Goal: Obtain resource: Download file/media

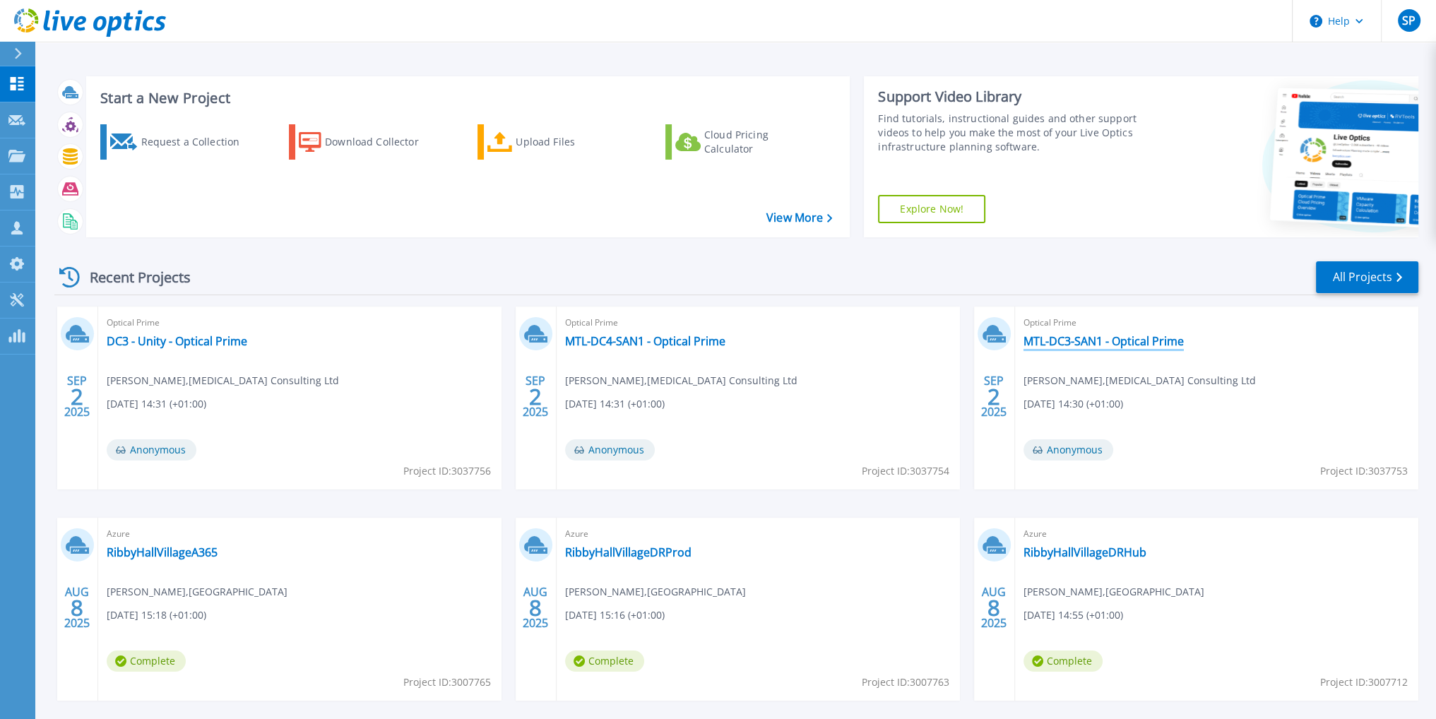
click at [1130, 342] on link "MTL-DC3-SAN1 - Optical Prime" at bounding box center [1104, 341] width 160 height 14
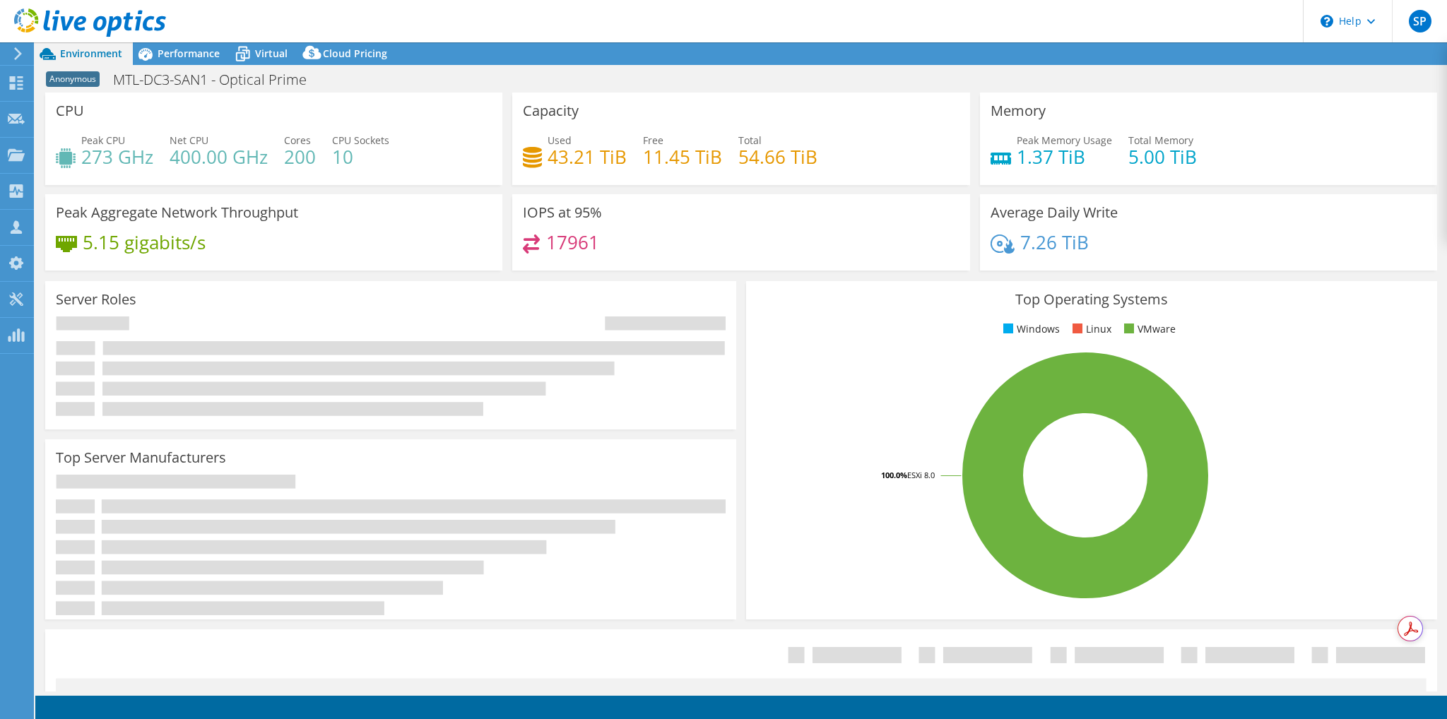
select select "USD"
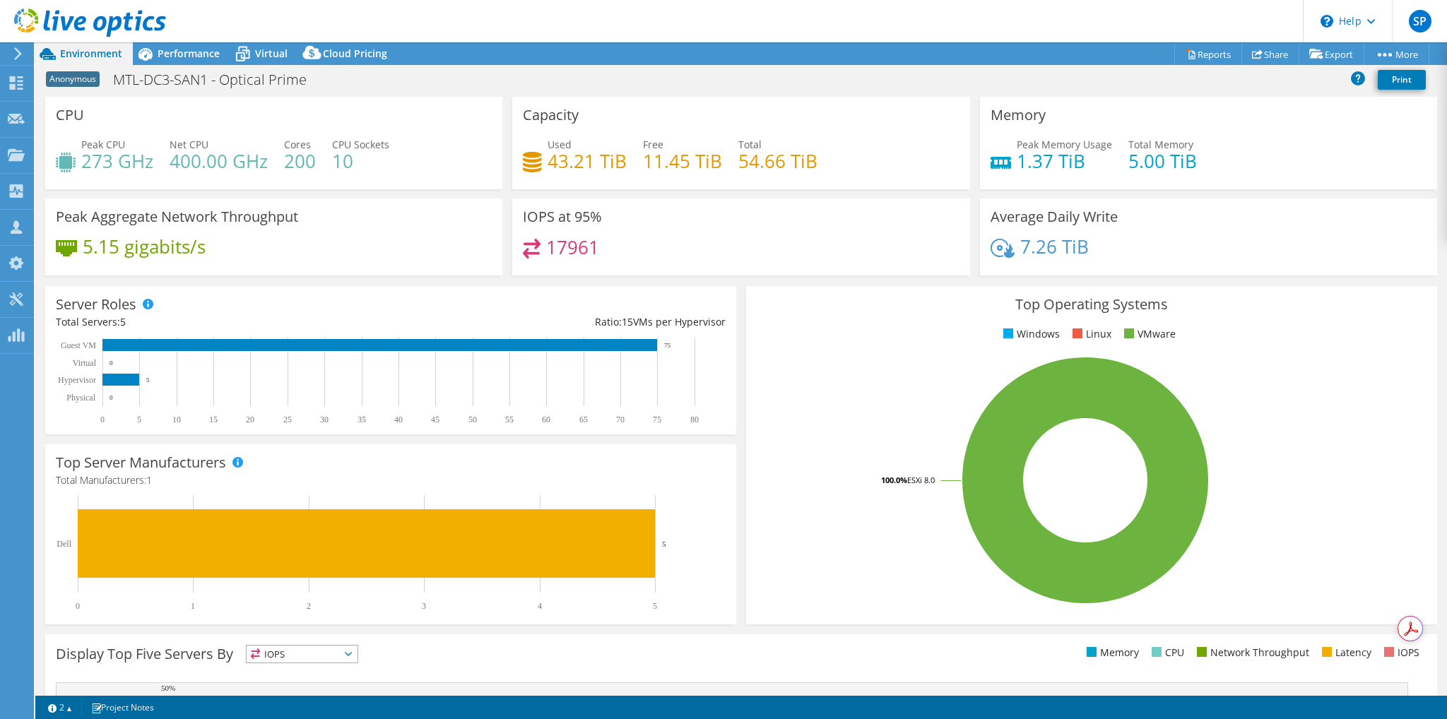
click at [17, 53] on icon at bounding box center [18, 53] width 11 height 13
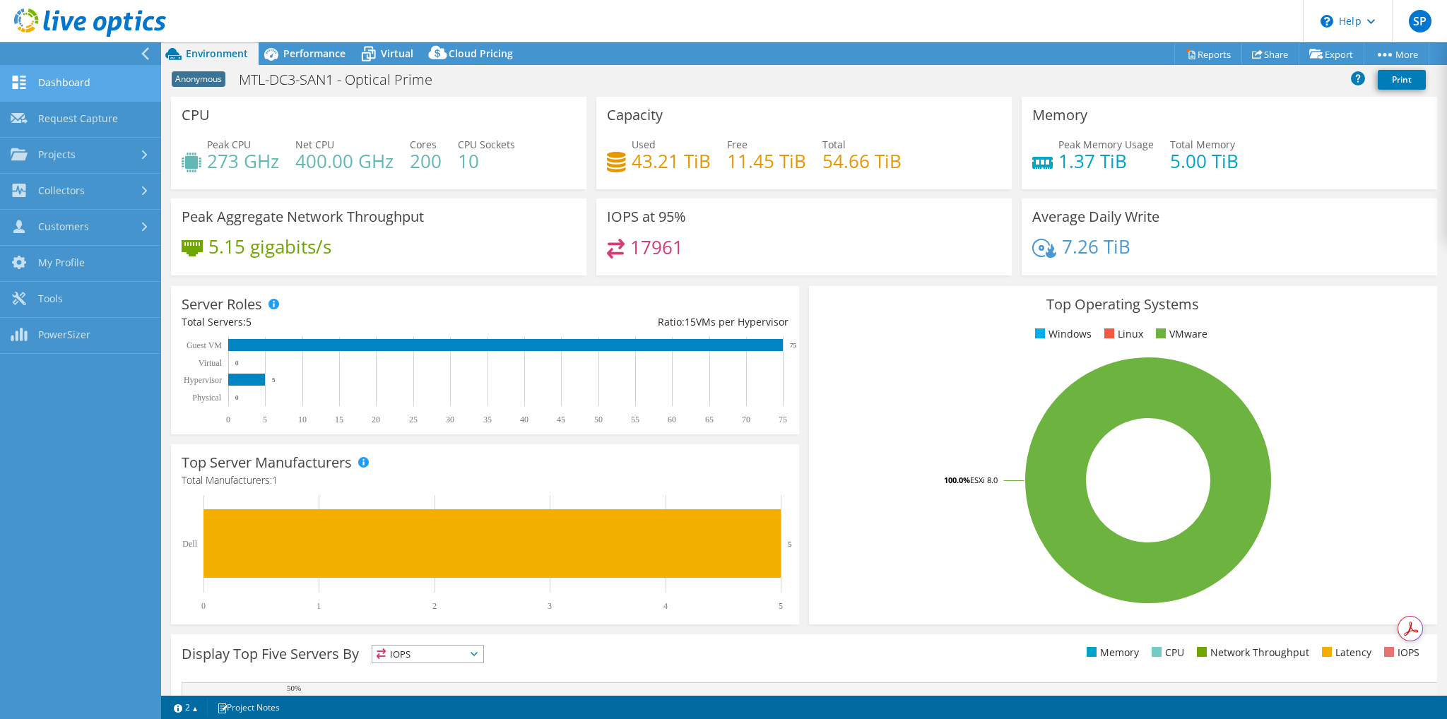
click at [85, 83] on link "Dashboard" at bounding box center [80, 84] width 161 height 36
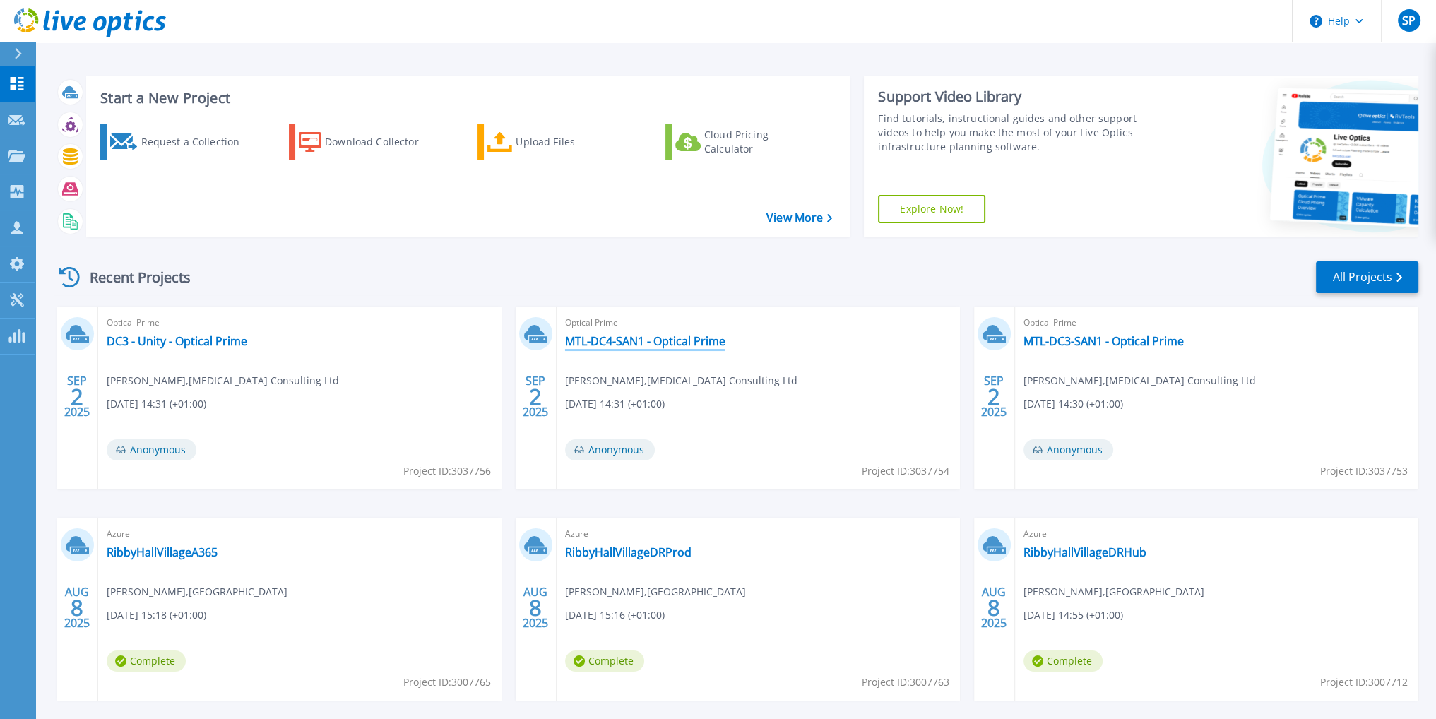
click at [653, 341] on link "MTL-DC4-SAN1 - Optical Prime" at bounding box center [645, 341] width 160 height 14
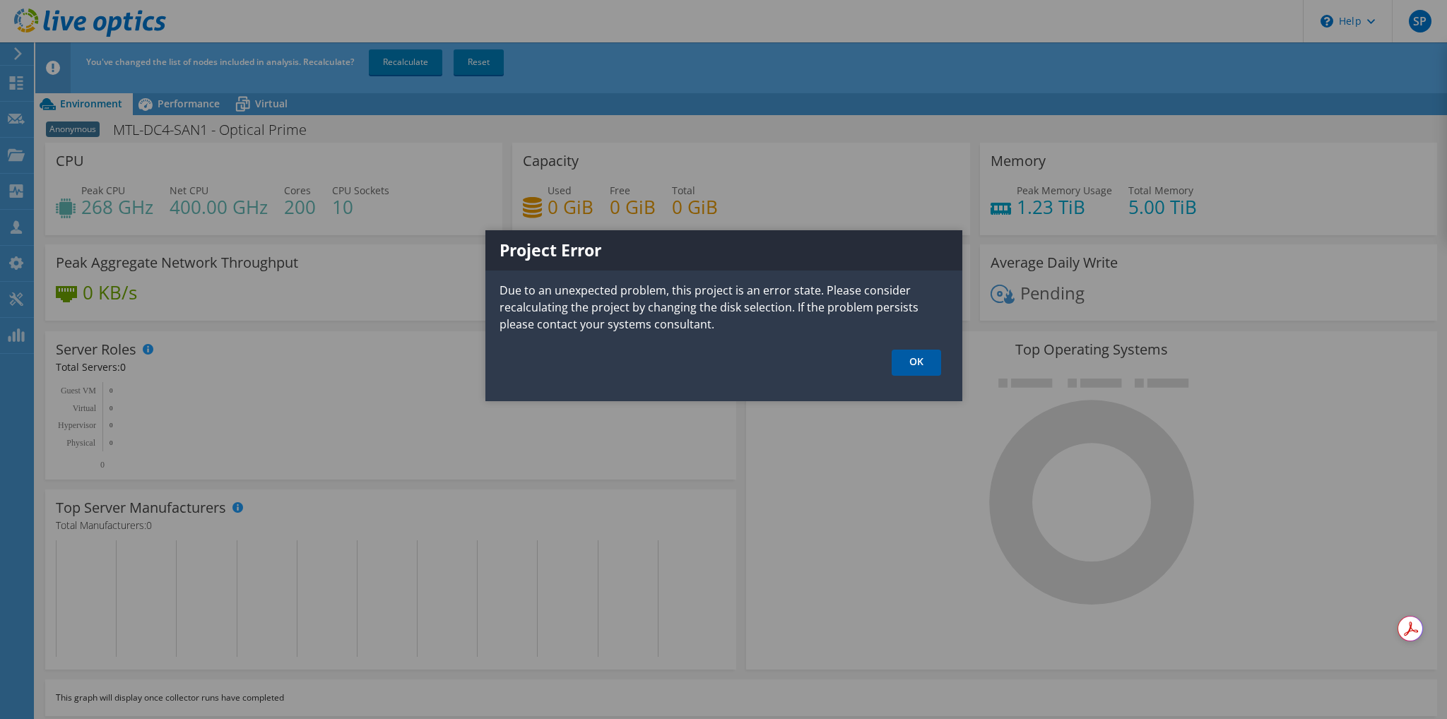
click at [922, 358] on link "OK" at bounding box center [915, 363] width 49 height 26
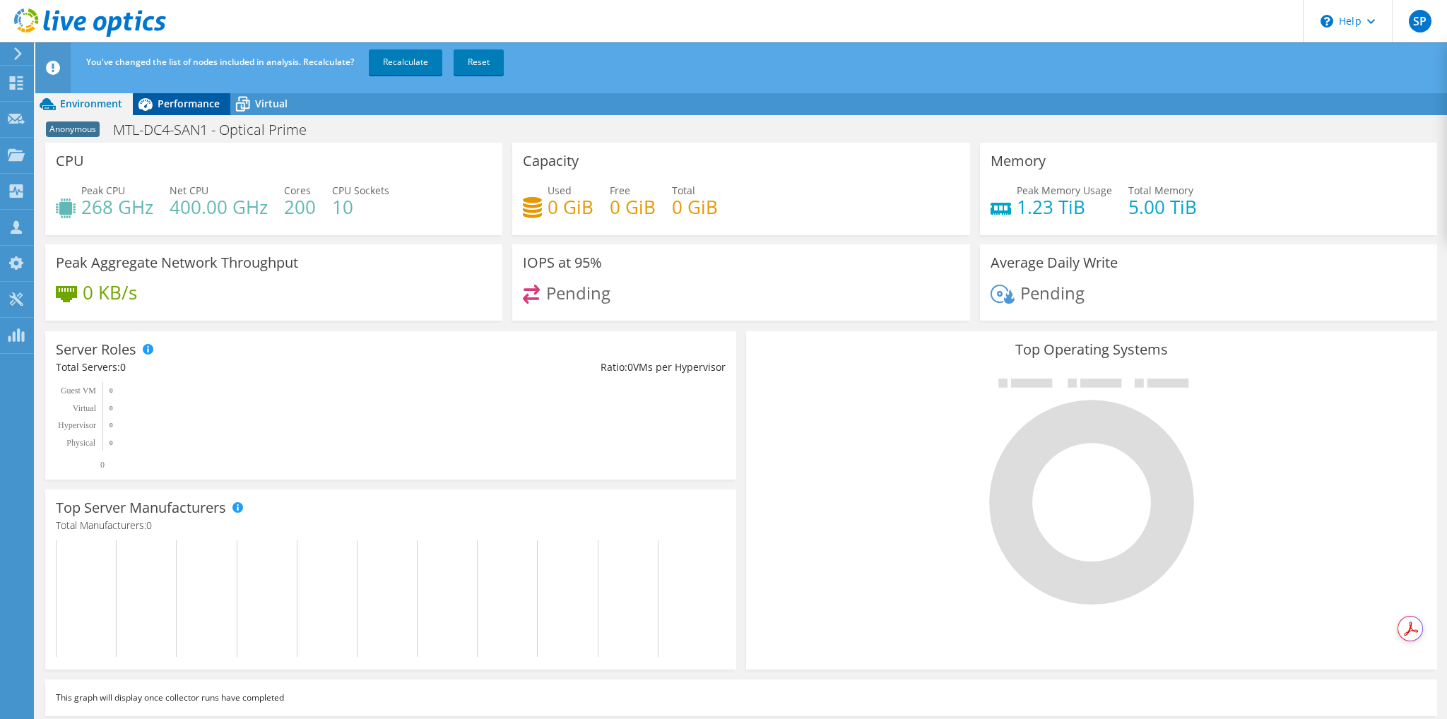
click at [184, 108] on span "Performance" at bounding box center [189, 103] width 62 height 13
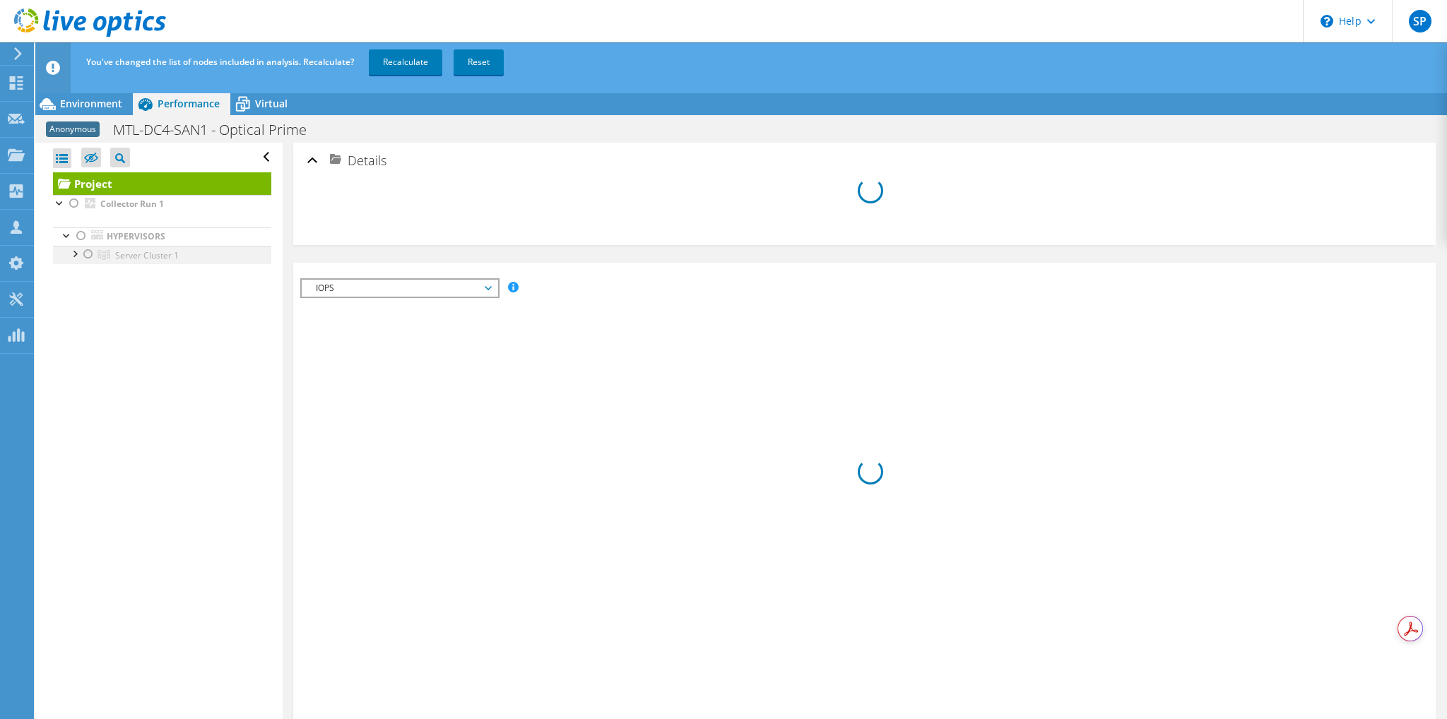
click at [72, 258] on div at bounding box center [74, 253] width 14 height 14
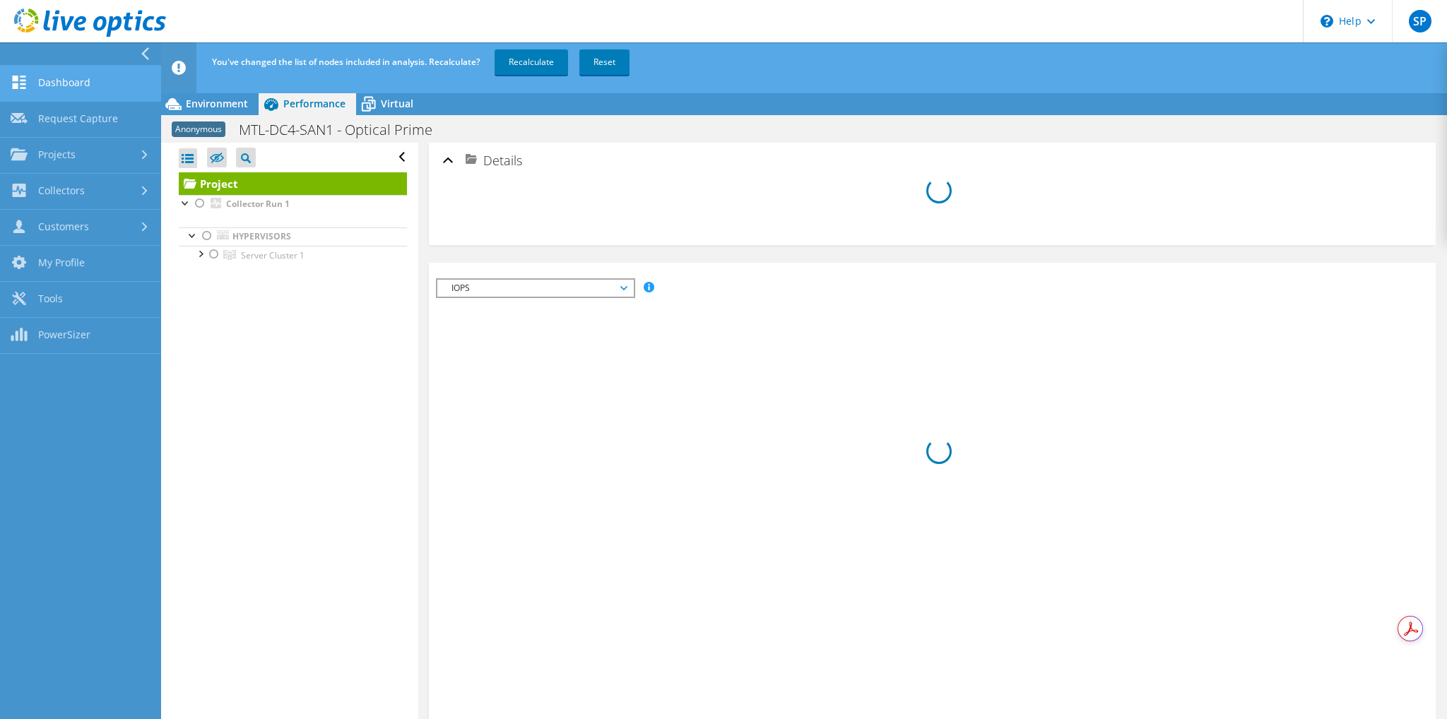
click at [45, 88] on link "Dashboard" at bounding box center [80, 84] width 161 height 36
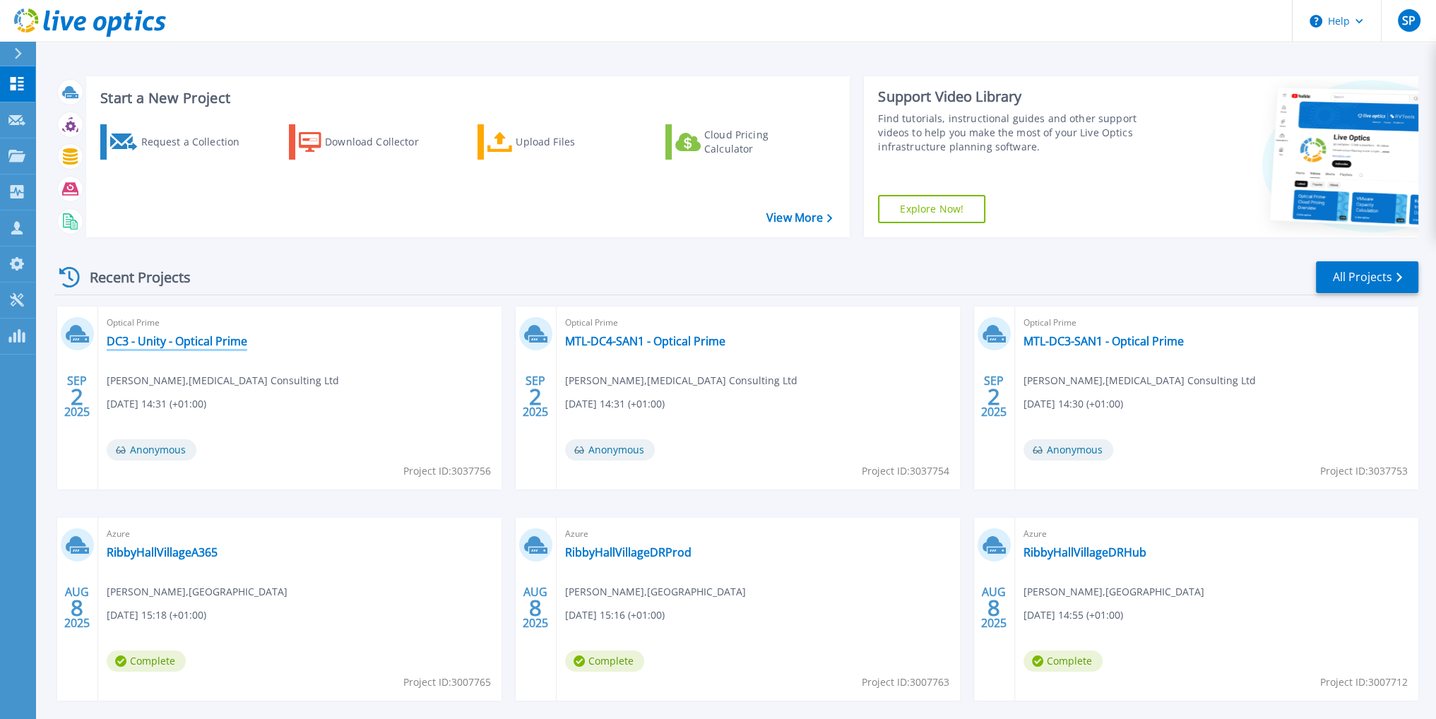
click at [167, 337] on link "DC3 - Unity - Optical Prime" at bounding box center [177, 341] width 141 height 14
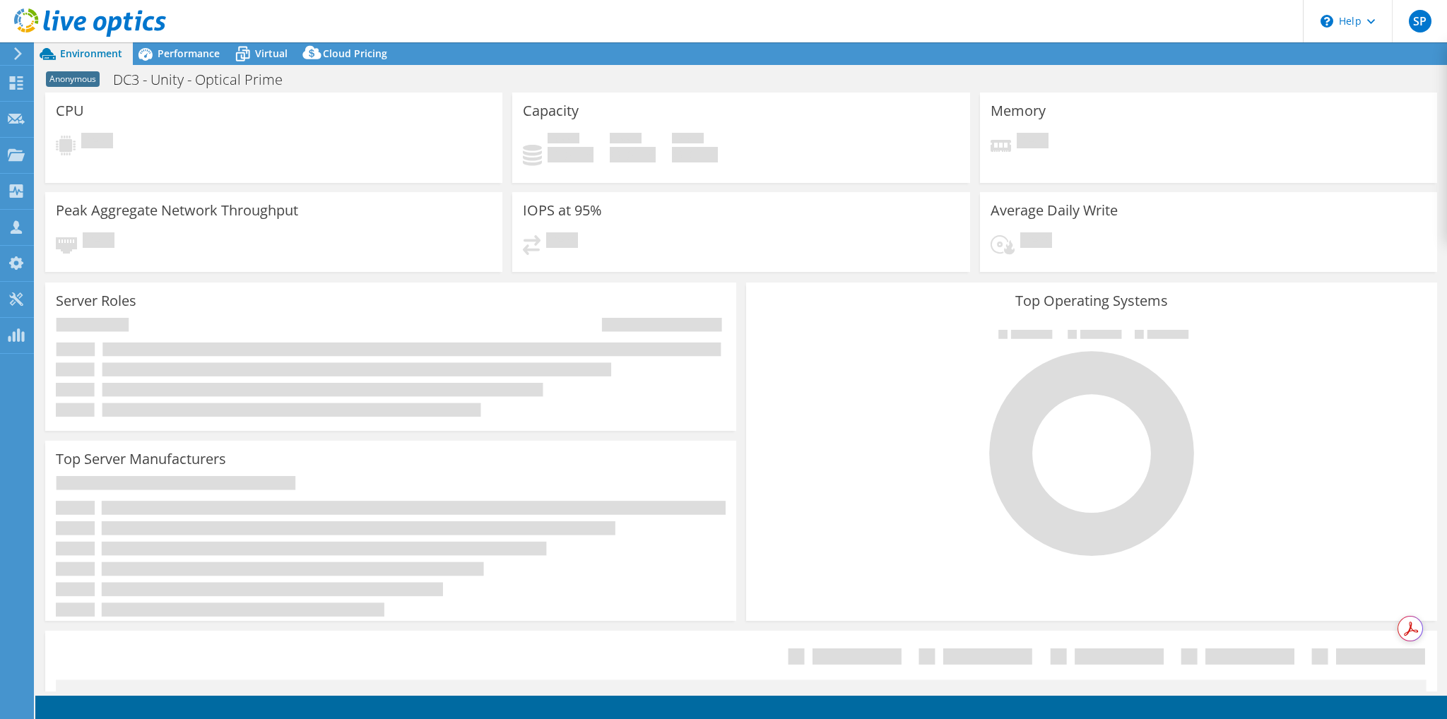
select select "USD"
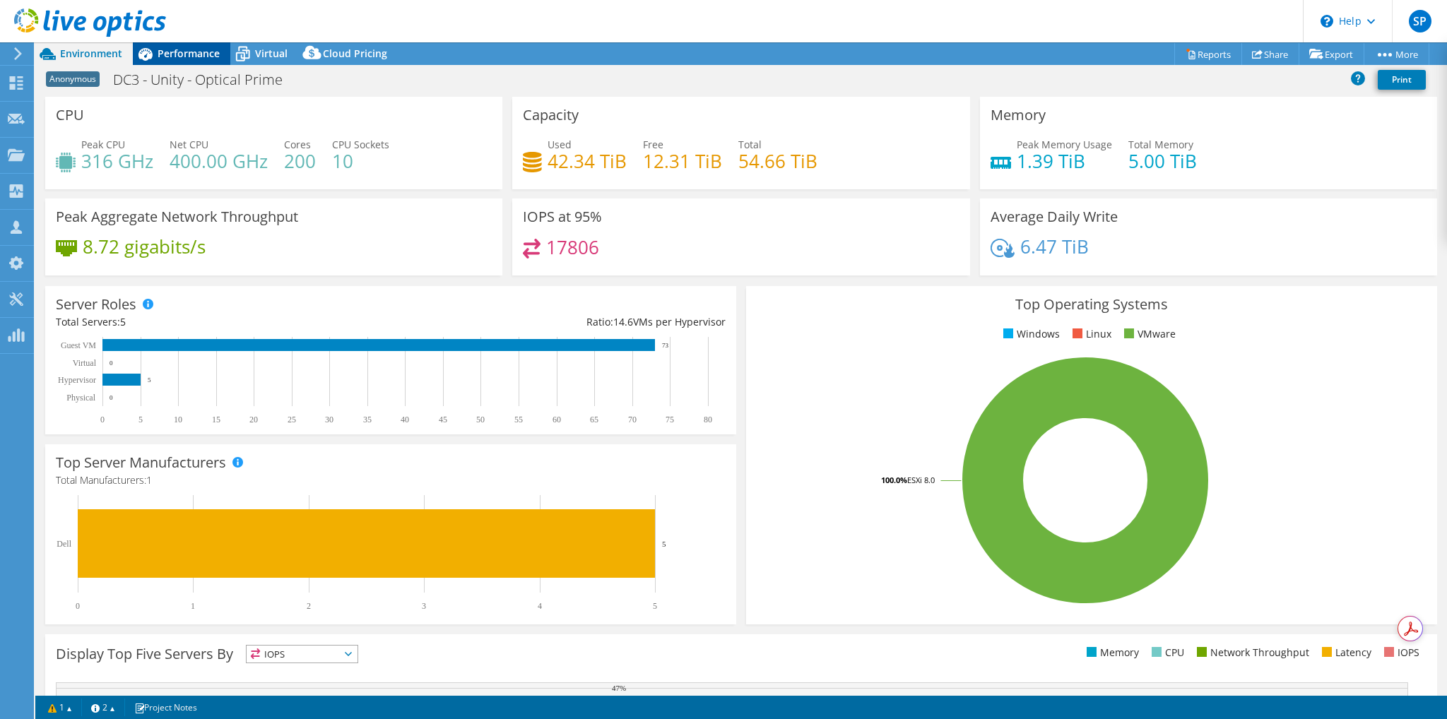
click at [198, 50] on span "Performance" at bounding box center [189, 53] width 62 height 13
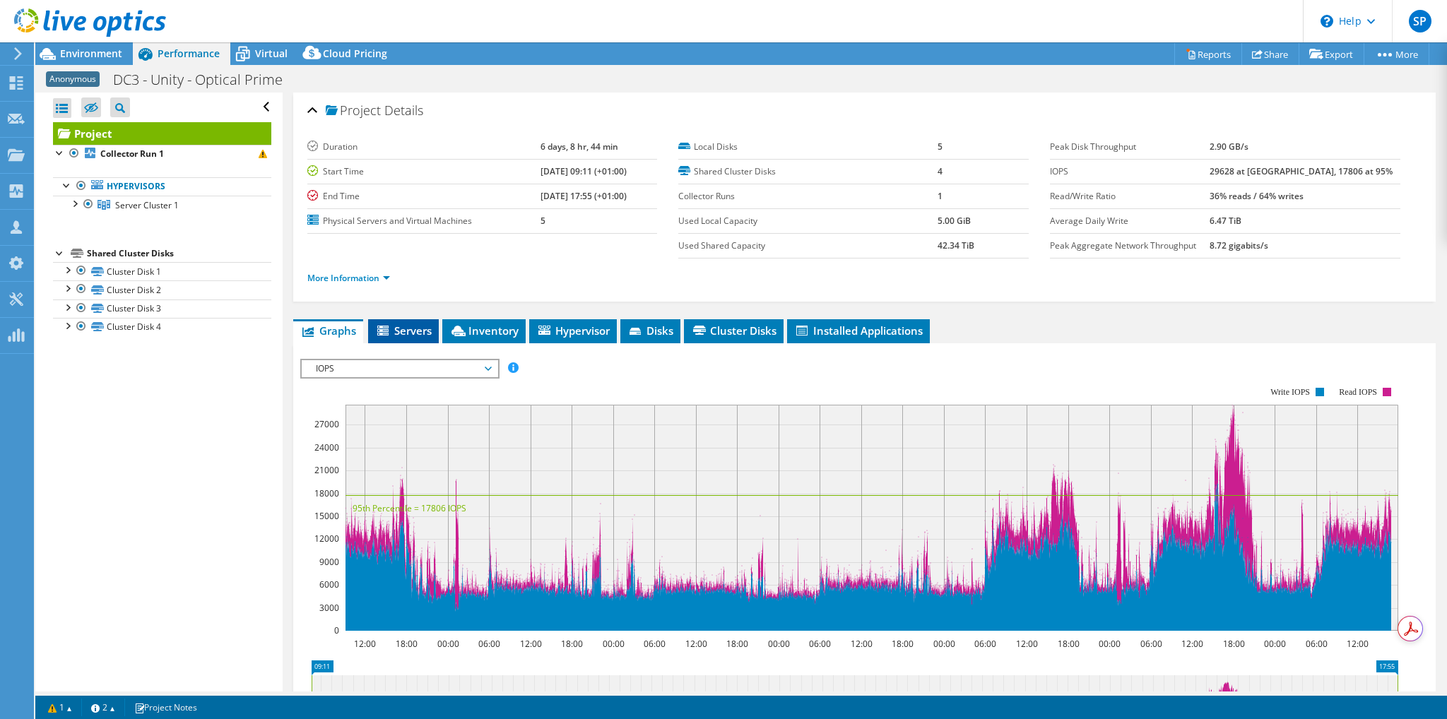
click at [398, 324] on span "Servers" at bounding box center [403, 331] width 57 height 14
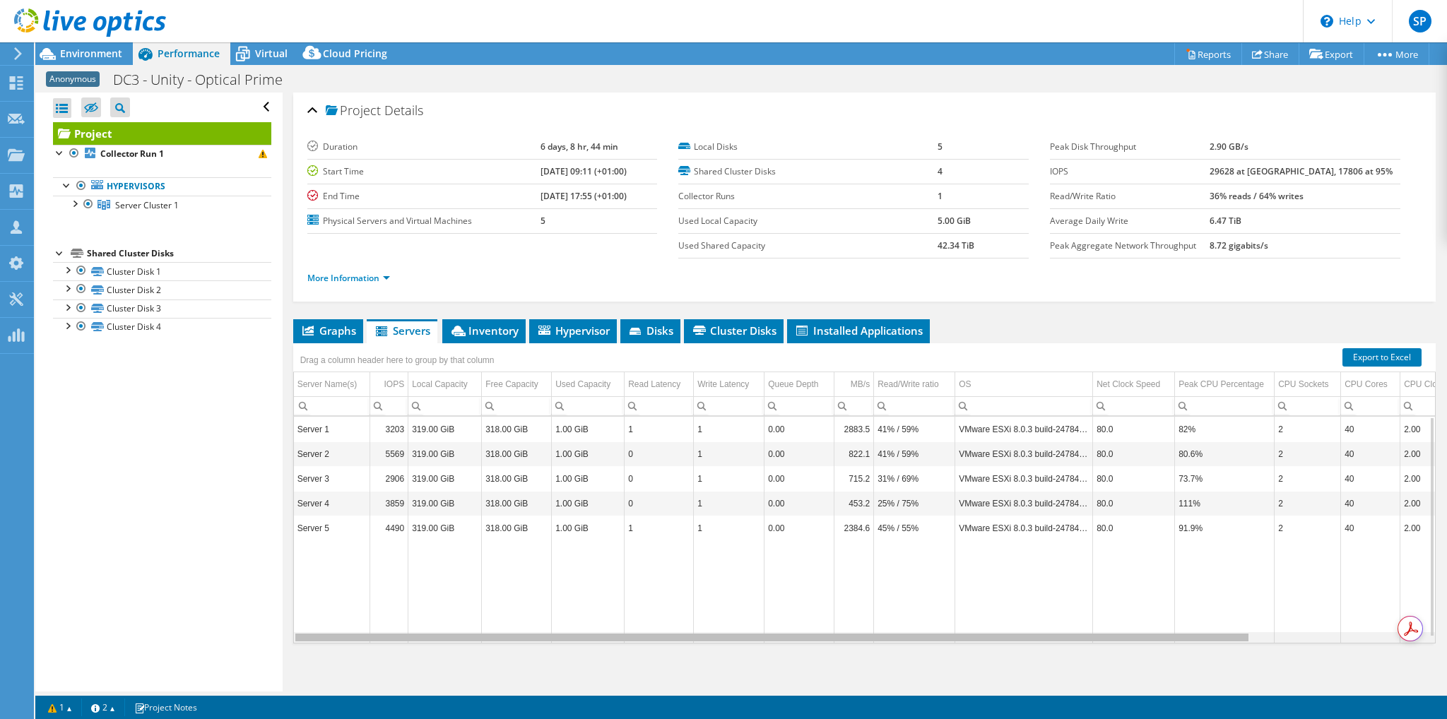
drag, startPoint x: 1212, startPoint y: 636, endPoint x: 592, endPoint y: 603, distance: 621.1
click at [607, 609] on body "SP Partner Team Member Simon Partridge simon.partridge@synapse360.com SYNAPSE 3…" at bounding box center [723, 359] width 1447 height 719
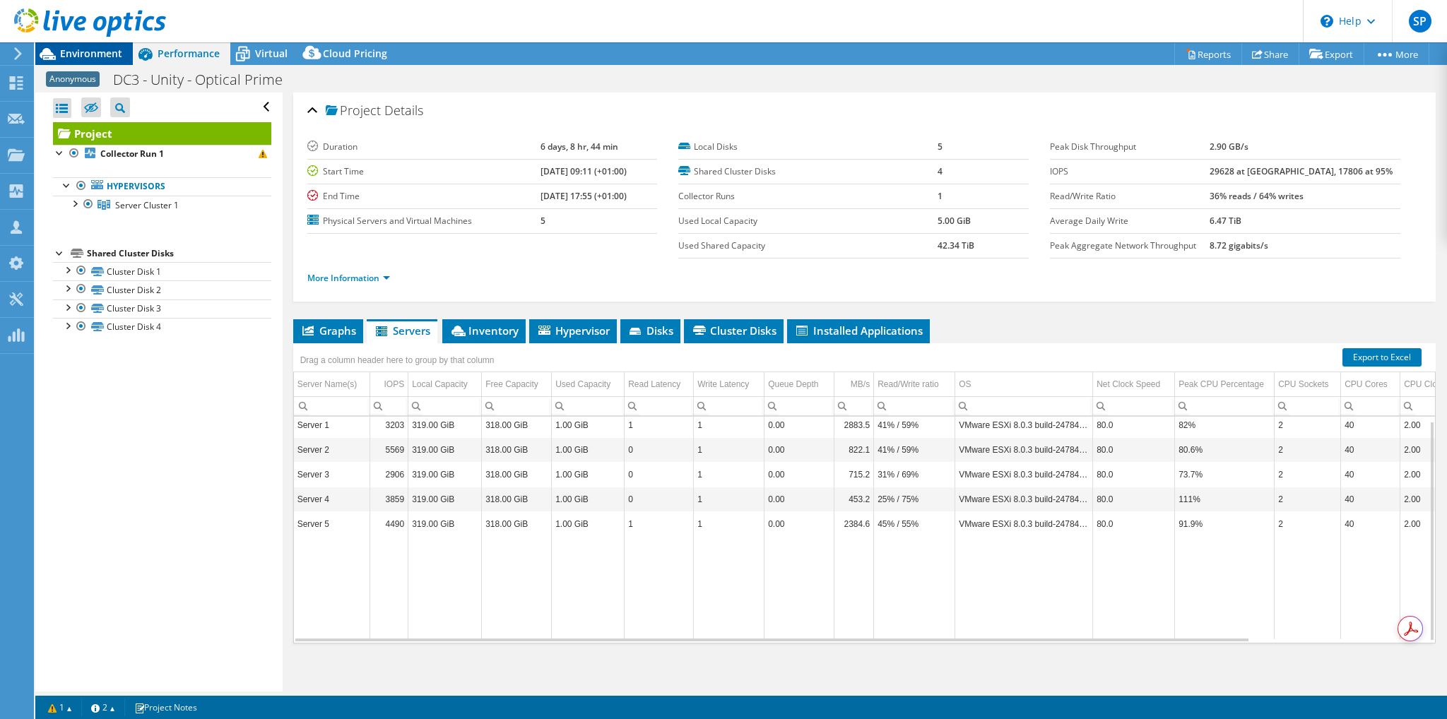
click at [88, 61] on div "Environment" at bounding box center [83, 53] width 97 height 23
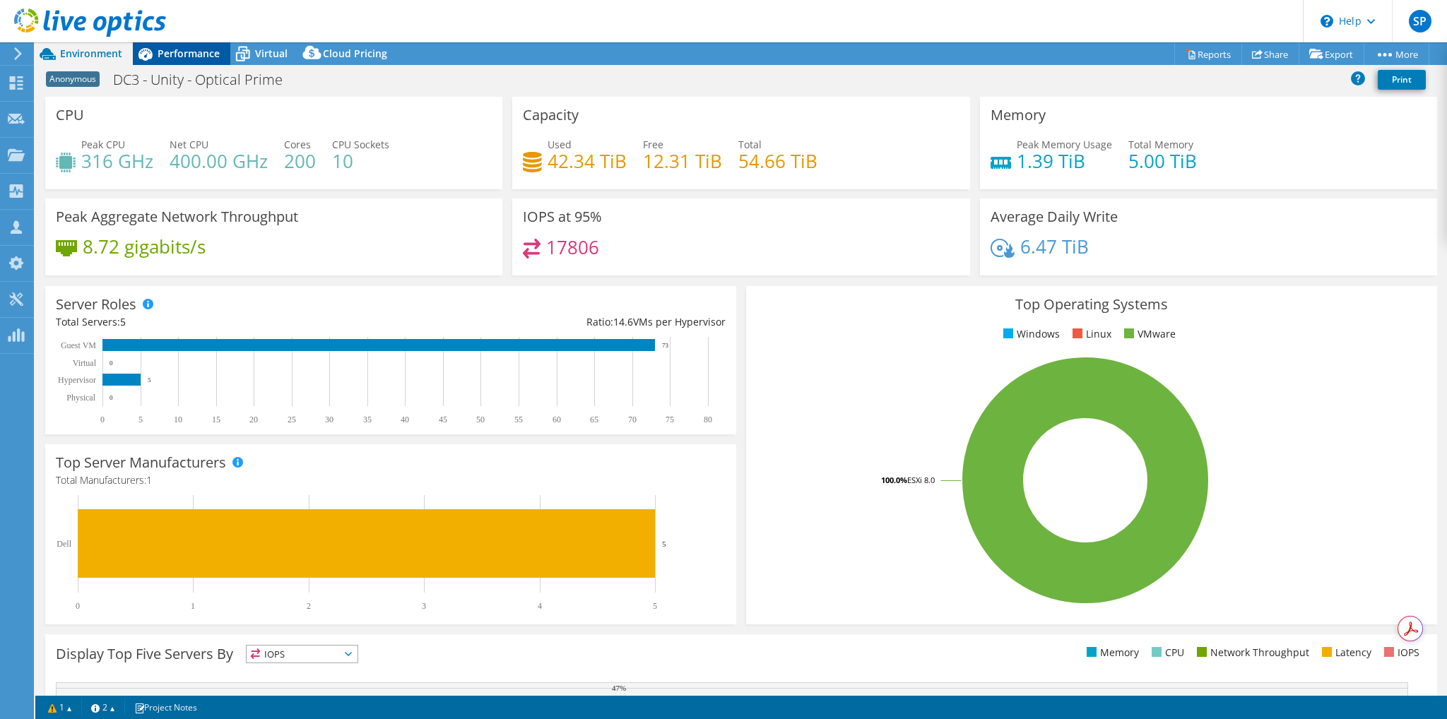
click at [200, 53] on span "Performance" at bounding box center [189, 53] width 62 height 13
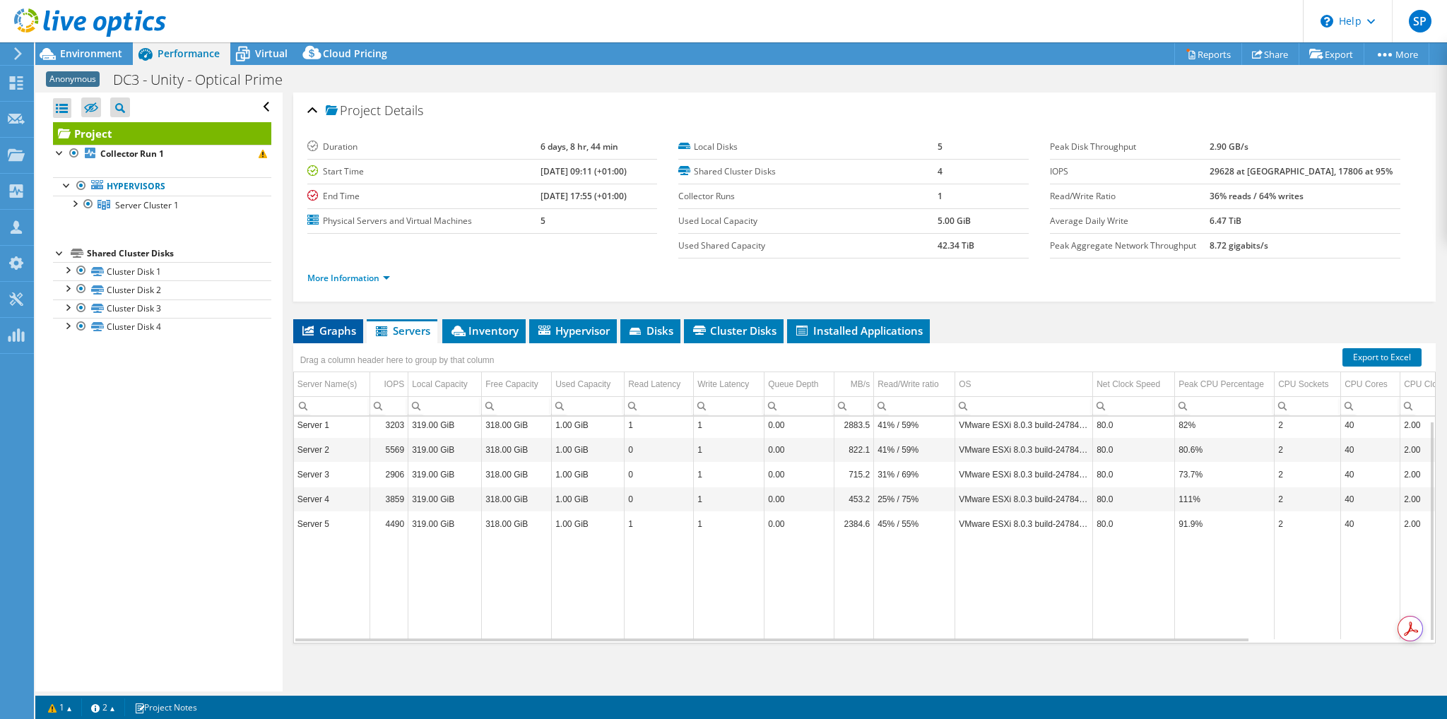
click at [319, 328] on span "Graphs" at bounding box center [328, 331] width 56 height 14
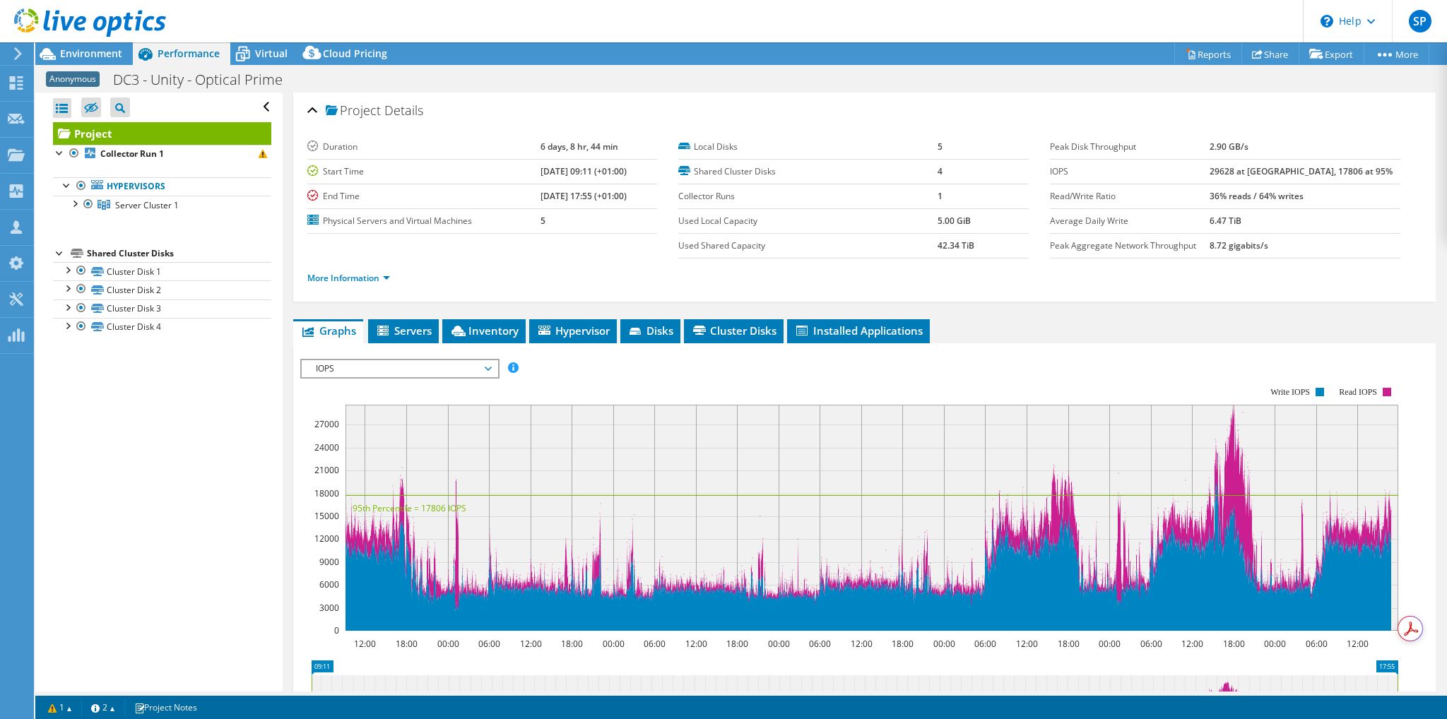
click at [488, 365] on span "IOPS" at bounding box center [400, 368] width 182 height 17
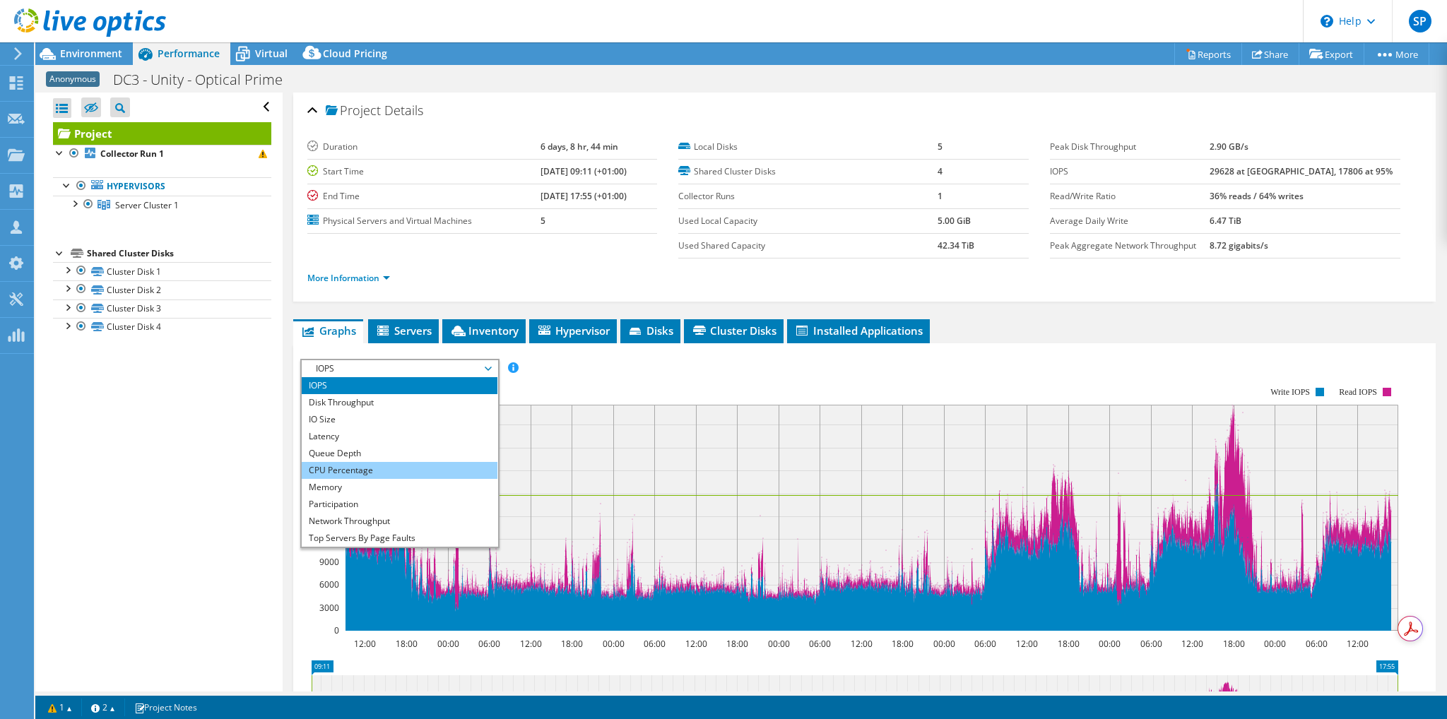
click at [390, 466] on li "CPU Percentage" at bounding box center [400, 470] width 196 height 17
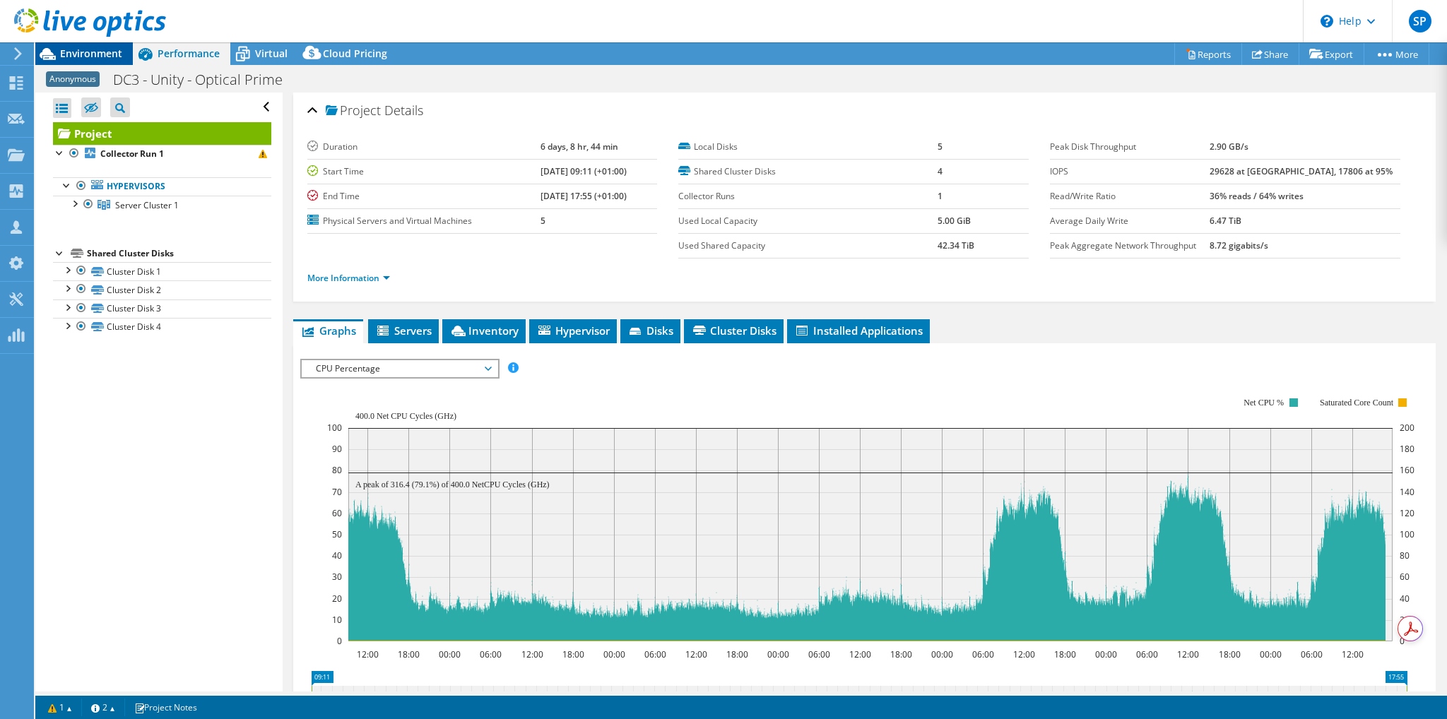
click at [102, 57] on span "Environment" at bounding box center [91, 53] width 62 height 13
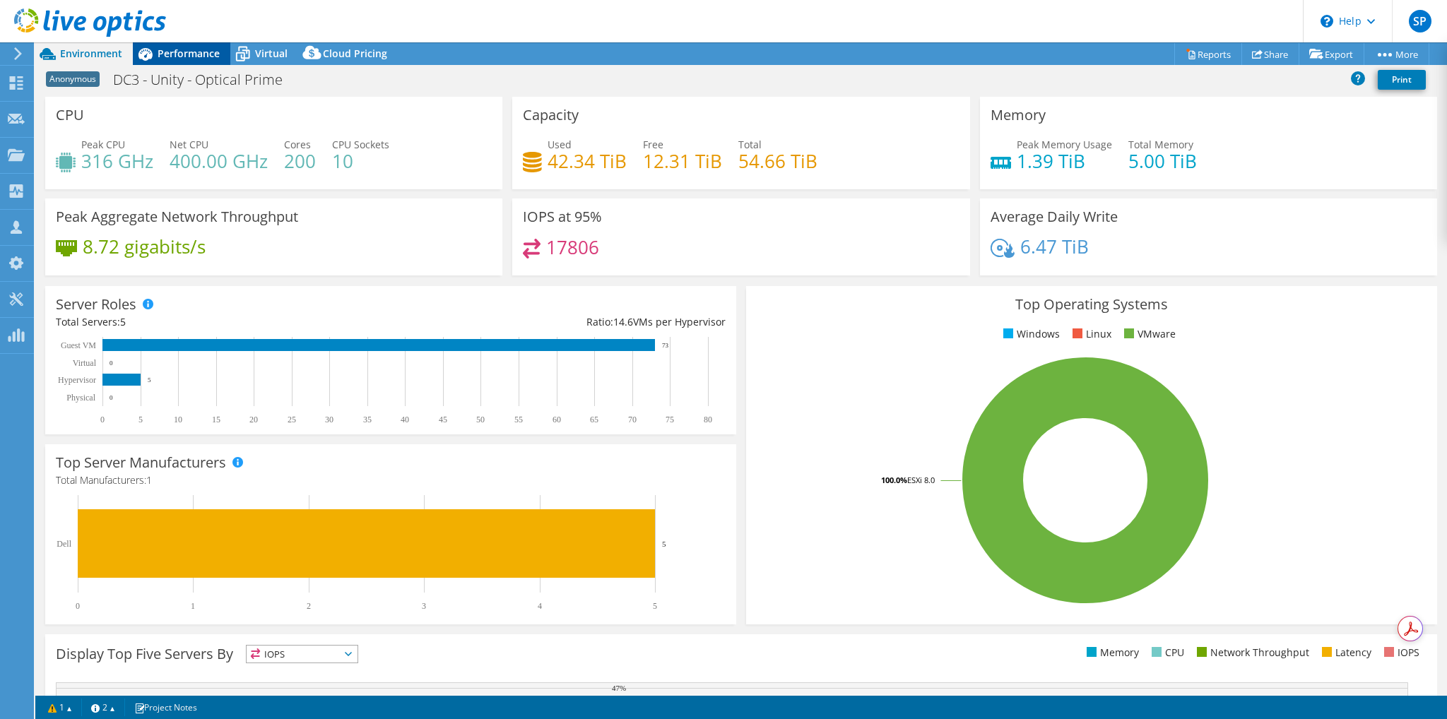
click at [171, 51] on span "Performance" at bounding box center [189, 53] width 62 height 13
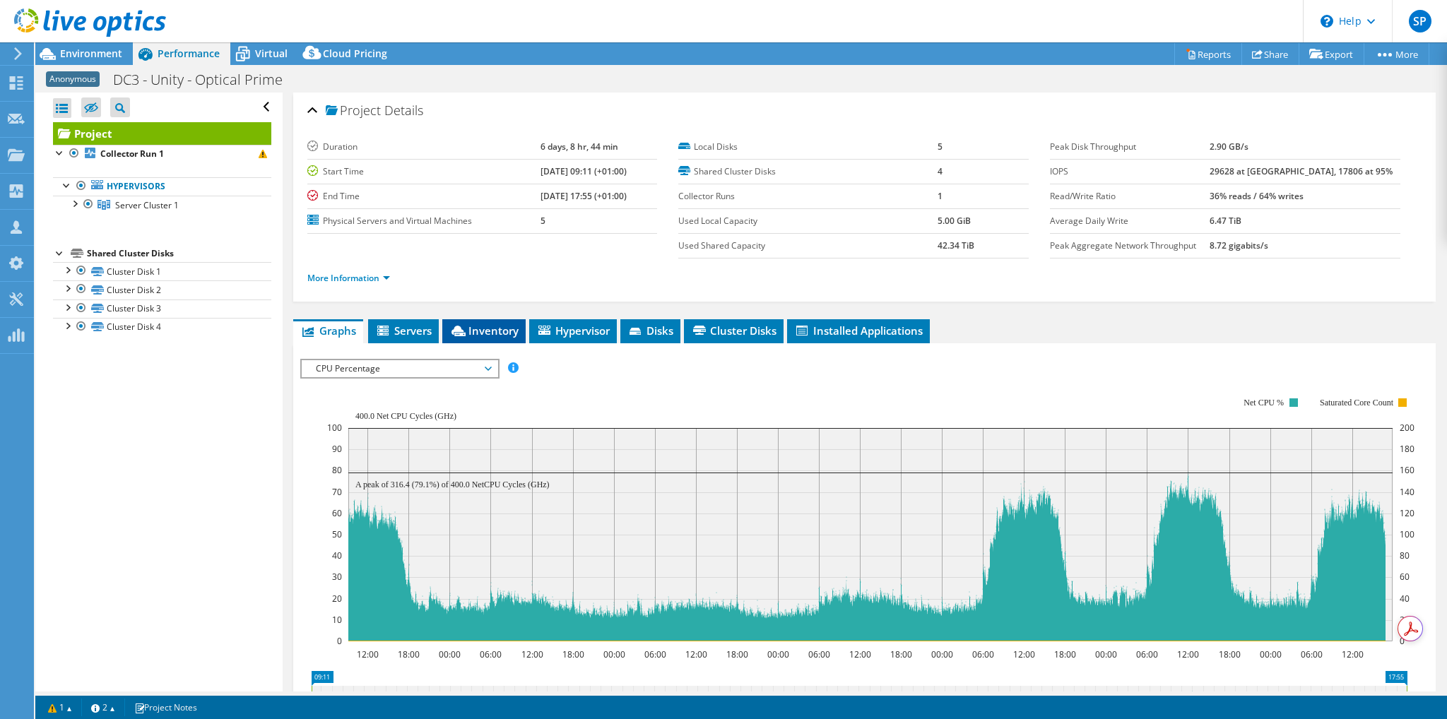
click at [502, 331] on span "Inventory" at bounding box center [483, 331] width 69 height 14
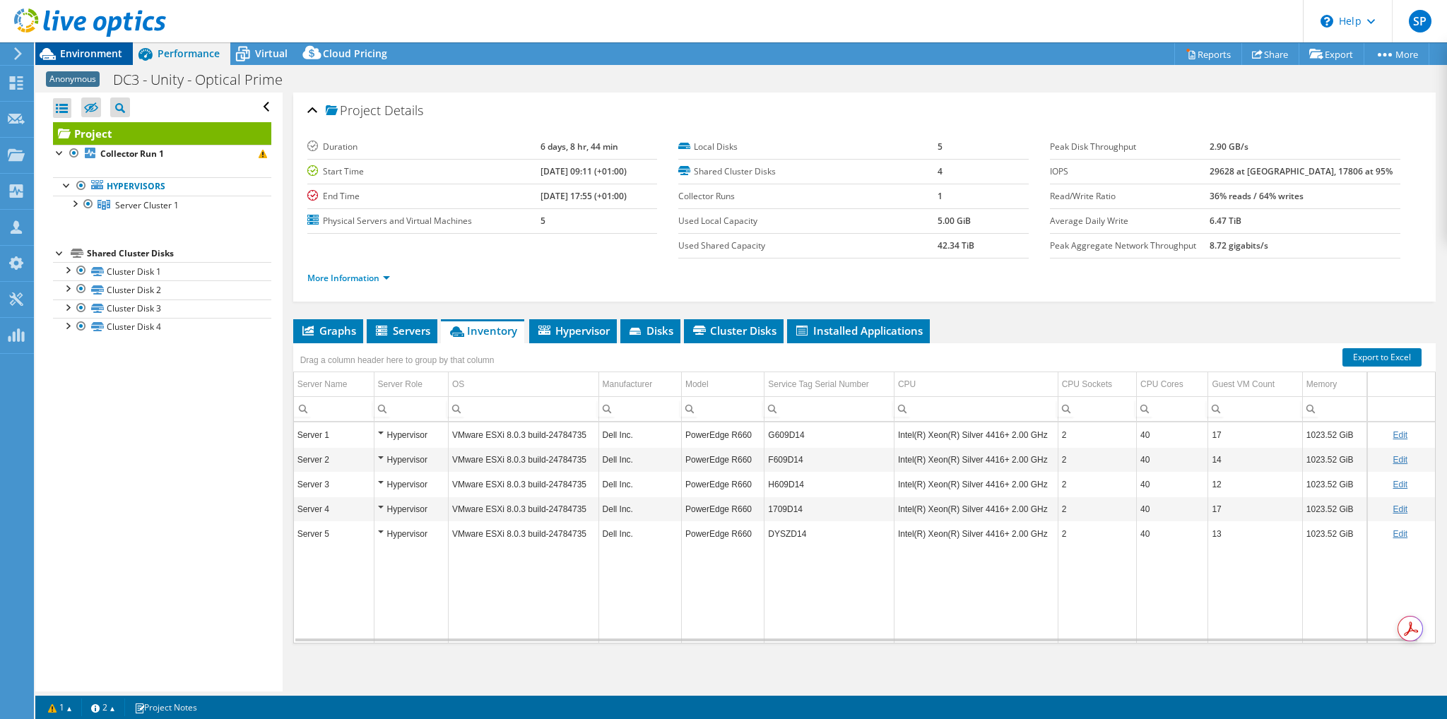
click at [109, 50] on span "Environment" at bounding box center [91, 53] width 62 height 13
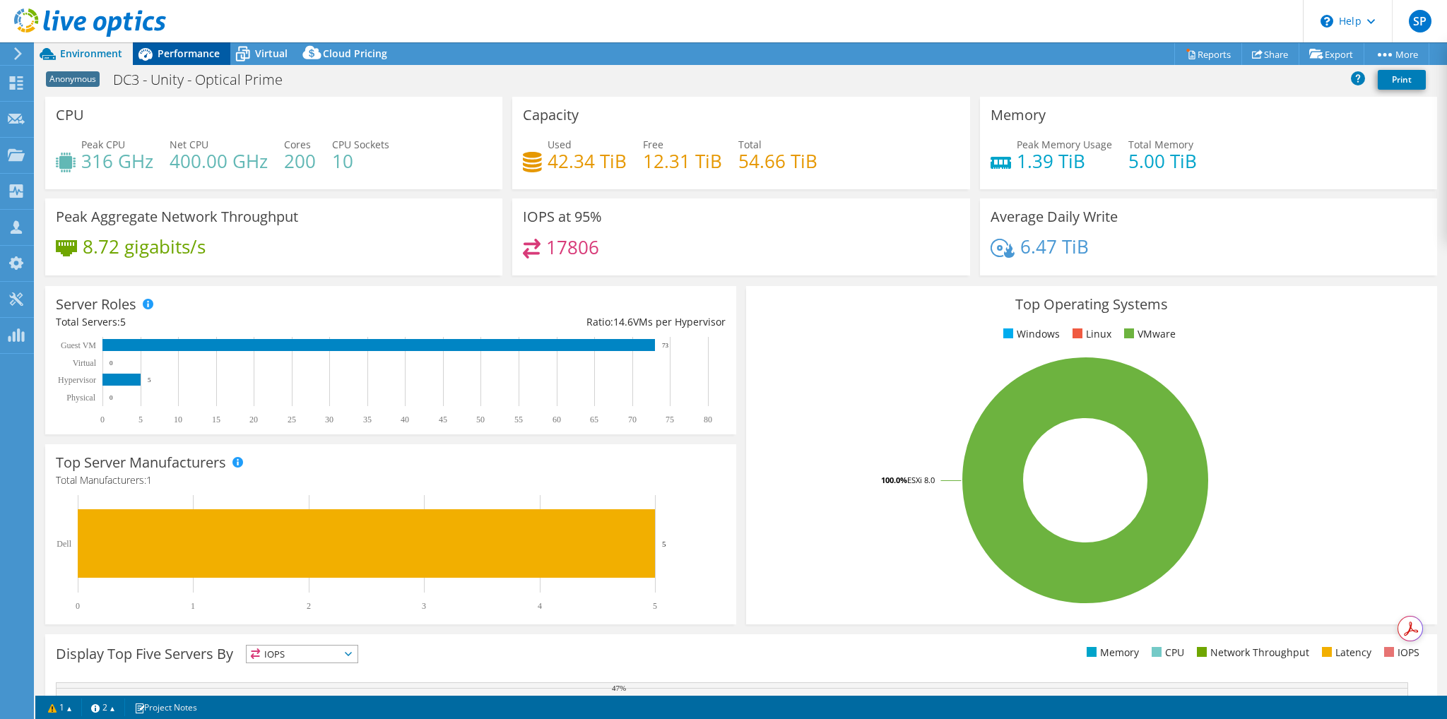
click at [191, 49] on span "Performance" at bounding box center [189, 53] width 62 height 13
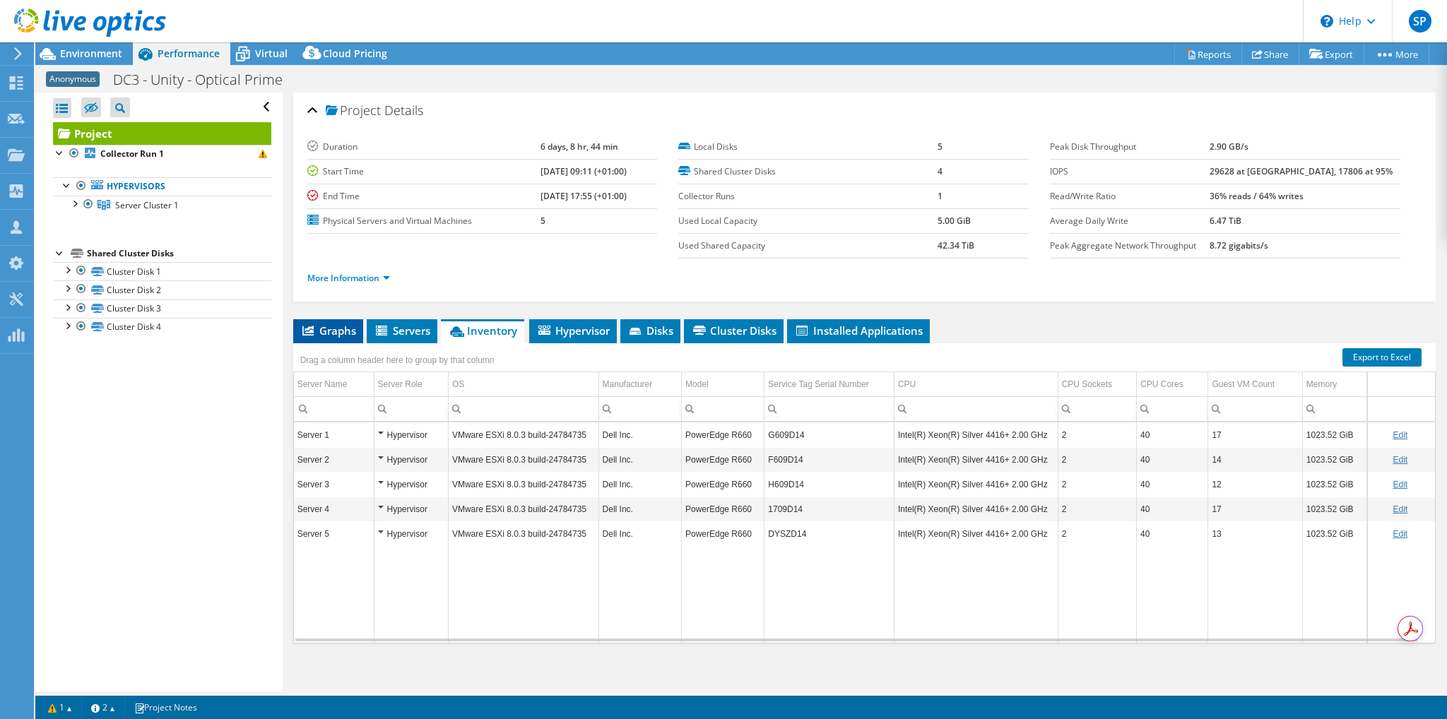
click at [331, 328] on span "Graphs" at bounding box center [328, 331] width 56 height 14
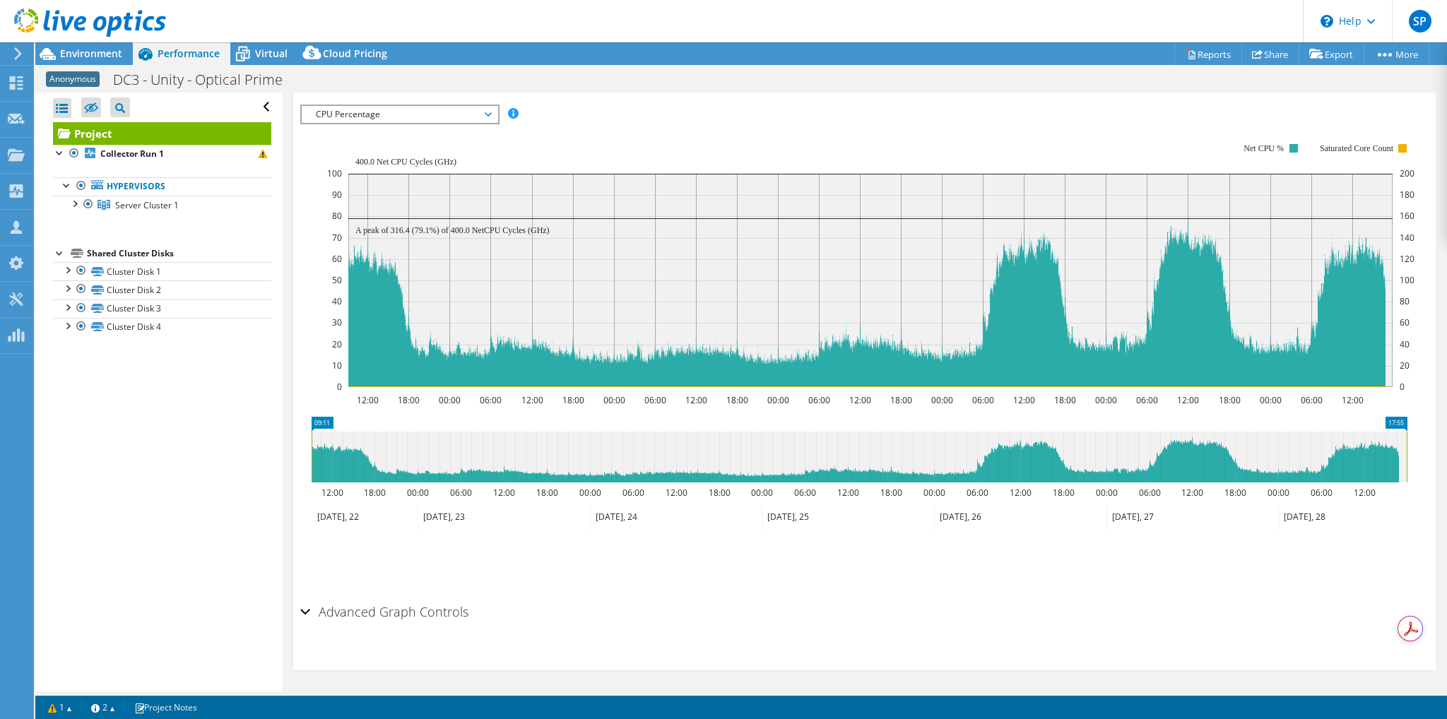
scroll to position [0, 0]
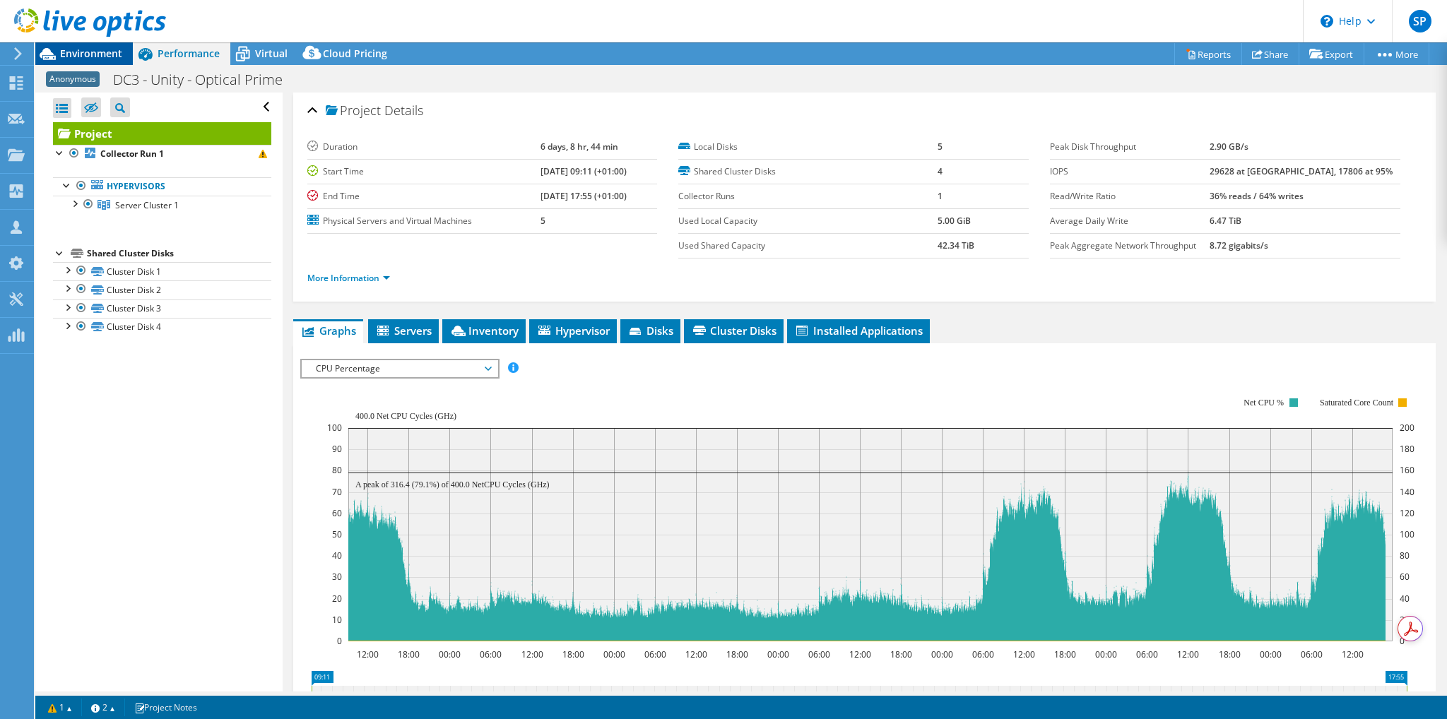
click at [96, 52] on span "Environment" at bounding box center [91, 53] width 62 height 13
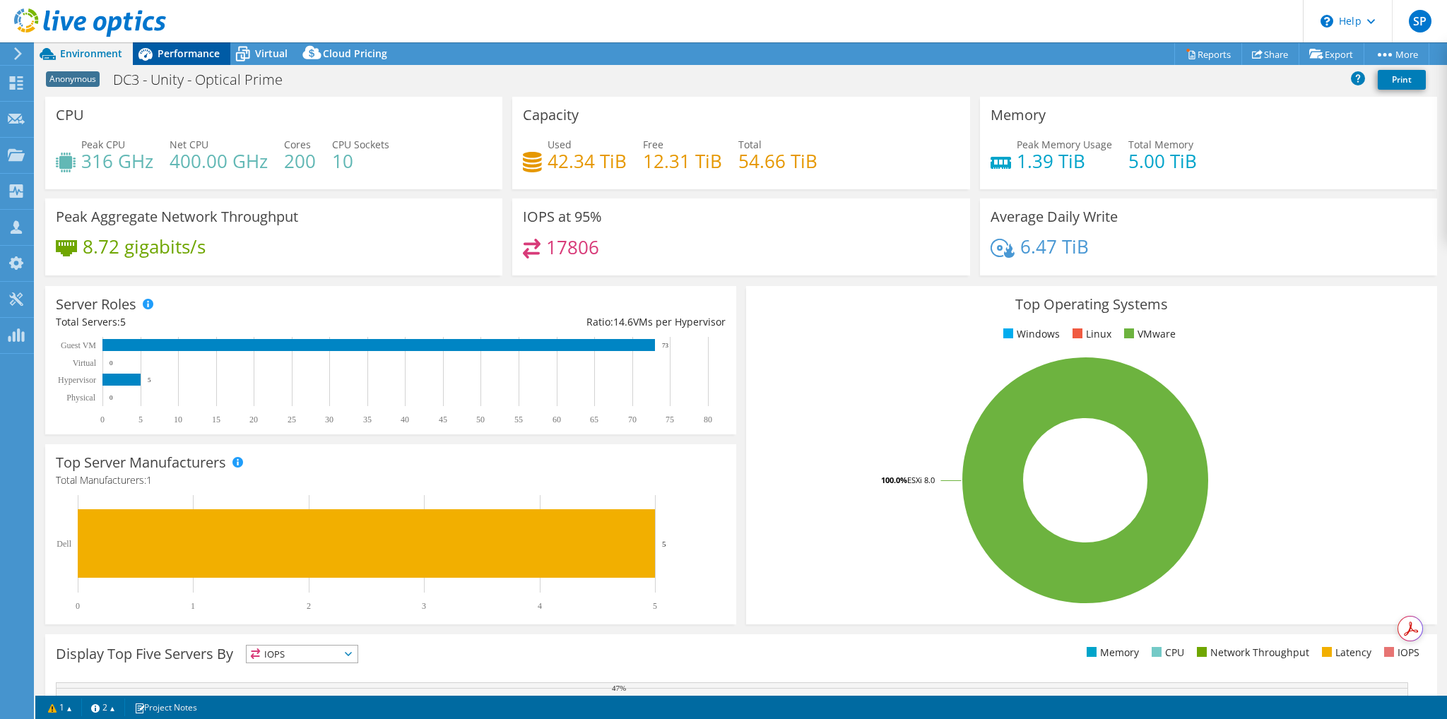
click at [206, 47] on span "Performance" at bounding box center [189, 53] width 62 height 13
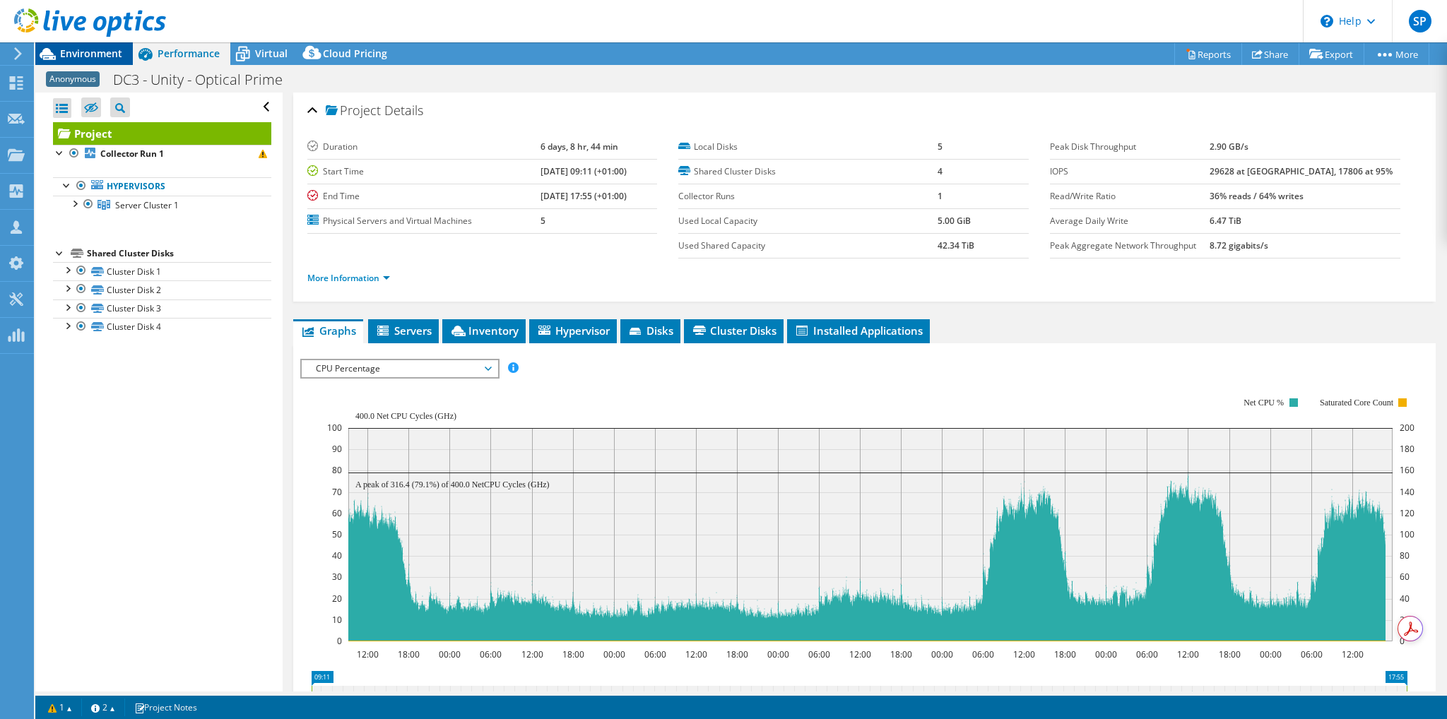
click at [82, 60] on div "Environment" at bounding box center [83, 53] width 97 height 23
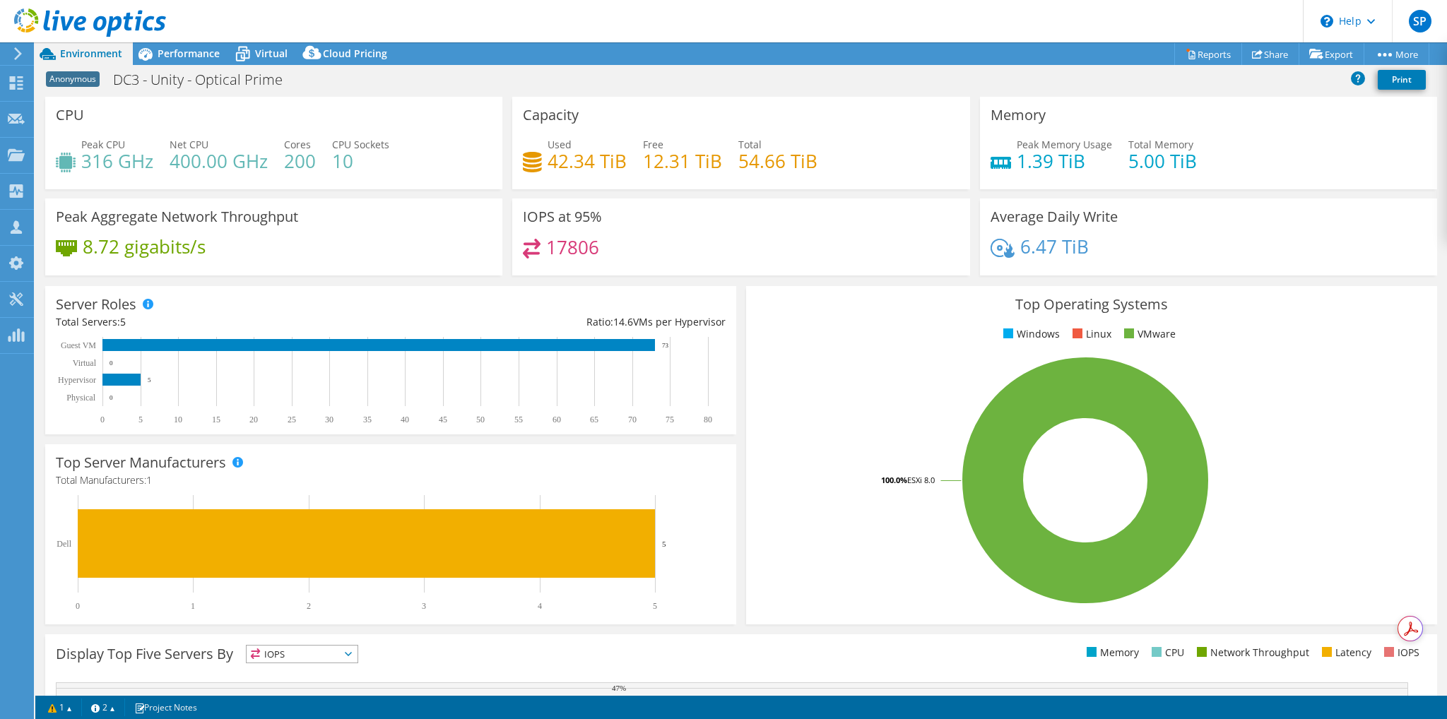
click at [17, 54] on icon at bounding box center [18, 53] width 11 height 13
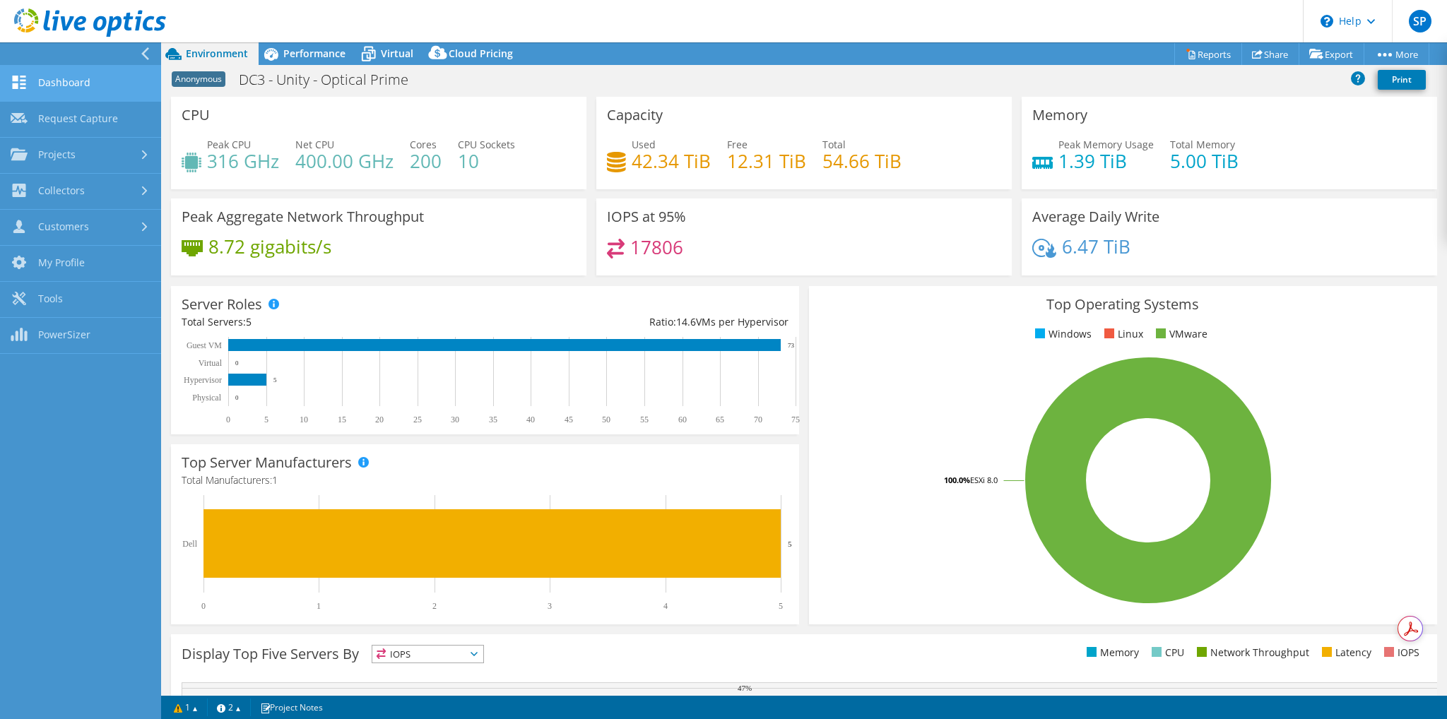
click at [77, 81] on link "Dashboard" at bounding box center [80, 84] width 161 height 36
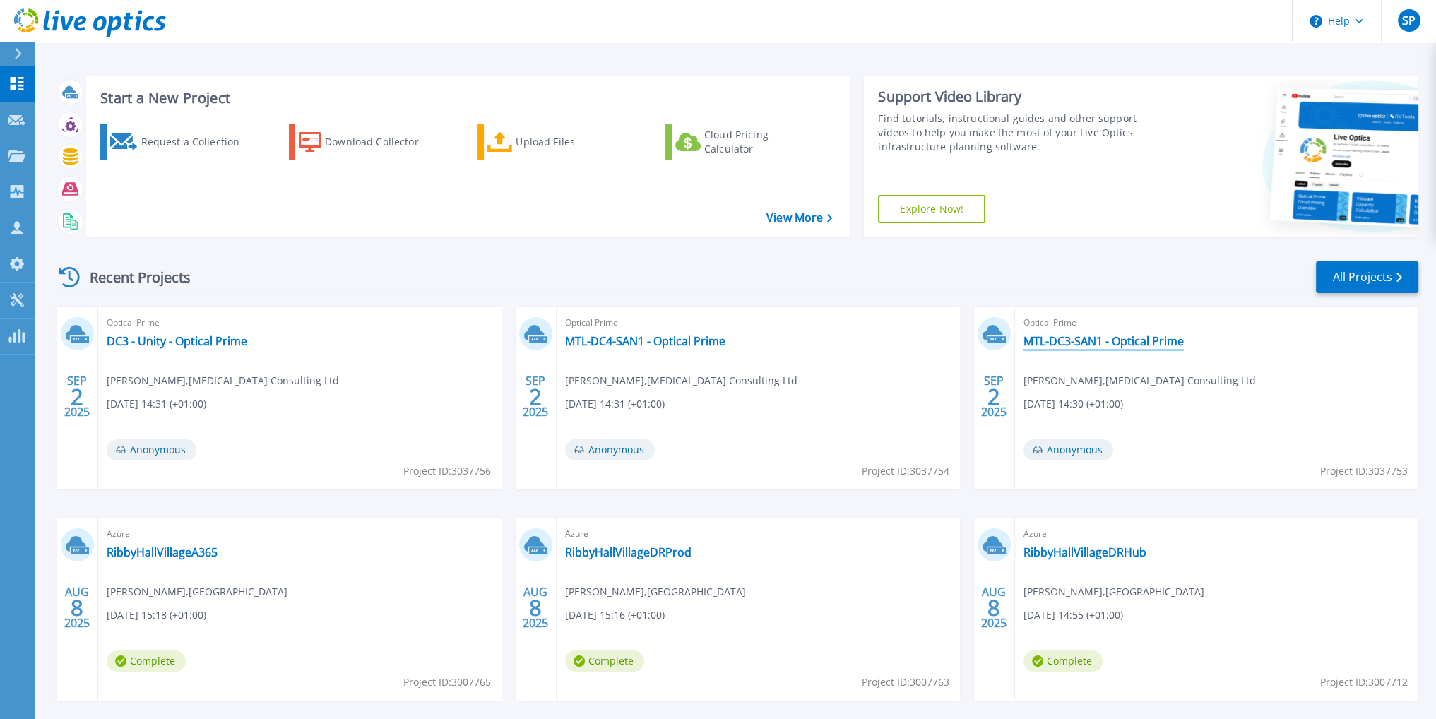
click at [1084, 347] on link "MTL-DC3-SAN1 - Optical Prime" at bounding box center [1104, 341] width 160 height 14
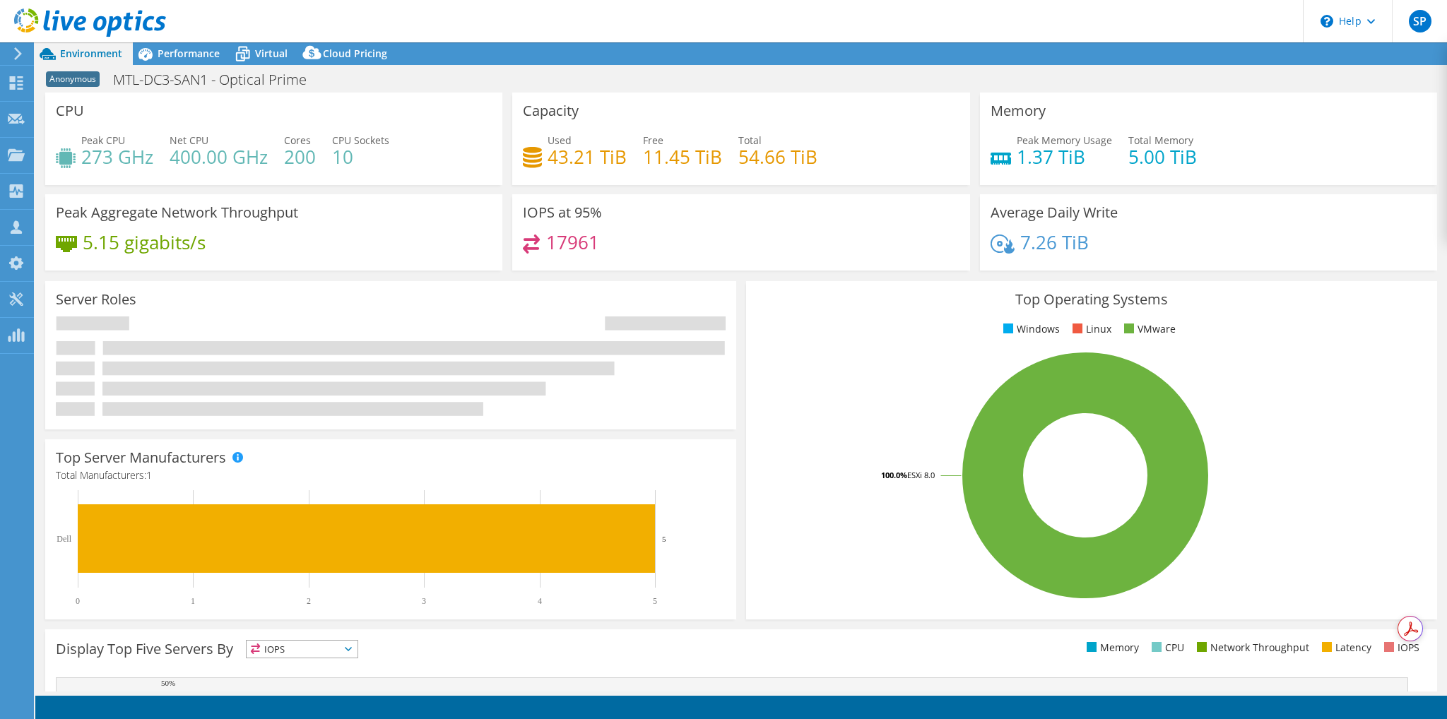
select select "USD"
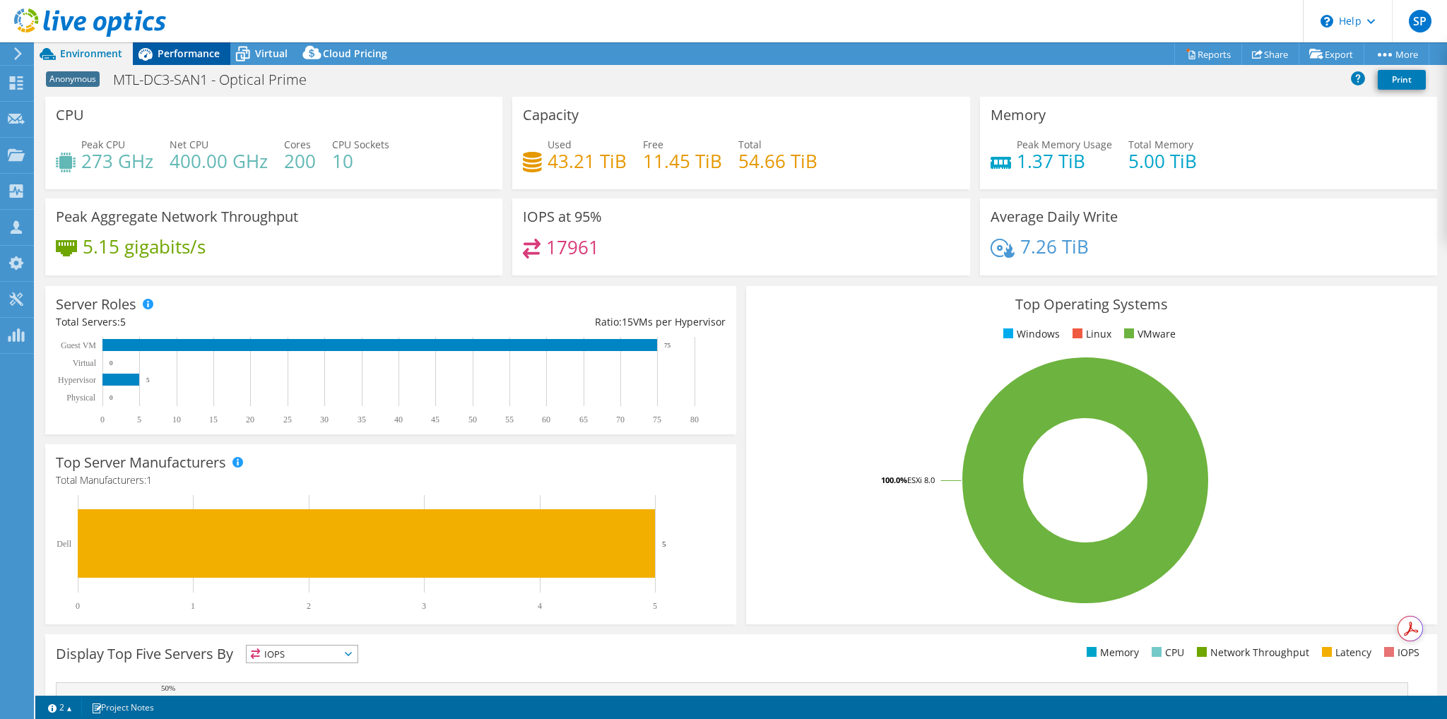
click at [187, 52] on span "Performance" at bounding box center [189, 53] width 62 height 13
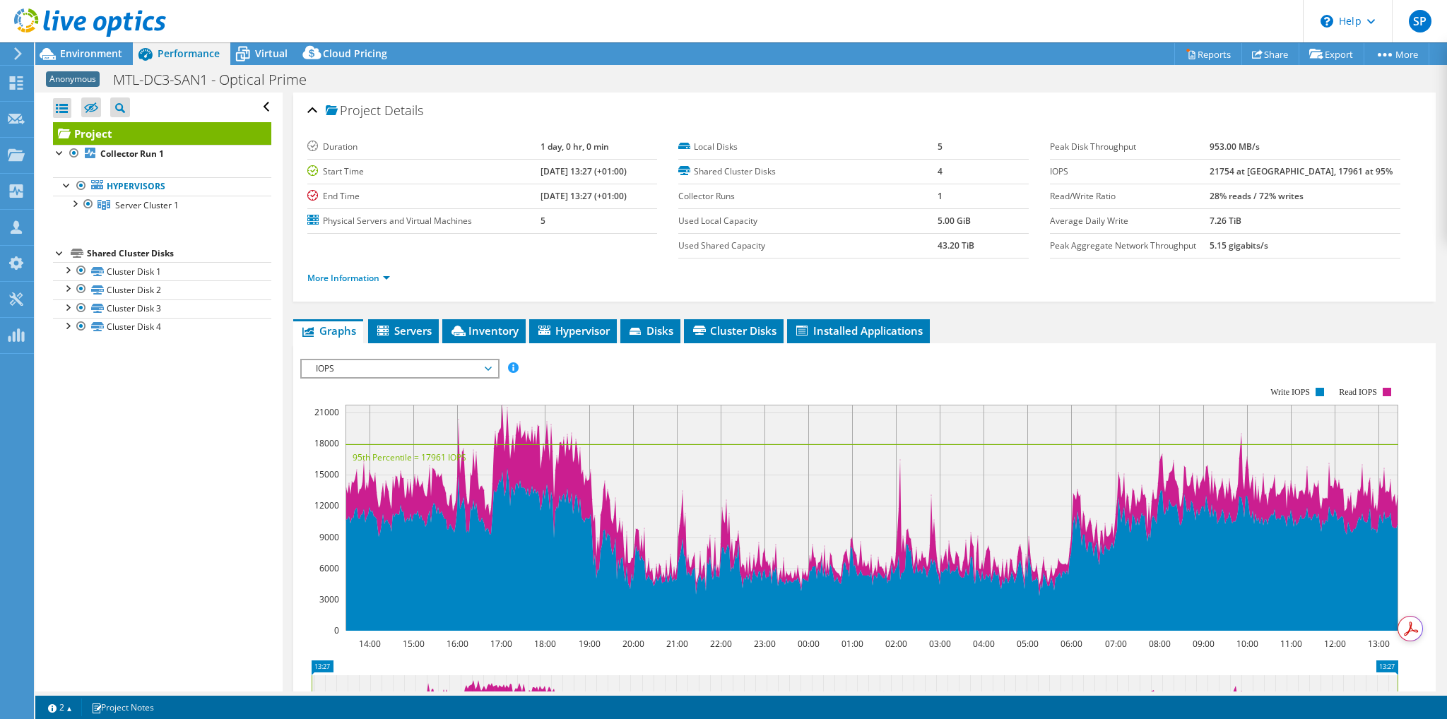
click at [490, 367] on icon at bounding box center [488, 369] width 7 height 4
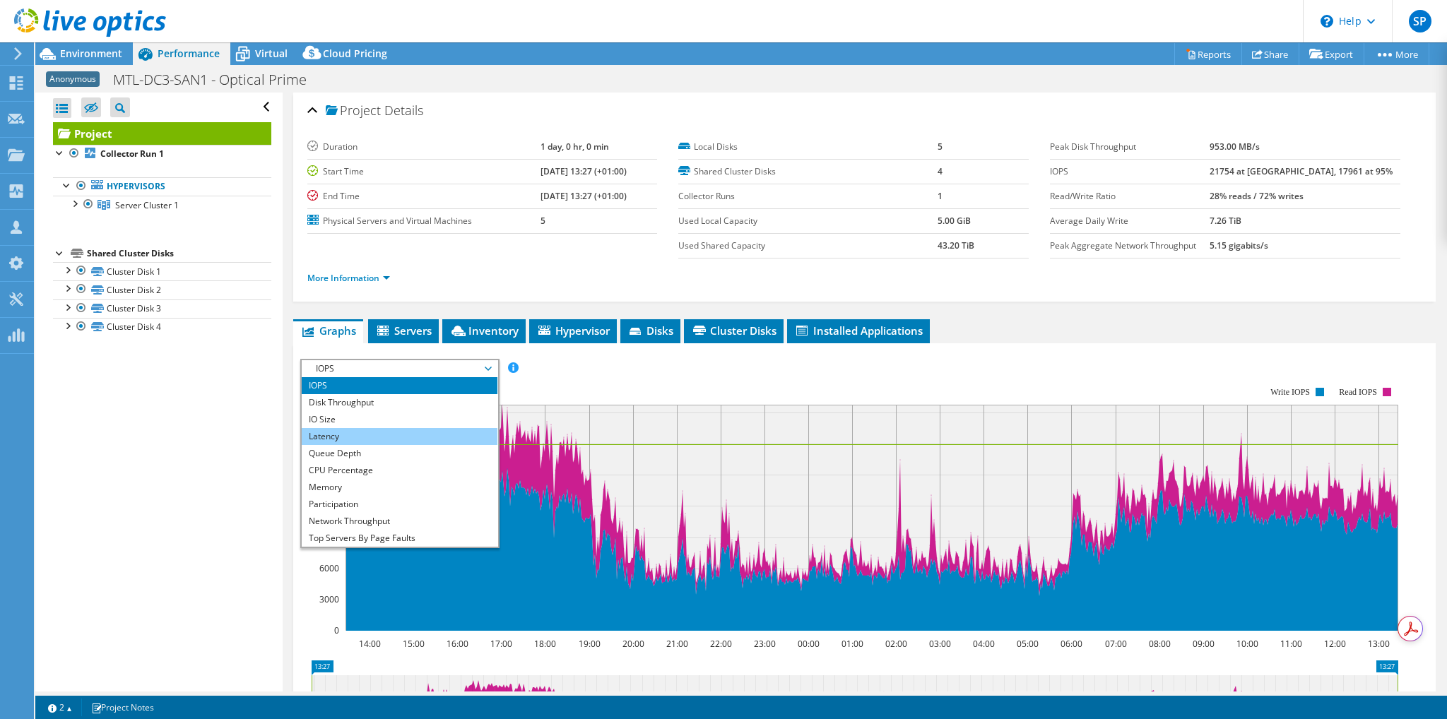
click at [386, 433] on li "Latency" at bounding box center [400, 436] width 196 height 17
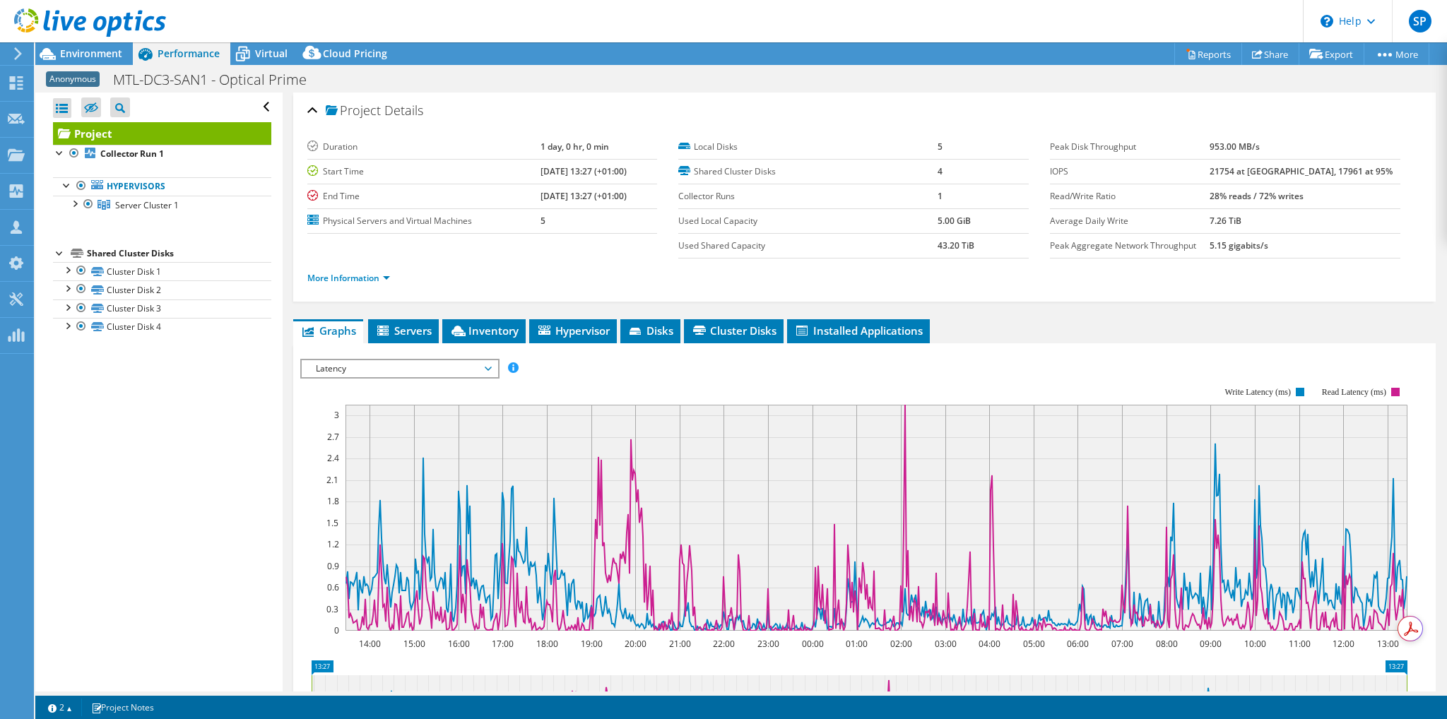
click at [494, 370] on span "Latency" at bounding box center [400, 368] width 196 height 17
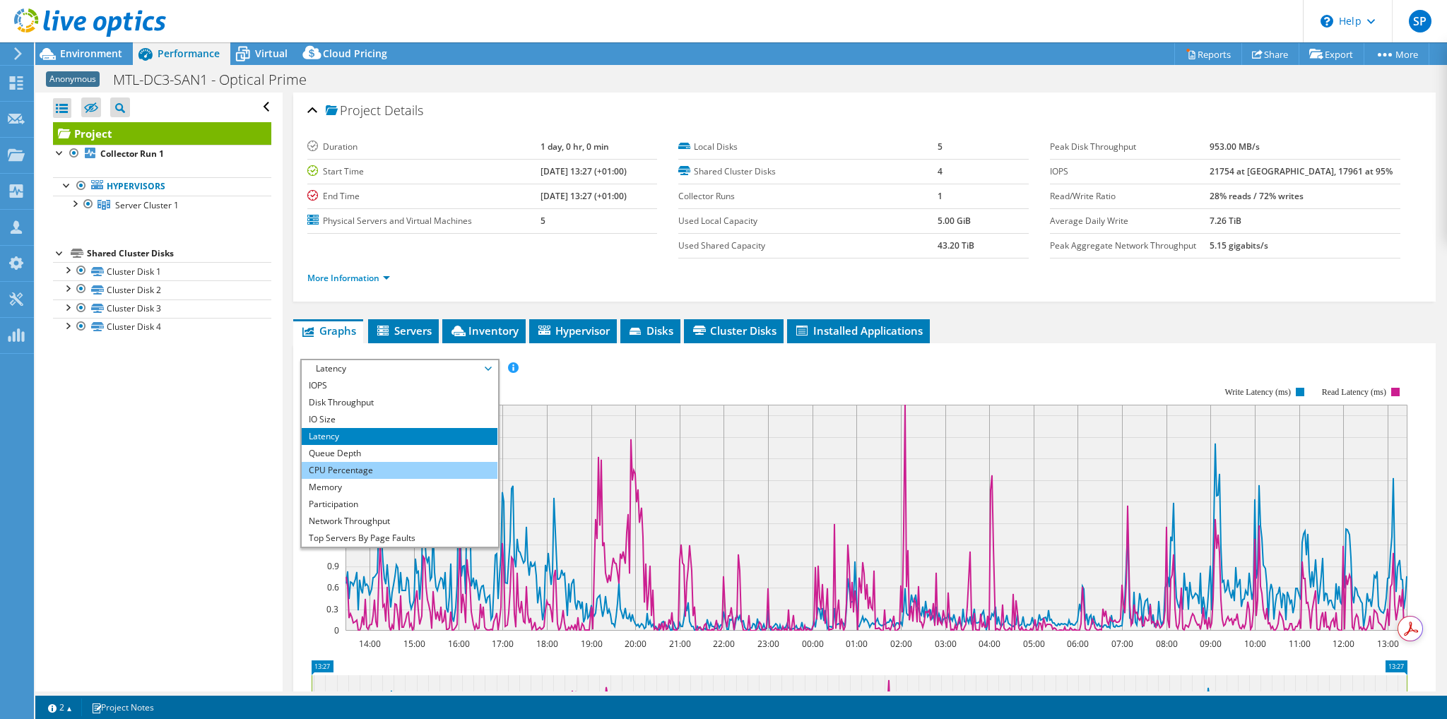
click at [389, 464] on li "CPU Percentage" at bounding box center [400, 470] width 196 height 17
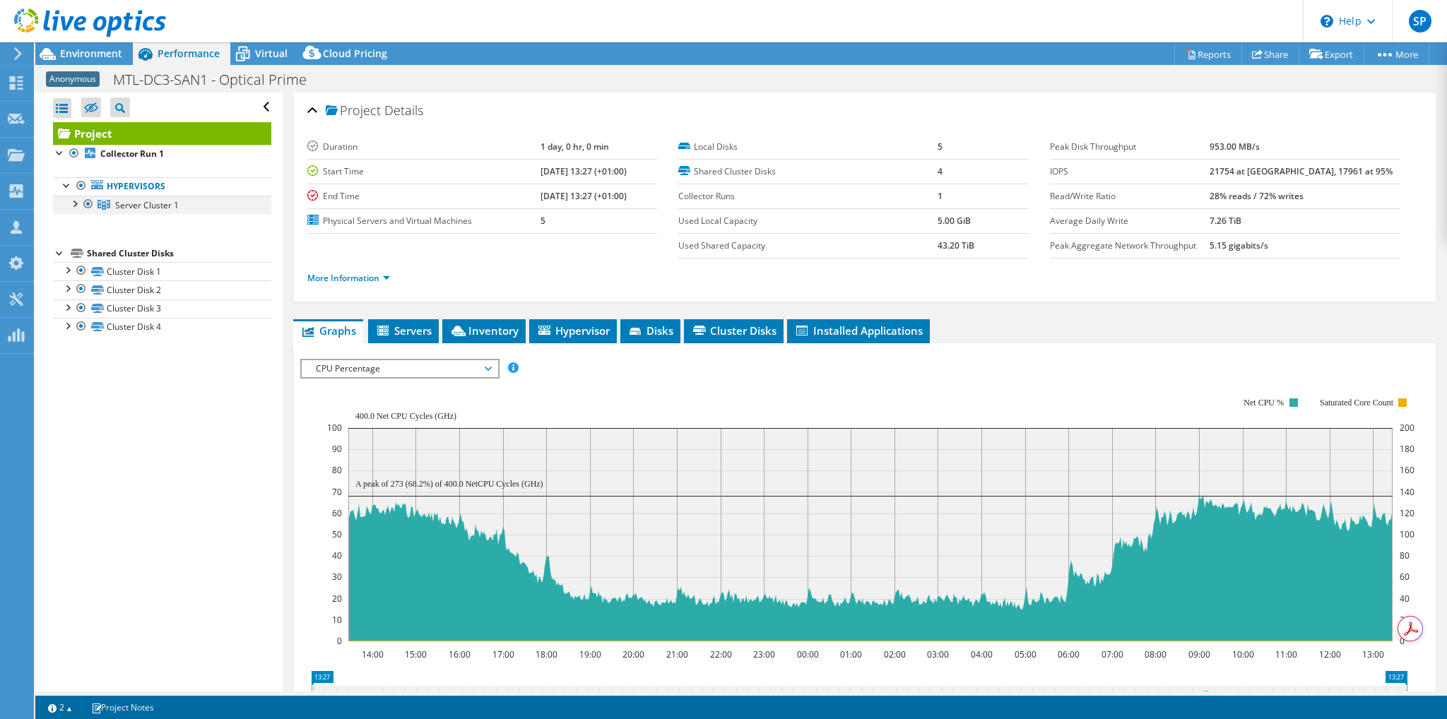
click at [74, 204] on div at bounding box center [74, 203] width 14 height 14
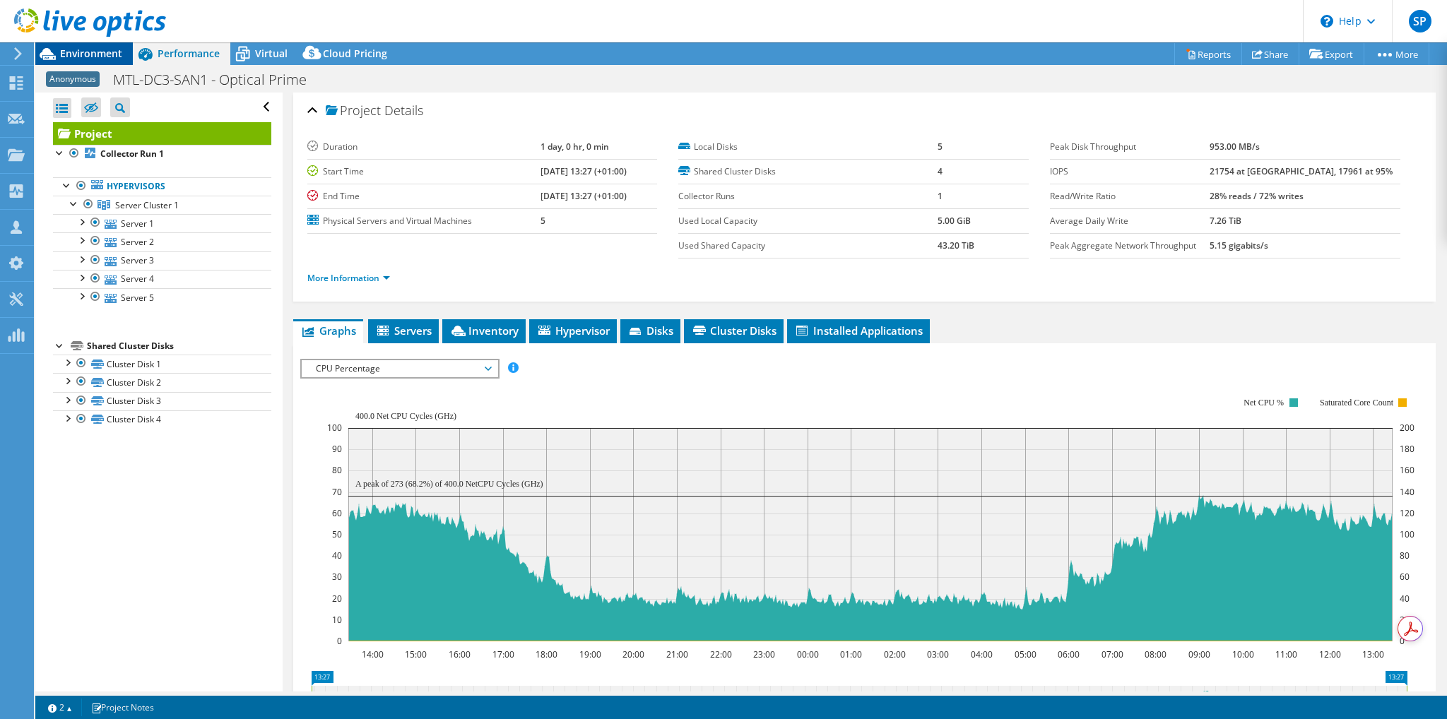
click at [85, 49] on span "Environment" at bounding box center [91, 53] width 62 height 13
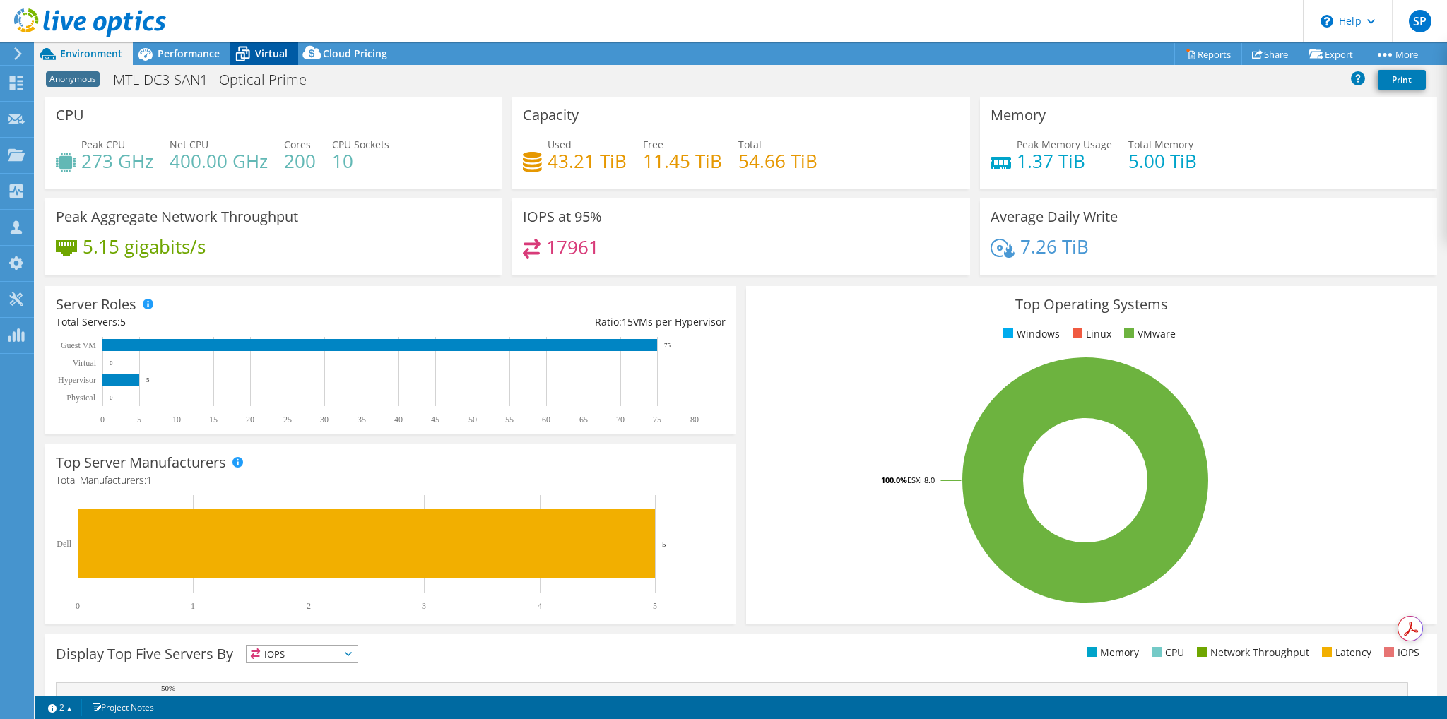
click at [258, 53] on span "Virtual" at bounding box center [271, 53] width 32 height 13
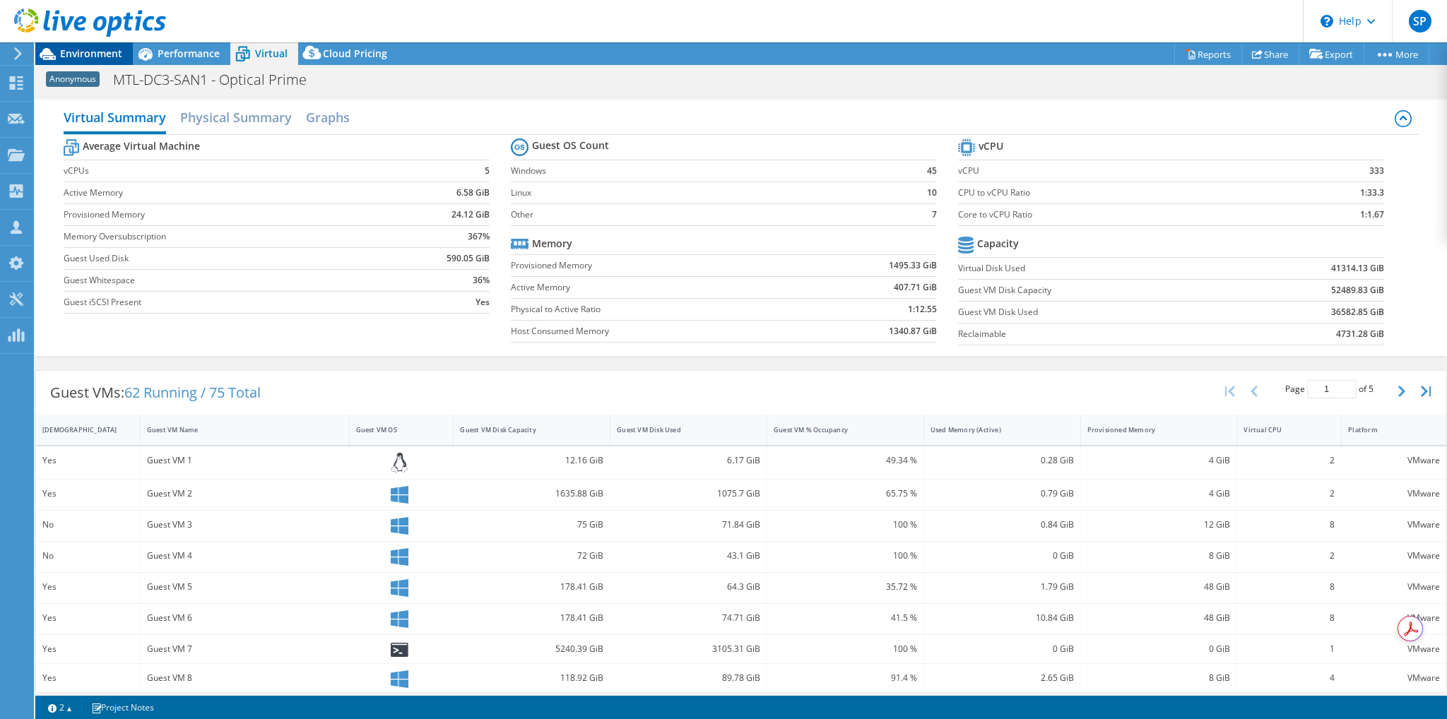
click at [84, 57] on span "Environment" at bounding box center [91, 53] width 62 height 13
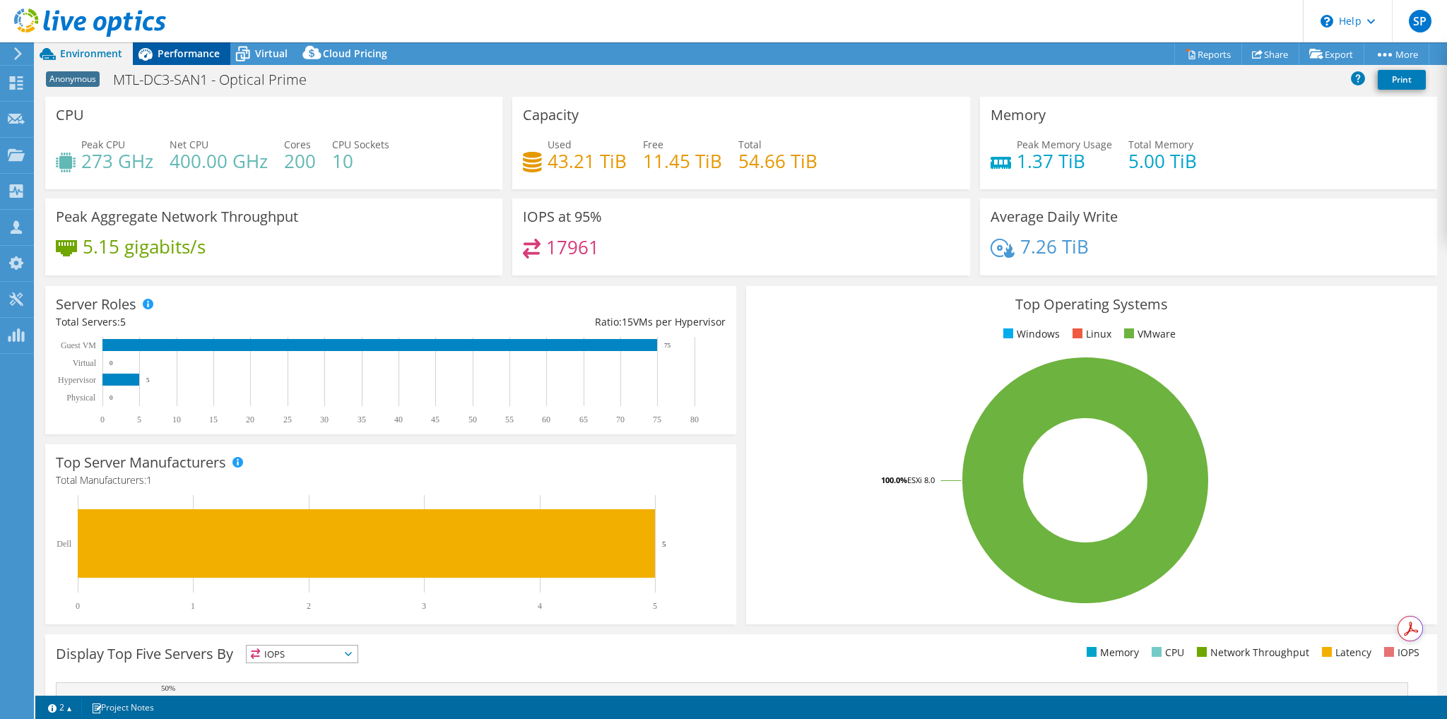
click at [181, 47] on span "Performance" at bounding box center [189, 53] width 62 height 13
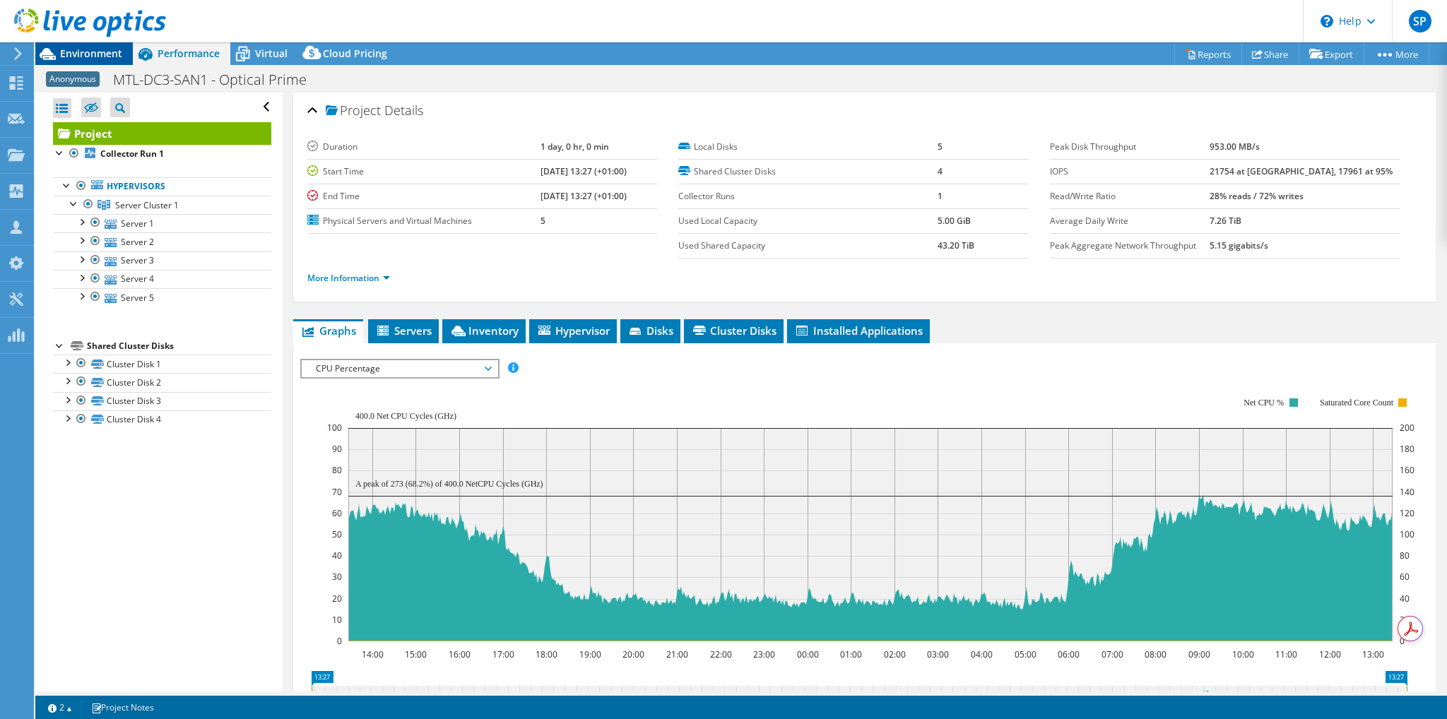
click at [88, 49] on div "SP Partner Team Member Simon Partridge simon.partridge@synapse360.com SYNAPSE 3…" at bounding box center [723, 359] width 1447 height 719
click at [85, 50] on span "Environment" at bounding box center [91, 53] width 62 height 13
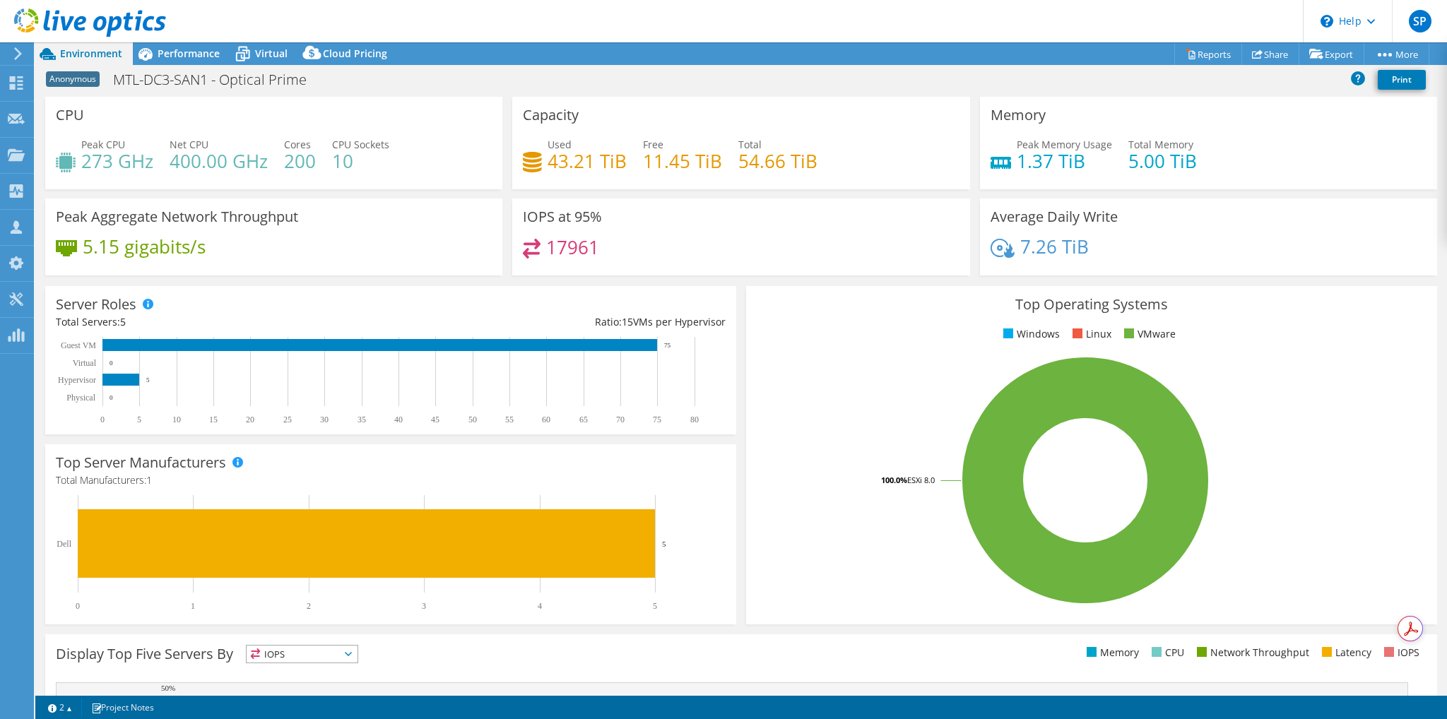
click at [20, 54] on use at bounding box center [18, 53] width 8 height 13
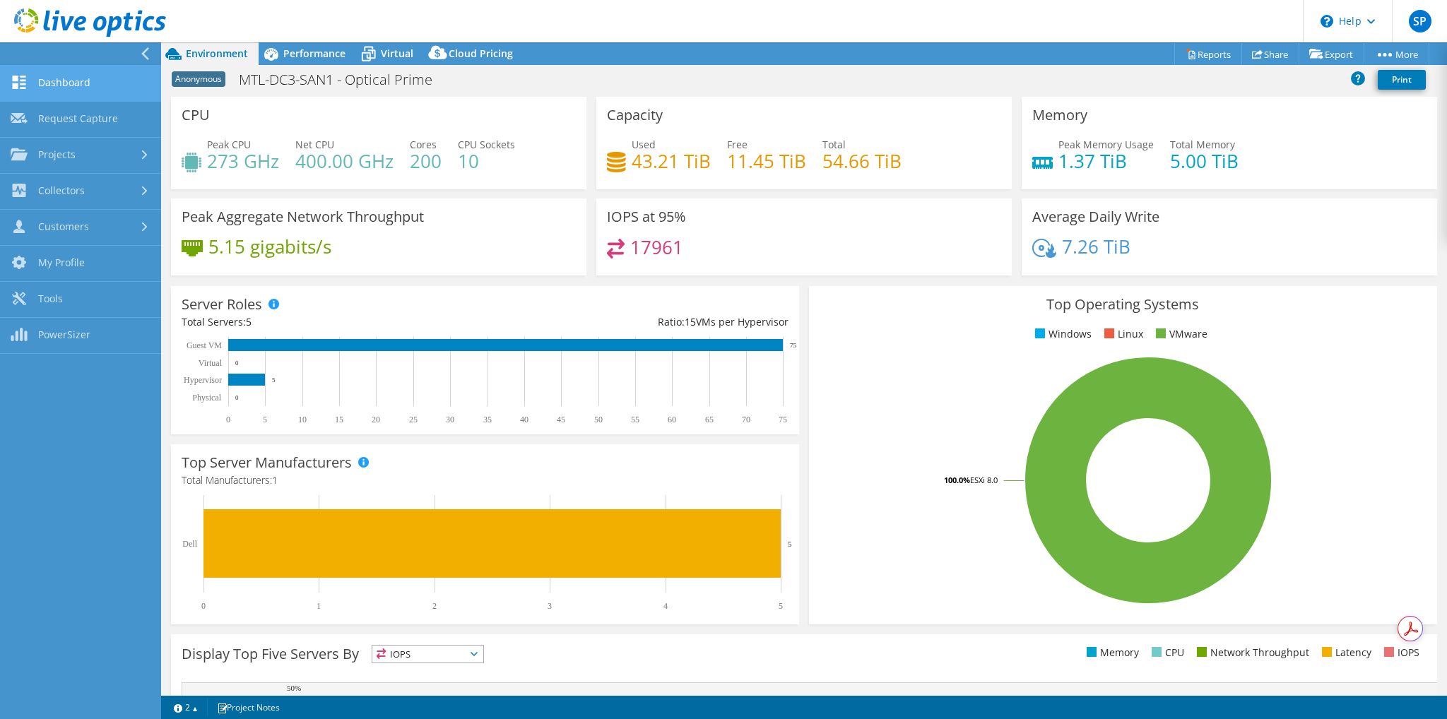
click at [69, 83] on link "Dashboard" at bounding box center [80, 84] width 161 height 36
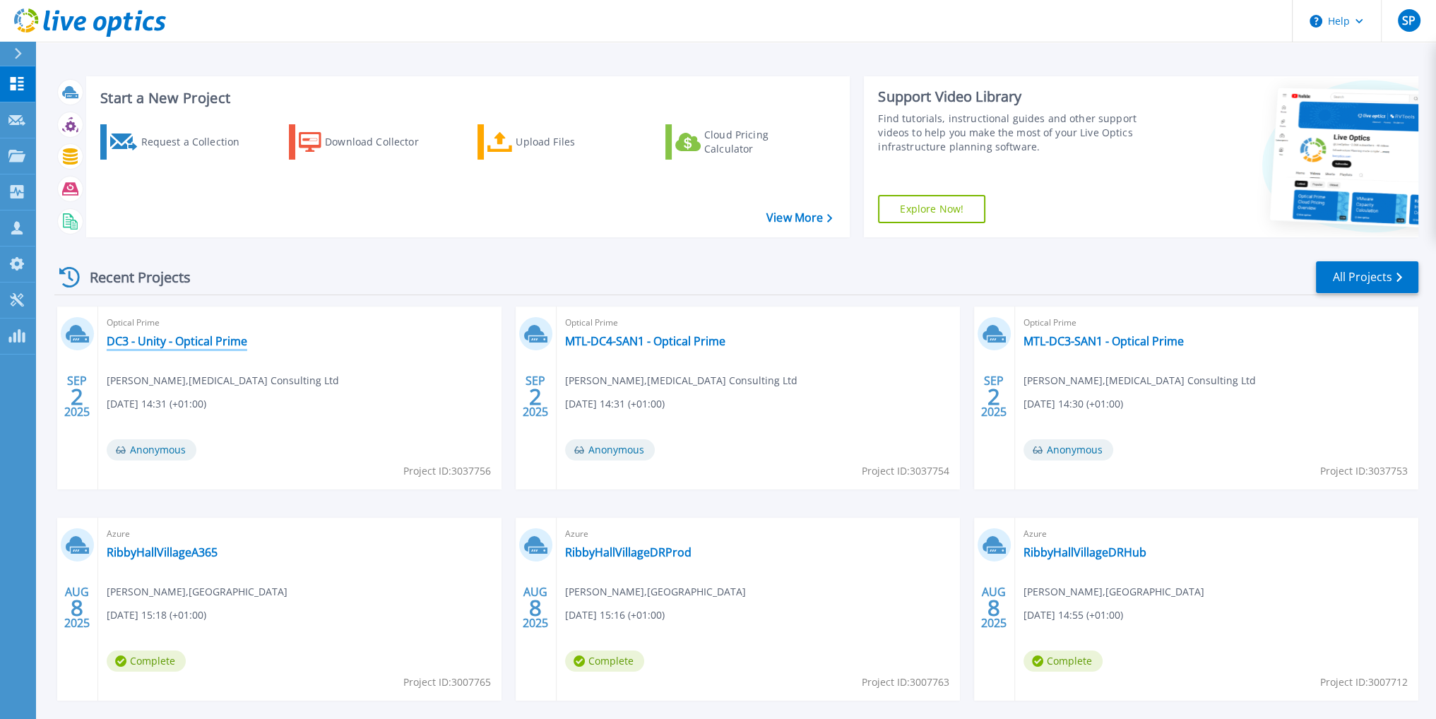
click at [181, 346] on link "DC3 - Unity - Optical Prime" at bounding box center [177, 341] width 141 height 14
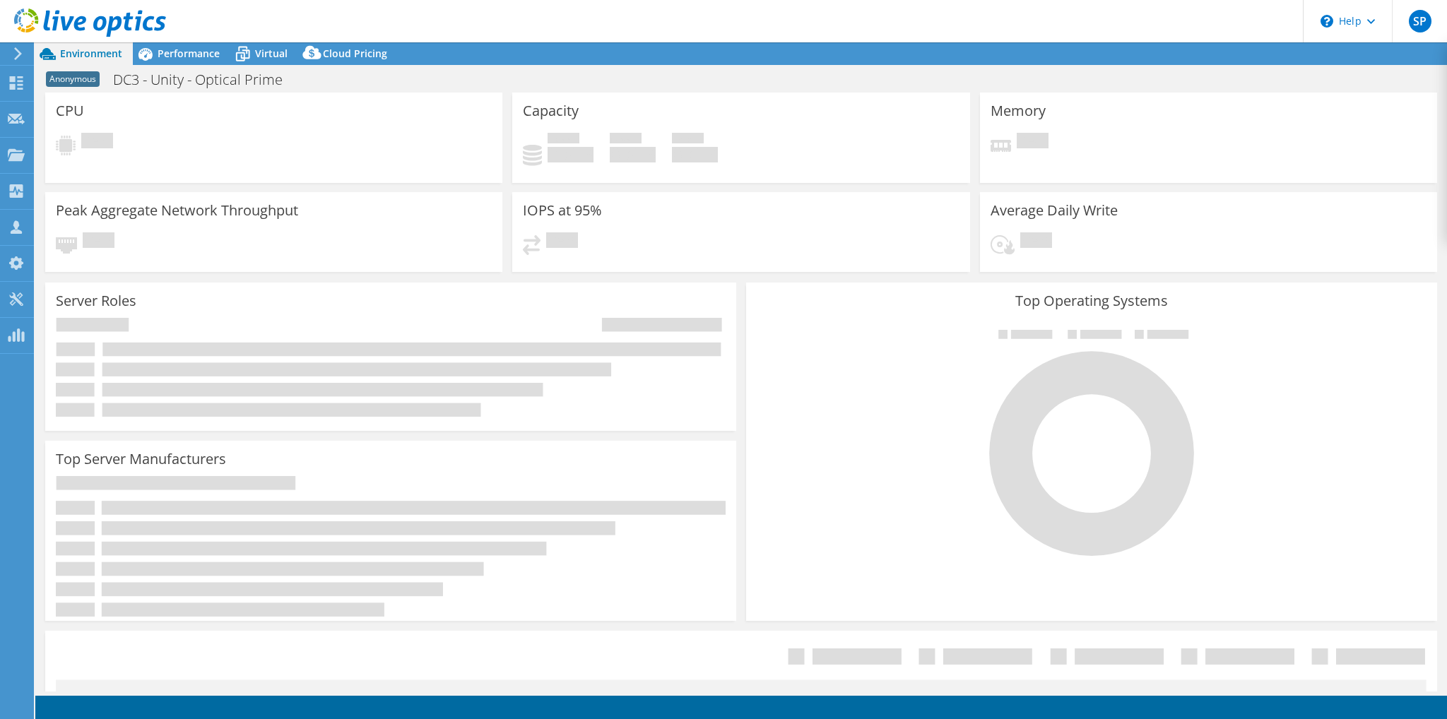
select select "USD"
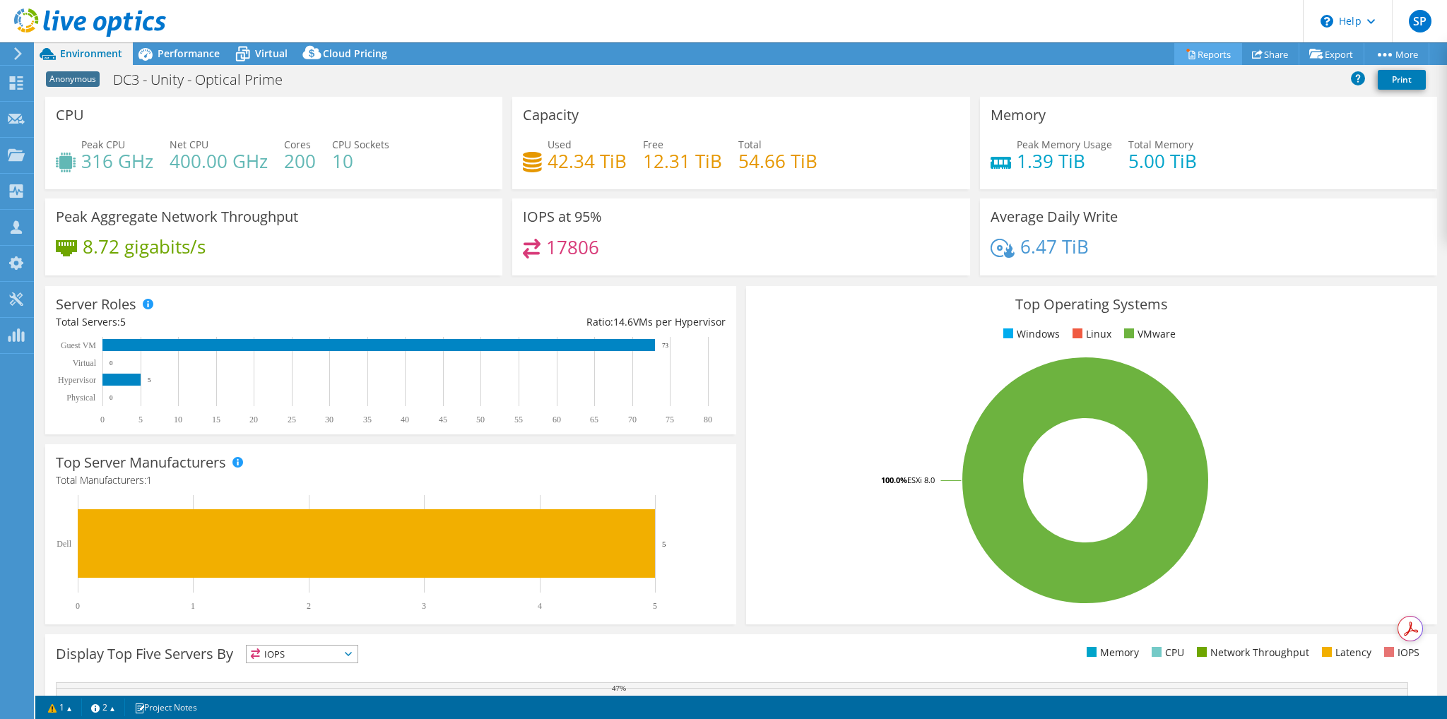
click at [1205, 48] on link "Reports" at bounding box center [1208, 54] width 68 height 22
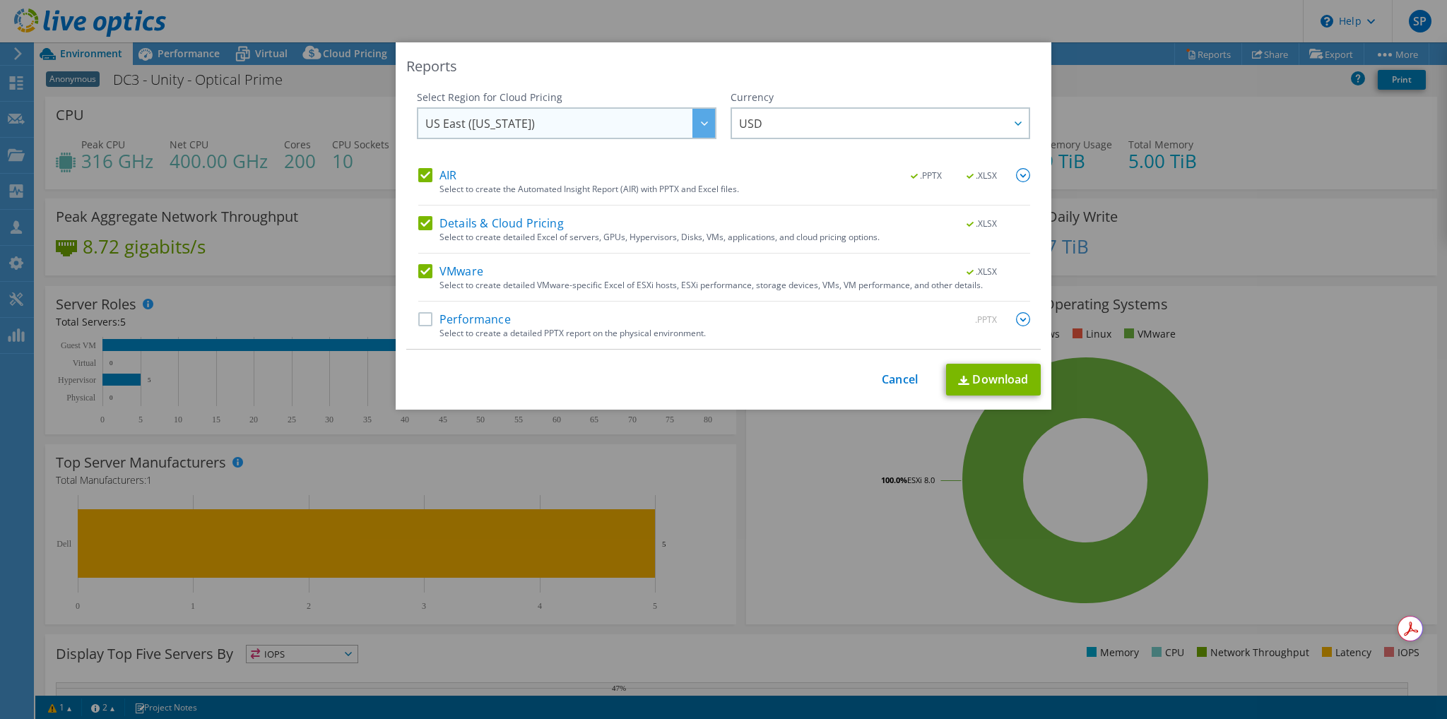
click at [698, 126] on div at bounding box center [703, 123] width 23 height 29
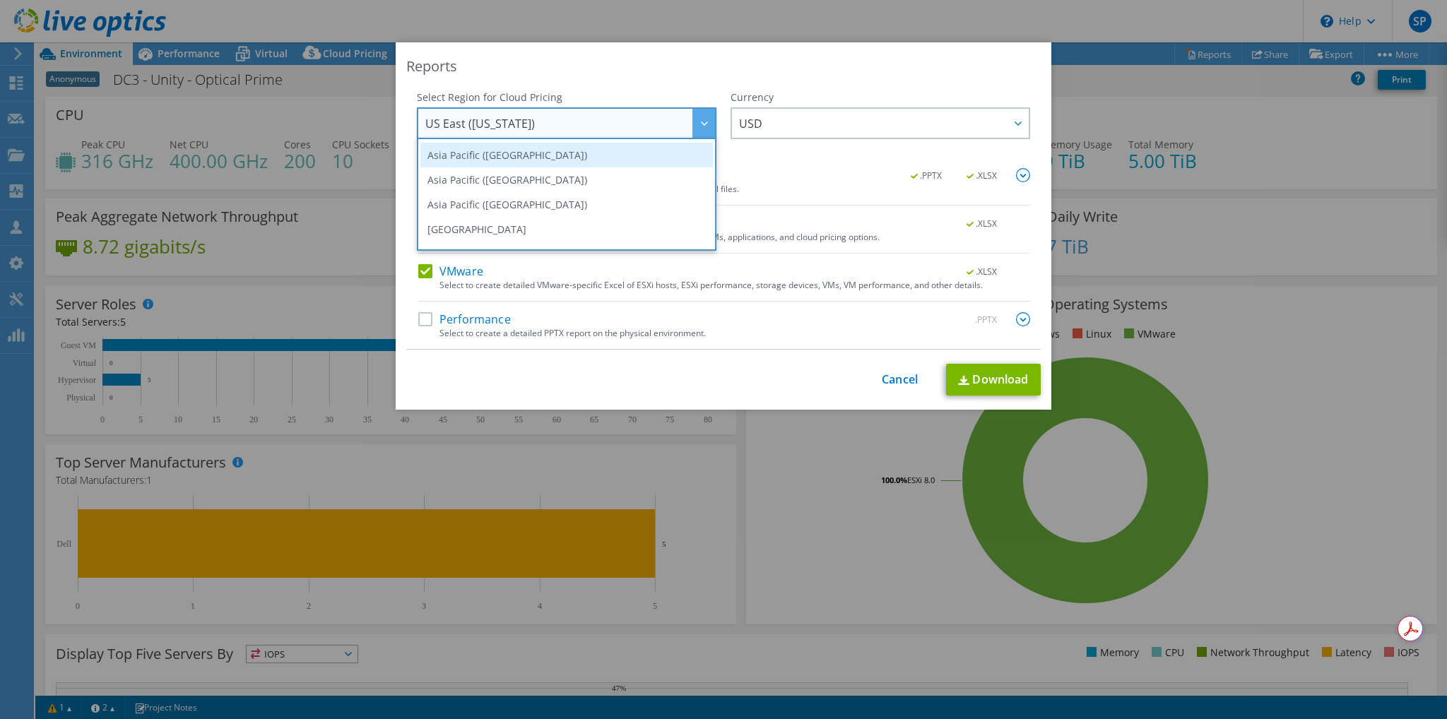
scroll to position [141, 0]
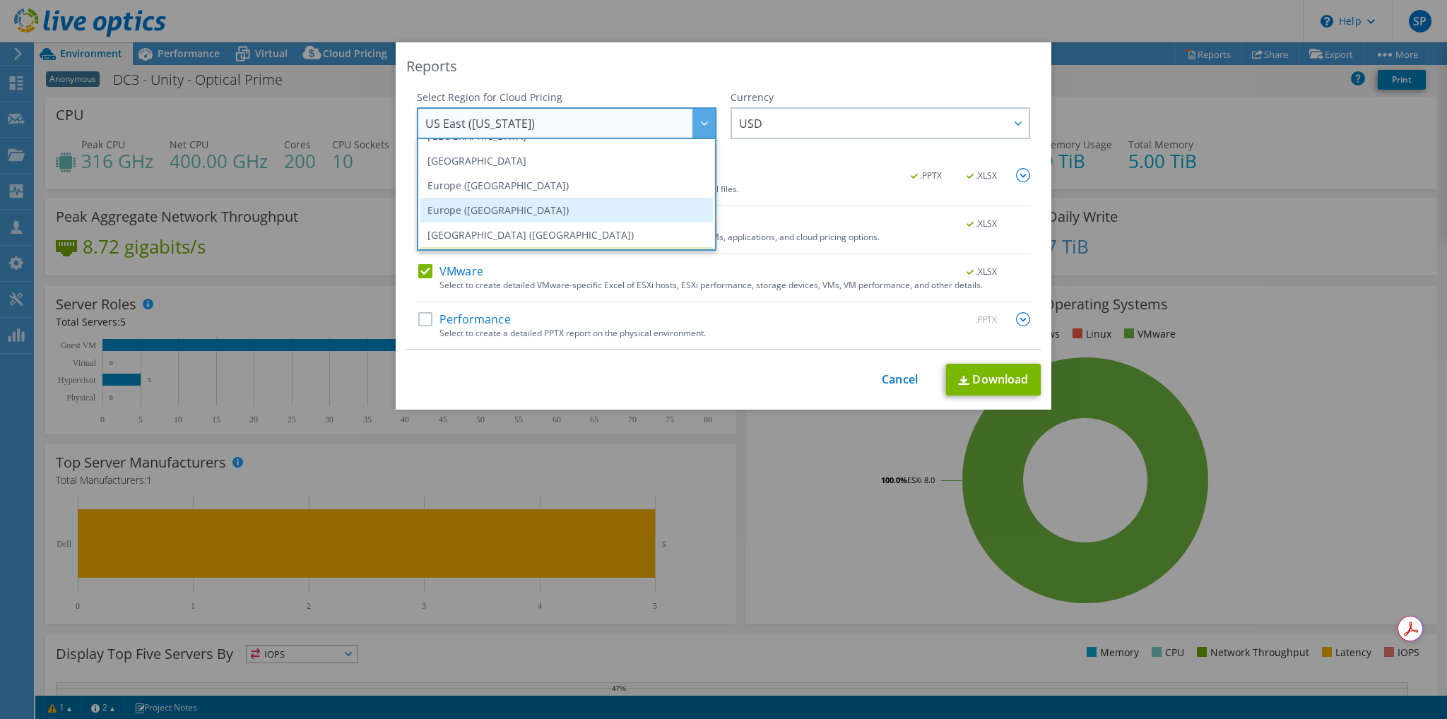
click at [594, 206] on li "Europe ([GEOGRAPHIC_DATA])" at bounding box center [566, 210] width 292 height 25
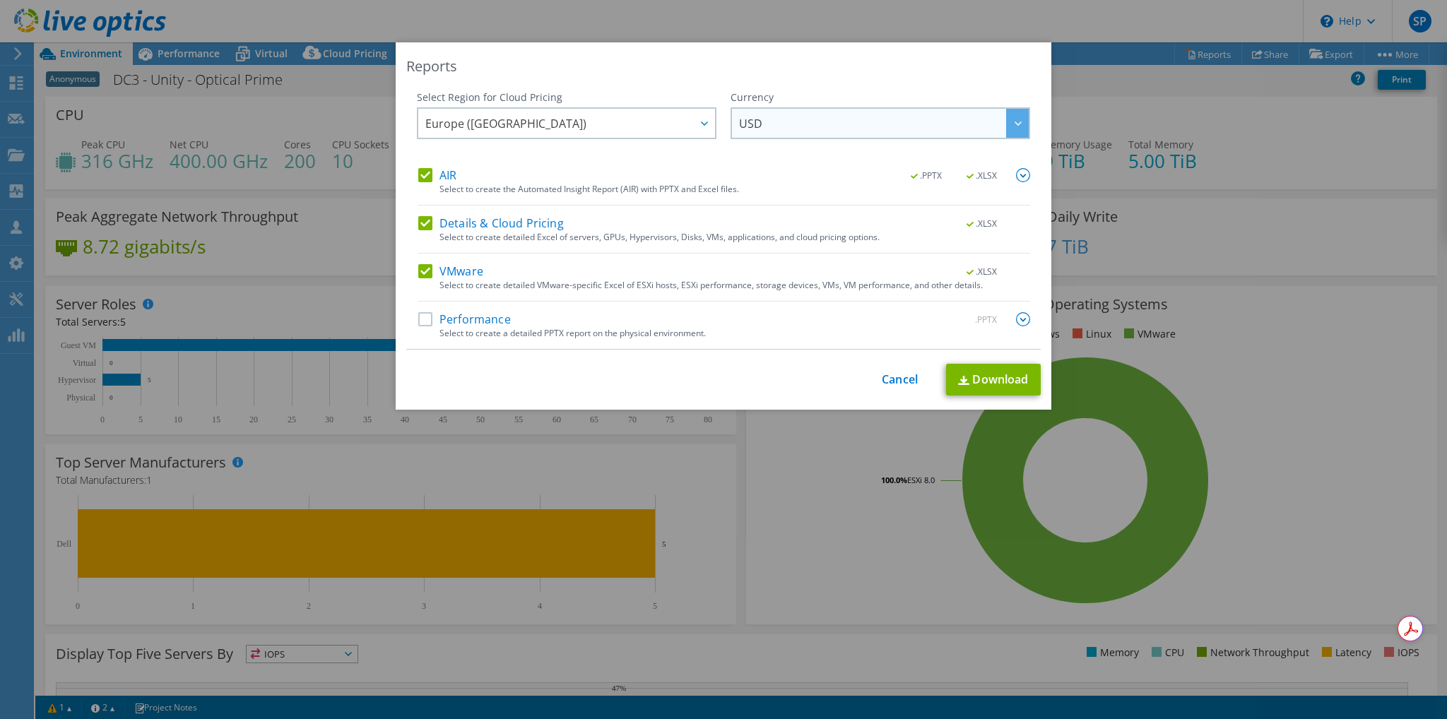
click at [1008, 124] on div at bounding box center [1017, 123] width 23 height 29
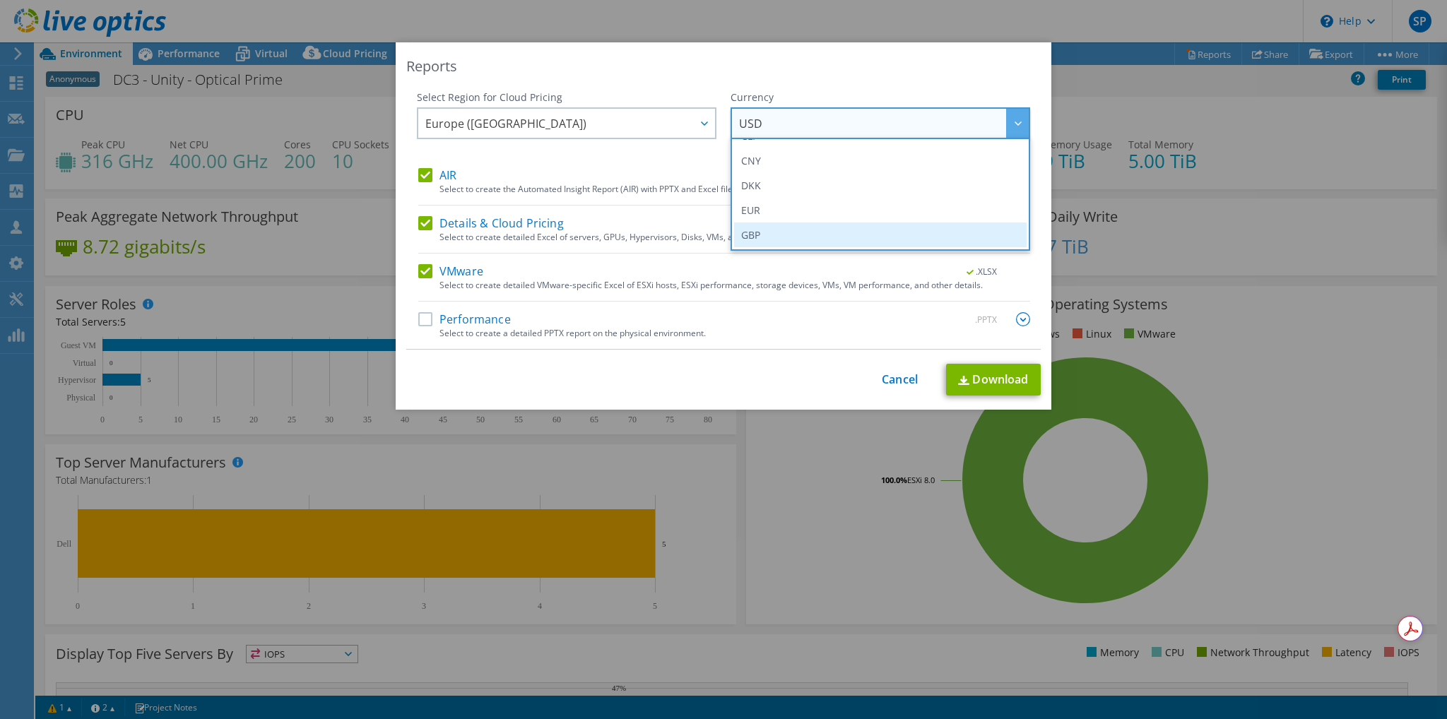
click at [856, 242] on li "GBP" at bounding box center [880, 235] width 292 height 25
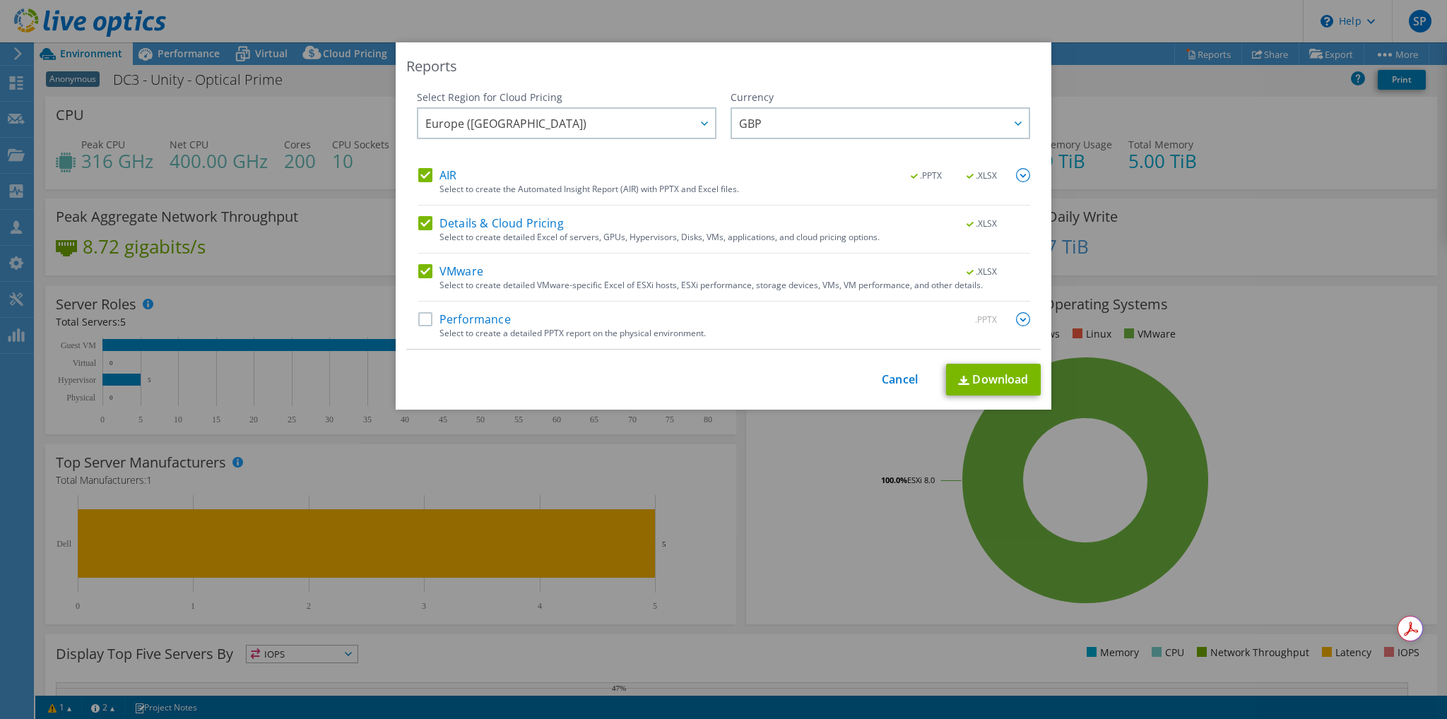
click at [426, 324] on label "Performance" at bounding box center [464, 319] width 93 height 14
click at [0, 0] on input "Performance" at bounding box center [0, 0] width 0 height 0
click at [1010, 382] on link "Download" at bounding box center [993, 380] width 95 height 32
click at [896, 378] on link "Cancel" at bounding box center [900, 379] width 36 height 13
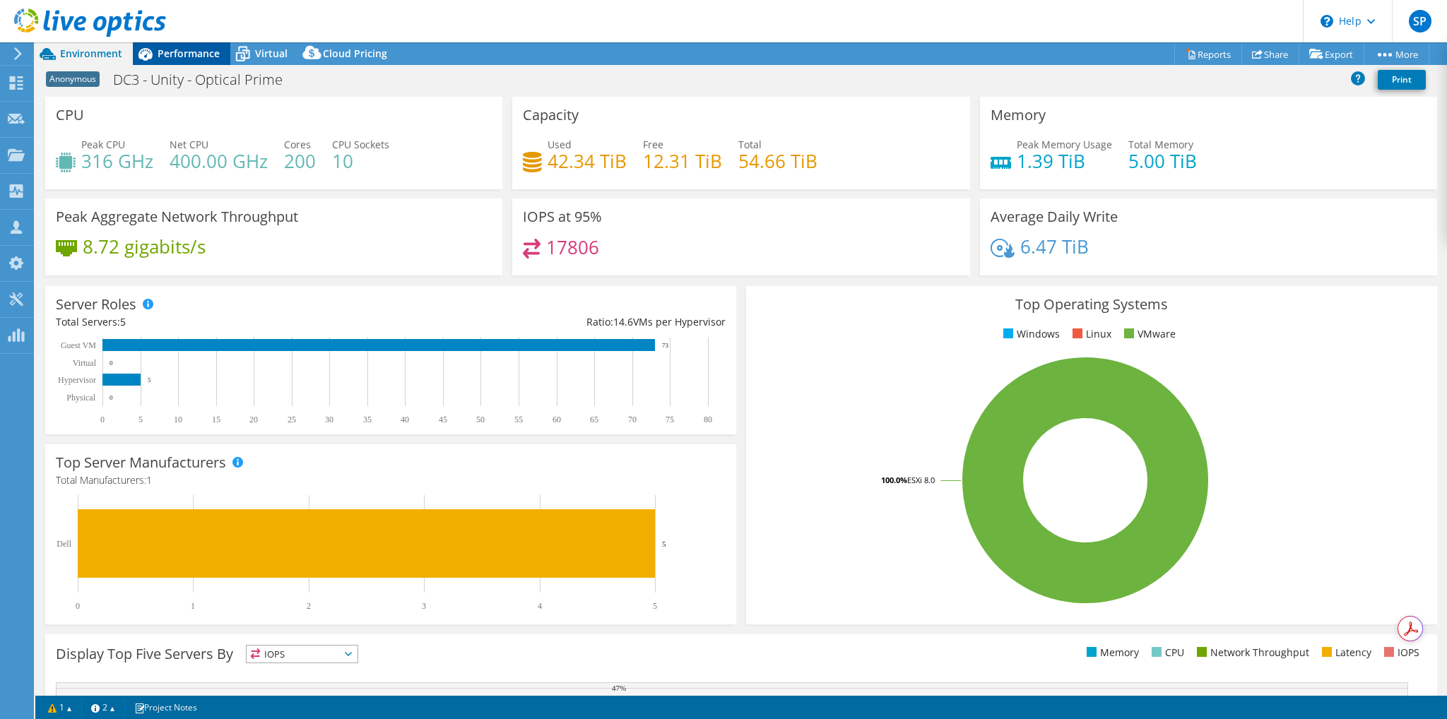
click at [192, 57] on span "Performance" at bounding box center [189, 53] width 62 height 13
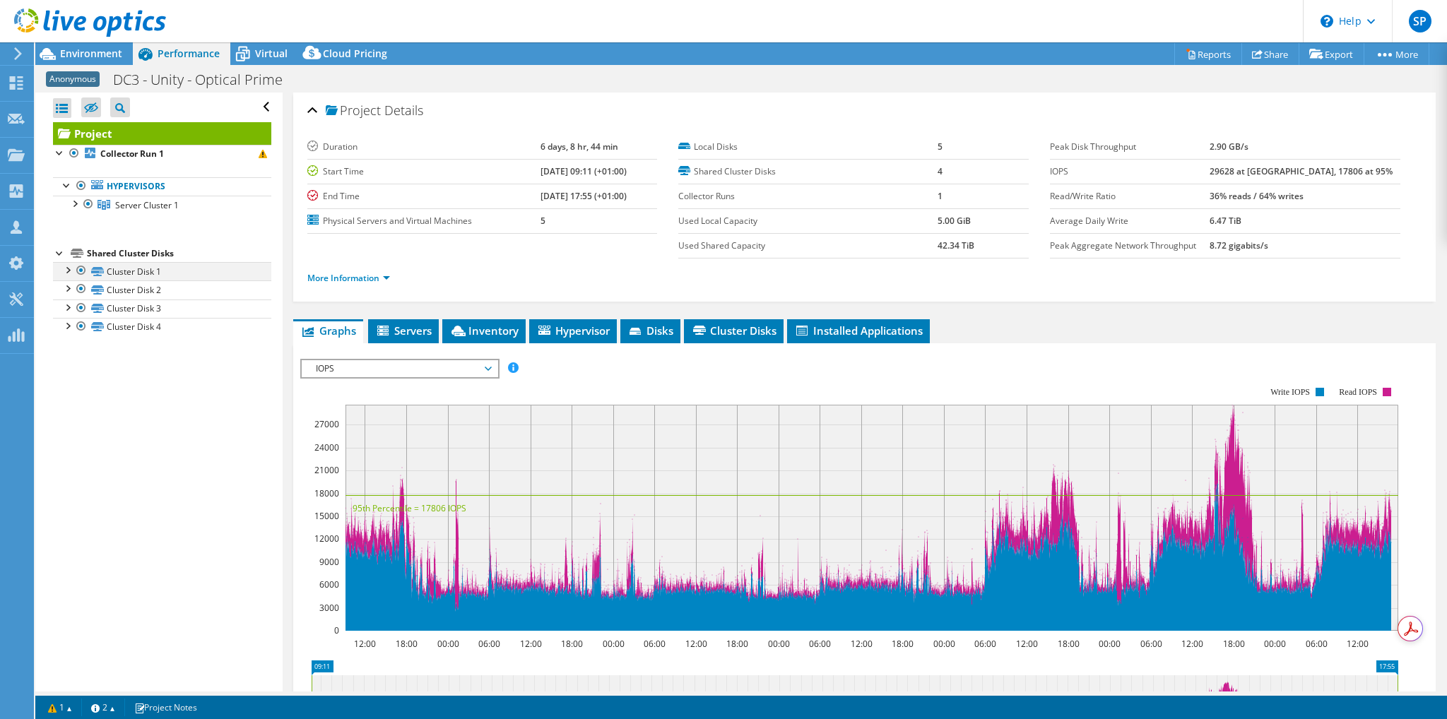
click at [67, 269] on div at bounding box center [67, 269] width 14 height 14
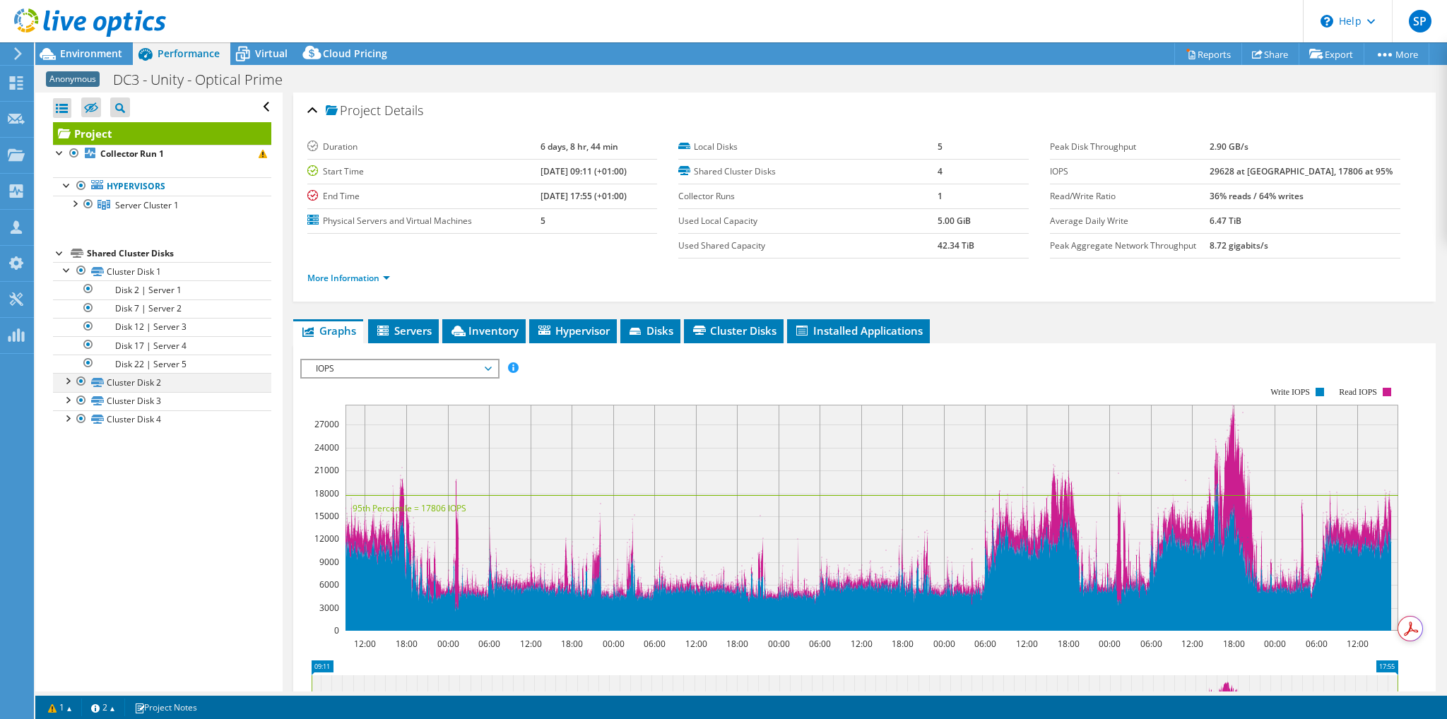
click at [67, 382] on div at bounding box center [67, 380] width 14 height 14
click at [70, 400] on div at bounding box center [67, 399] width 14 height 14
click at [68, 509] on div at bounding box center [67, 510] width 14 height 14
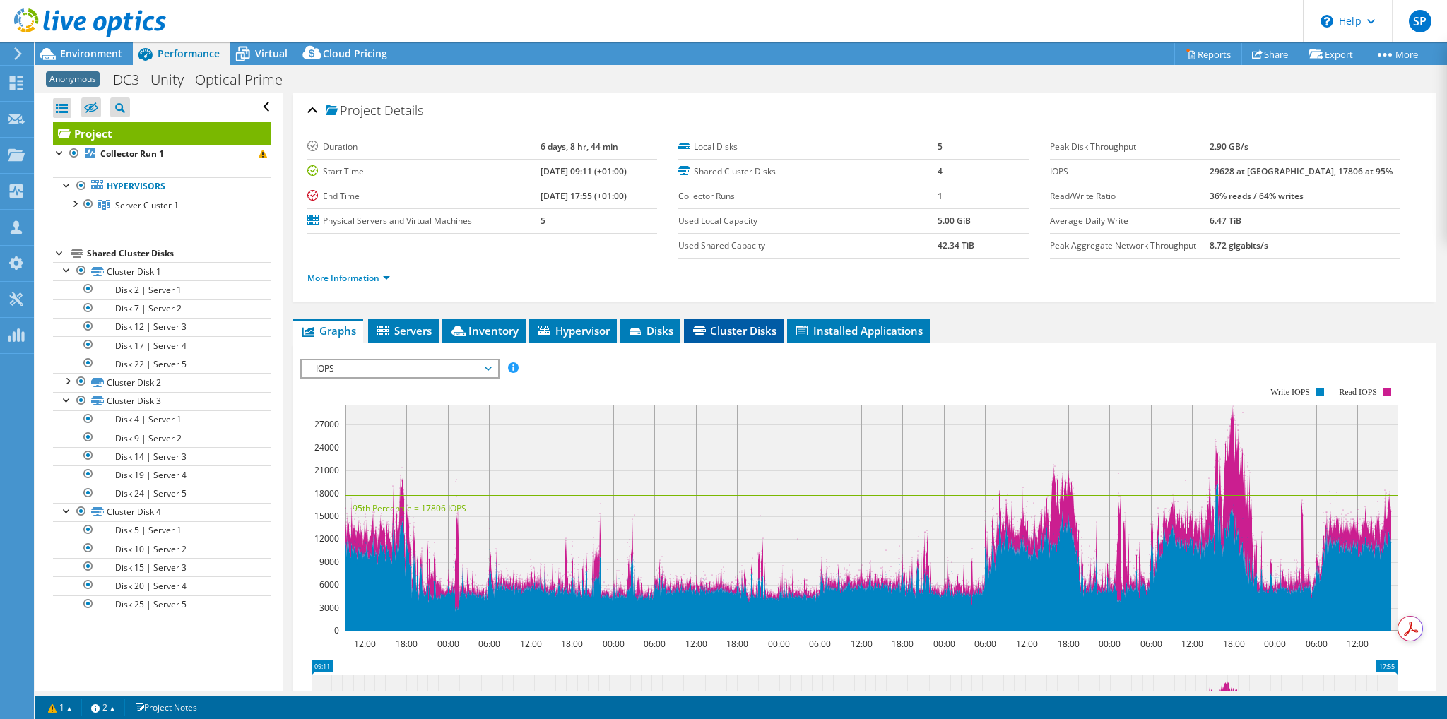
click at [732, 328] on span "Cluster Disks" at bounding box center [733, 331] width 85 height 14
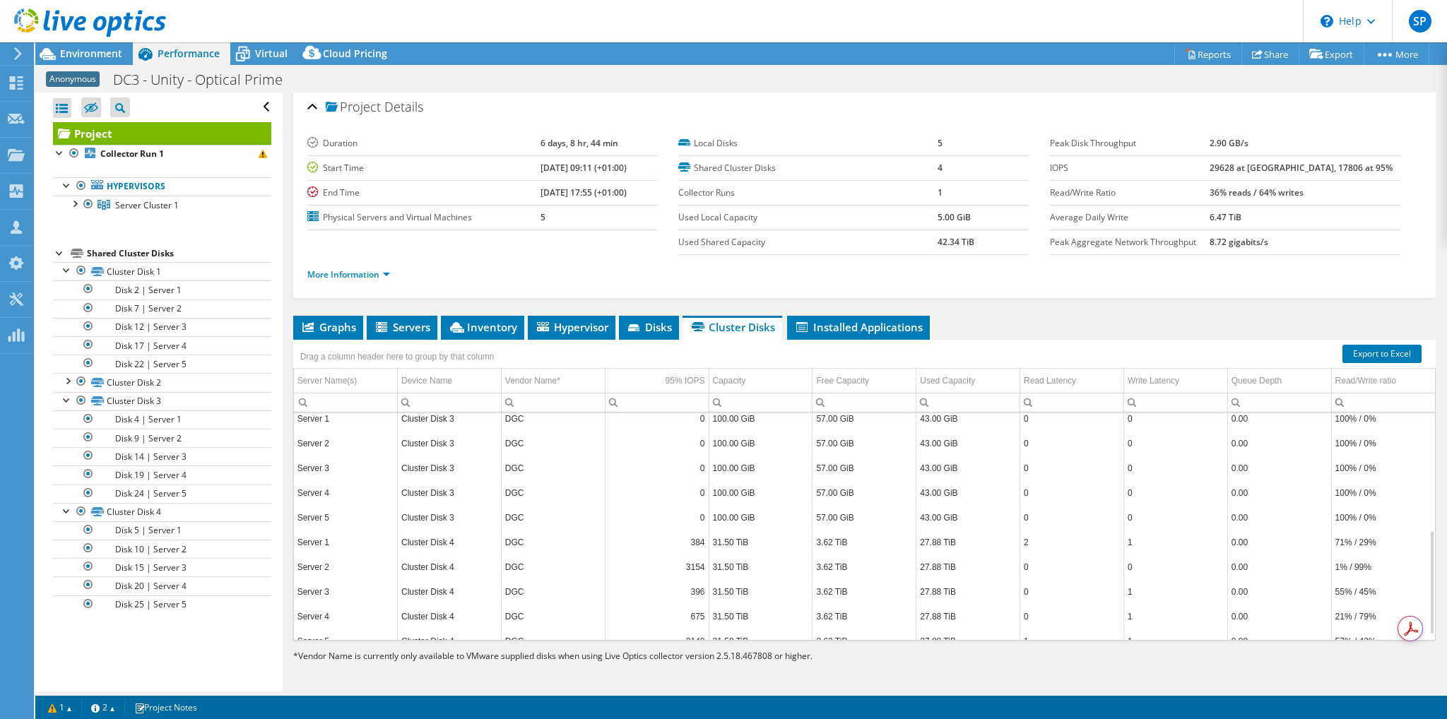
scroll to position [265, 0]
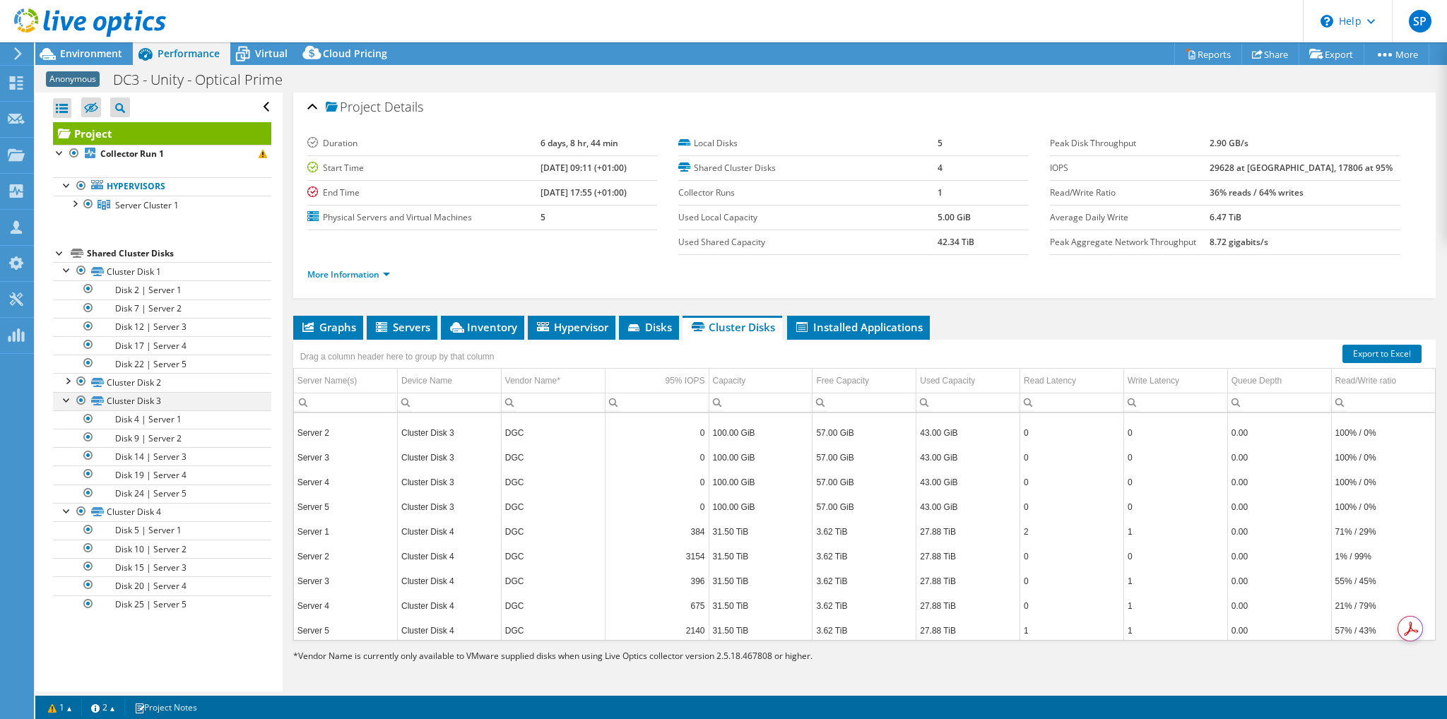
click at [65, 398] on div at bounding box center [67, 399] width 14 height 14
click at [66, 420] on div at bounding box center [67, 417] width 14 height 14
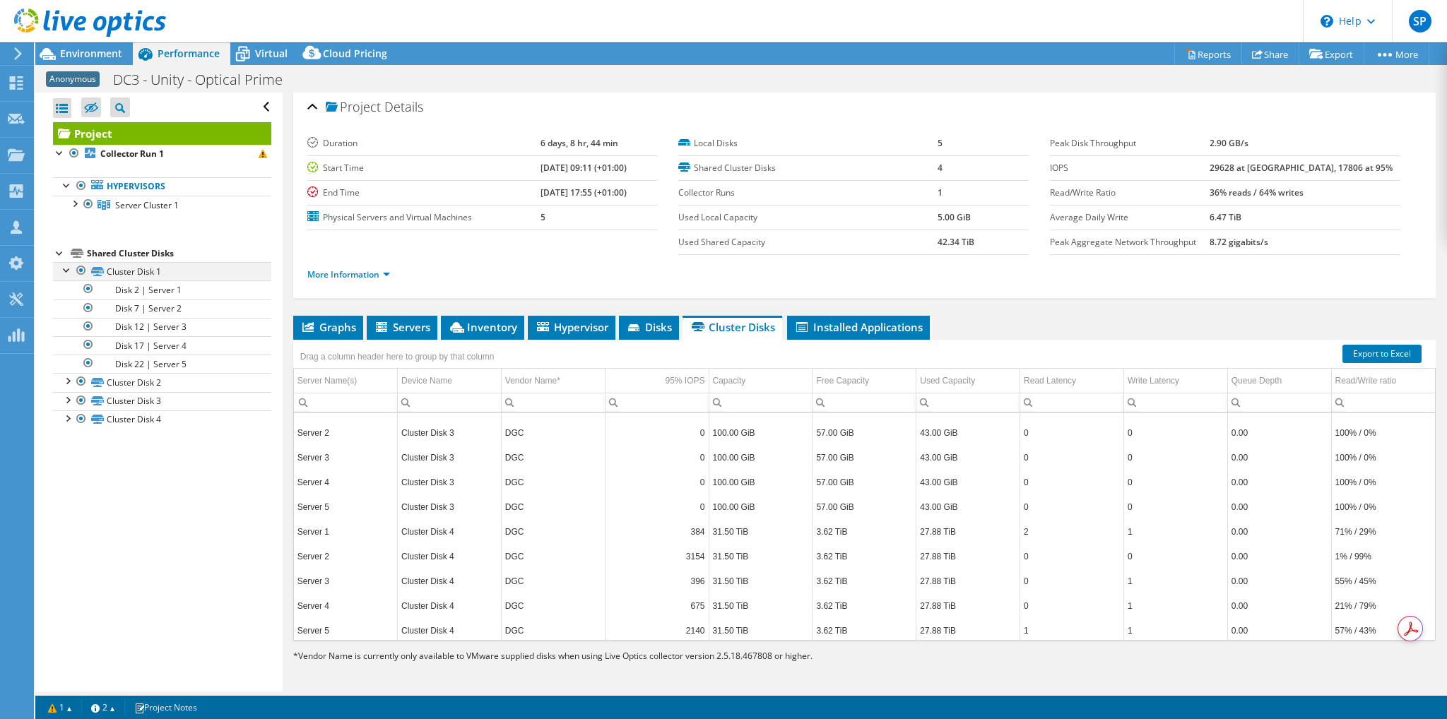
click at [71, 272] on div at bounding box center [67, 269] width 14 height 14
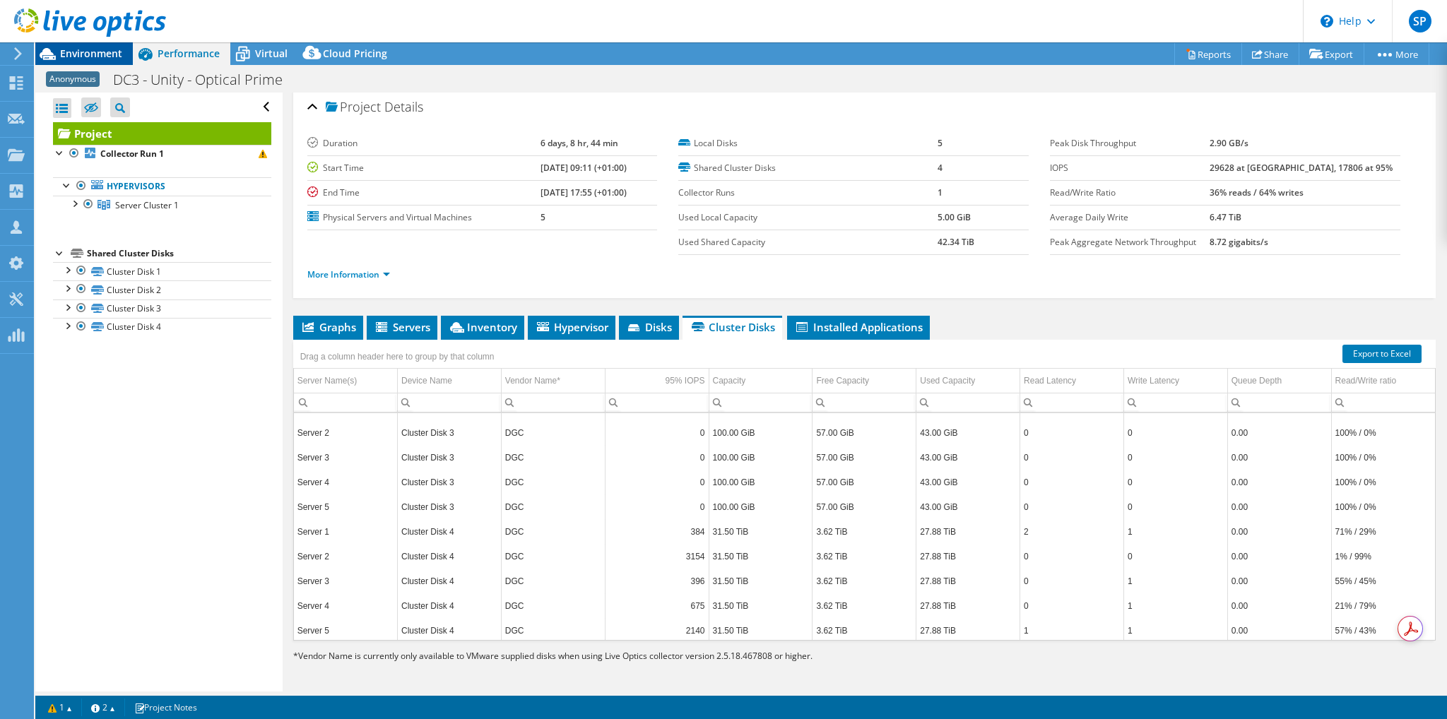
click at [92, 50] on span "Environment" at bounding box center [91, 53] width 62 height 13
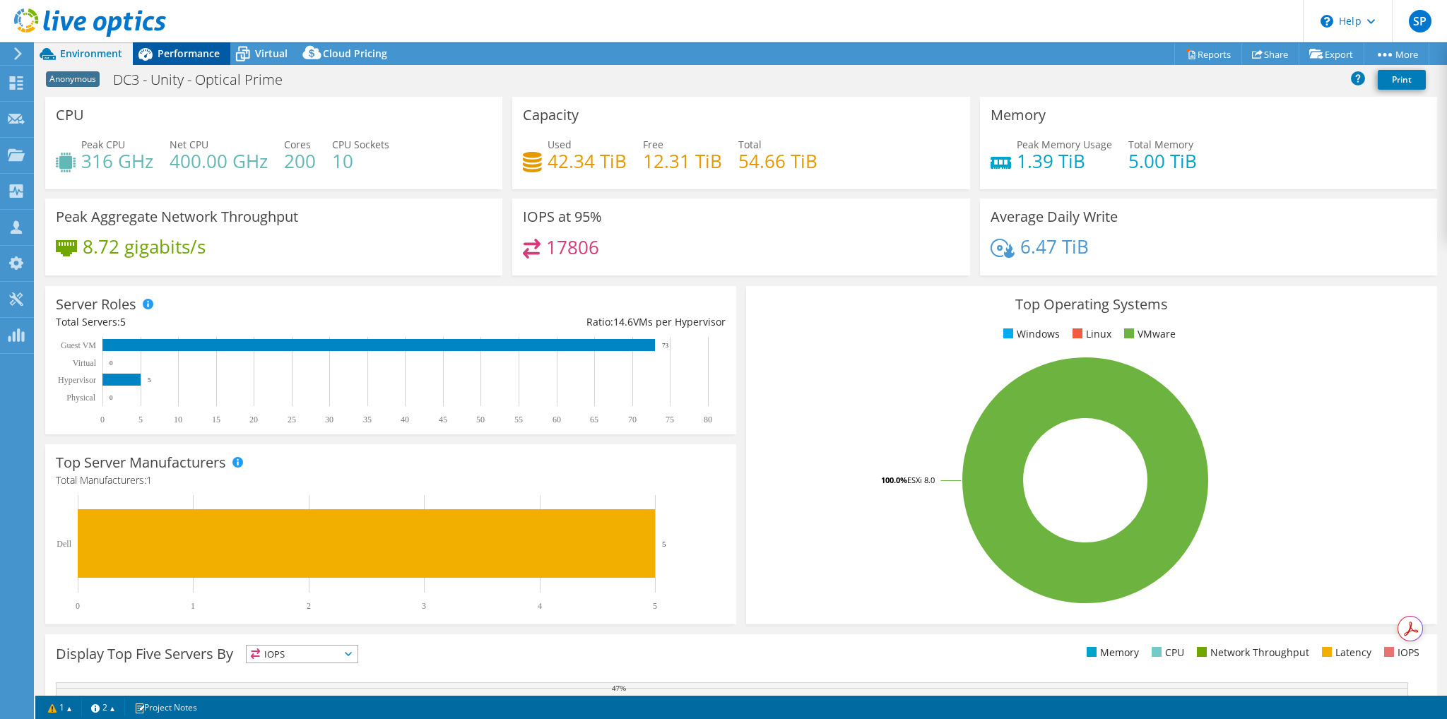
click at [189, 49] on span "Performance" at bounding box center [189, 53] width 62 height 13
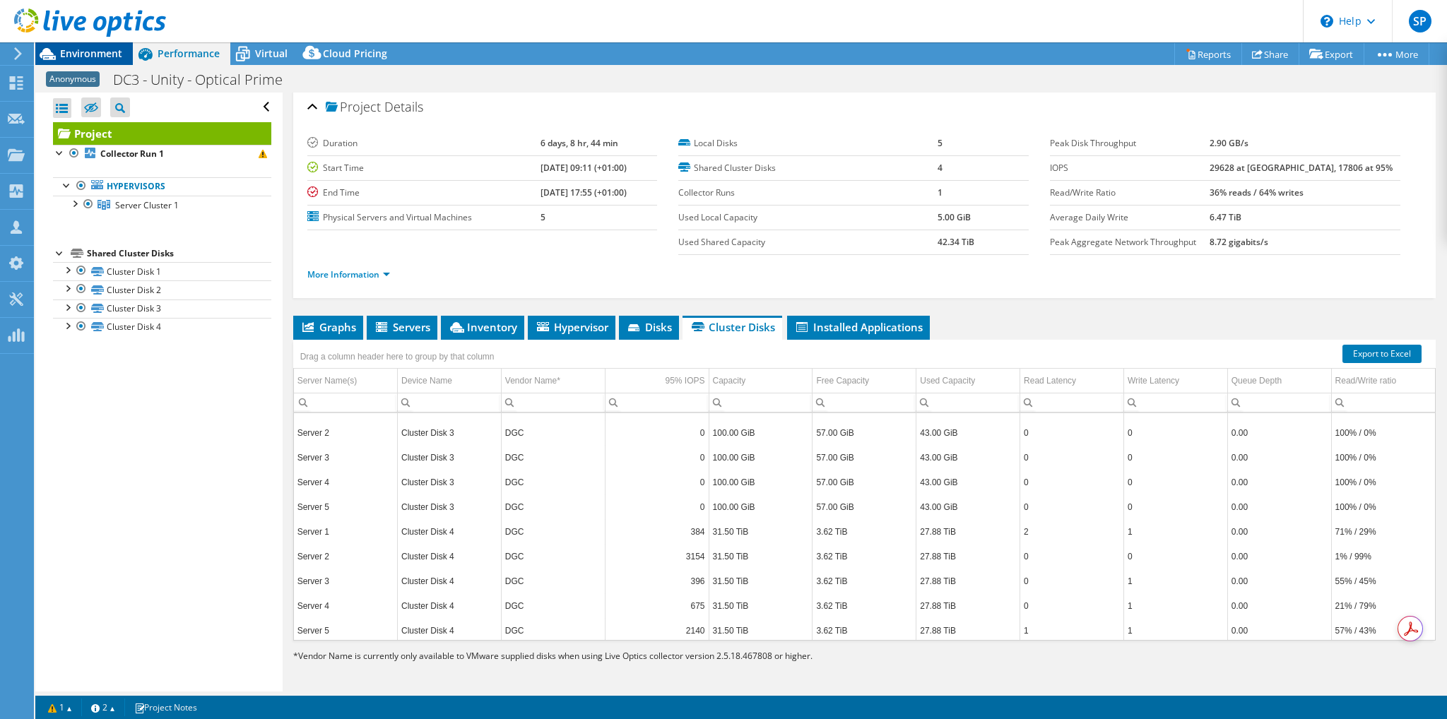
click at [90, 53] on span "Environment" at bounding box center [91, 53] width 62 height 13
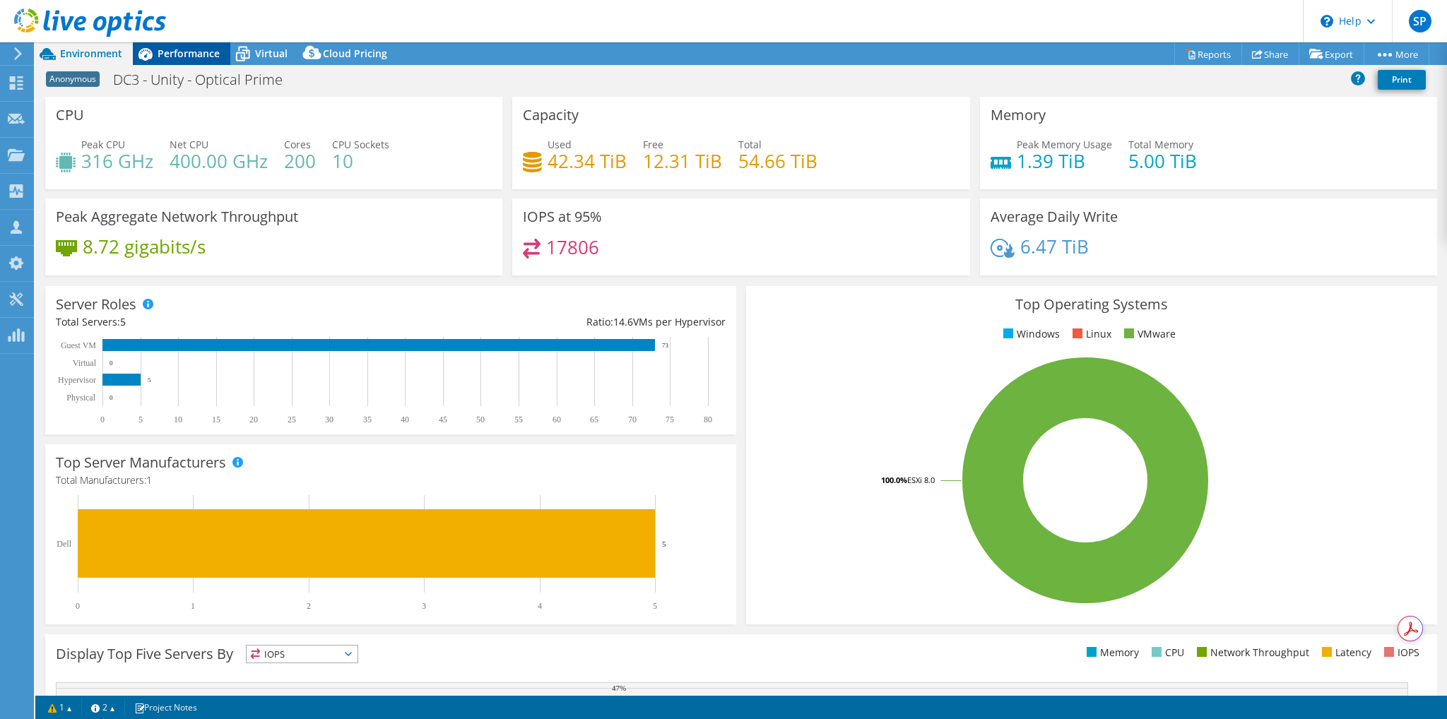
click at [192, 57] on span "Performance" at bounding box center [189, 53] width 62 height 13
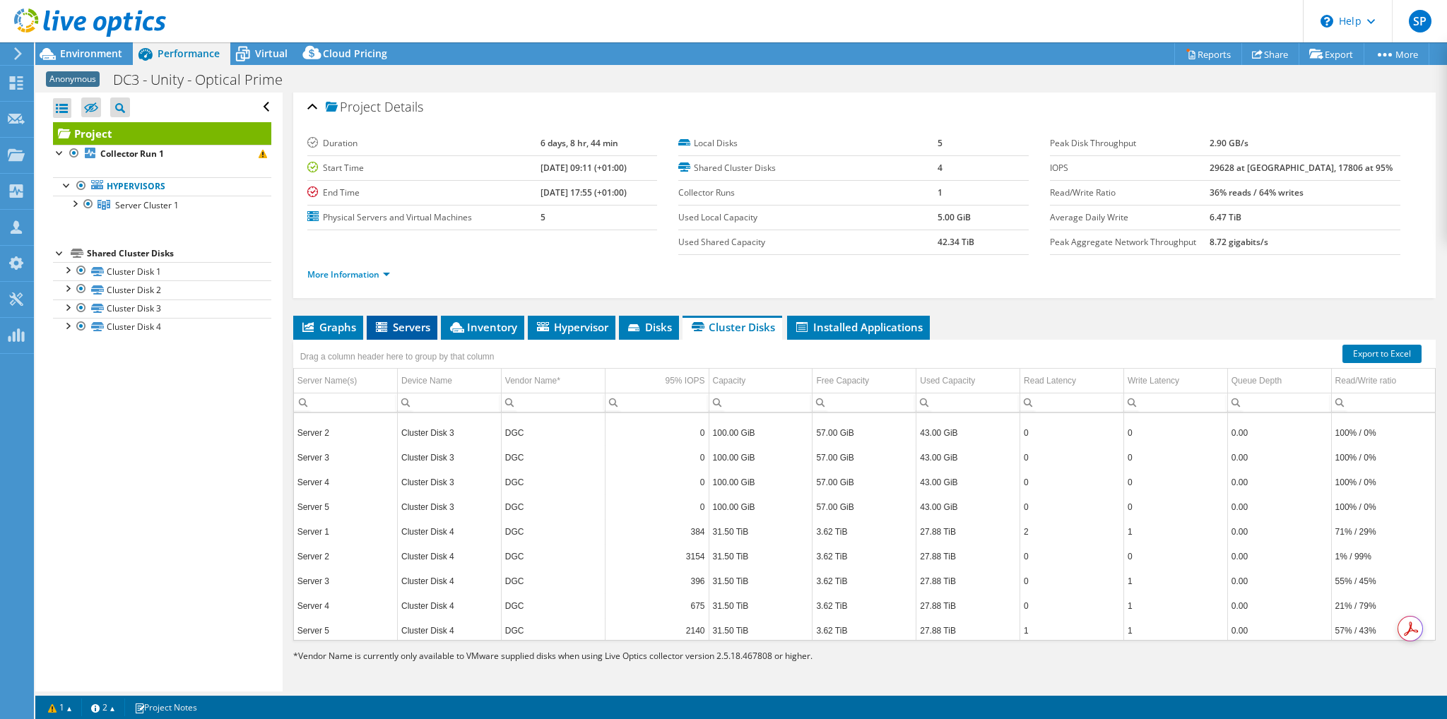
click at [399, 328] on span "Servers" at bounding box center [402, 327] width 57 height 14
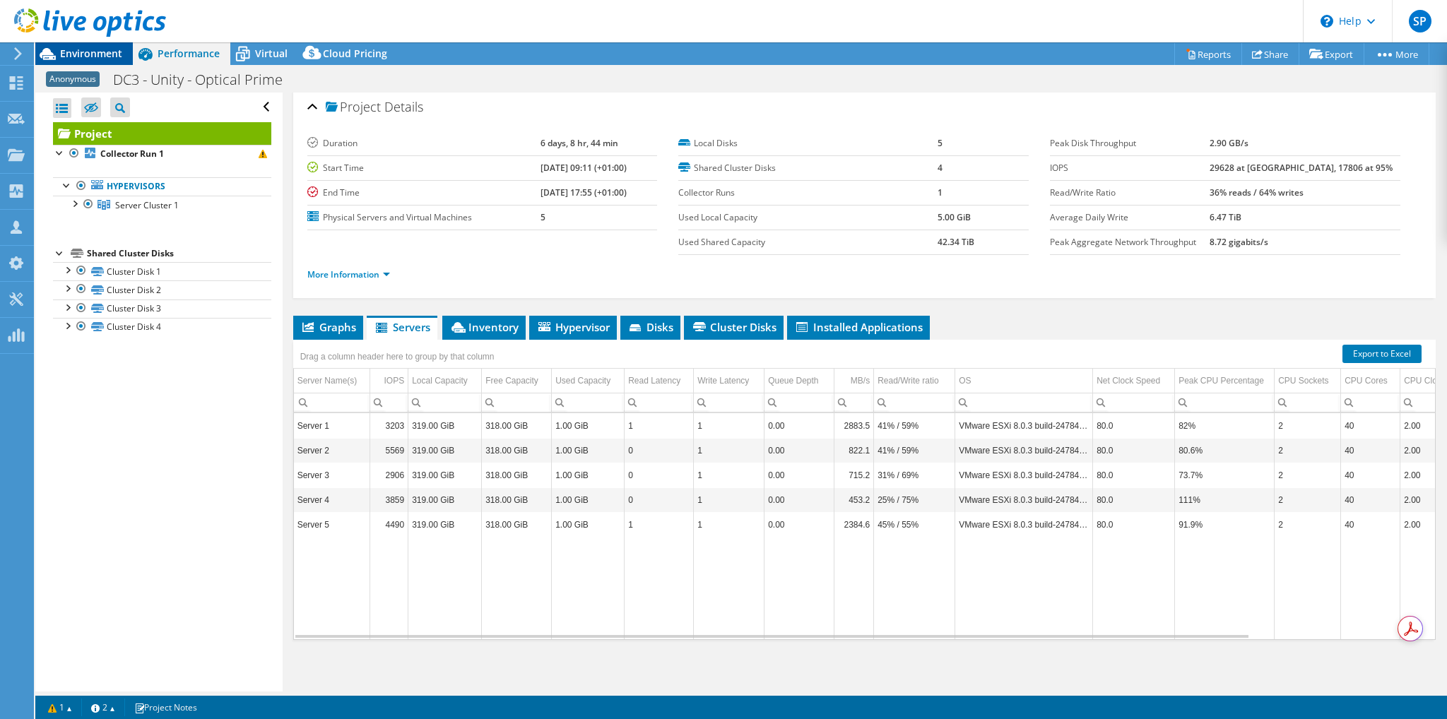
click at [102, 52] on span "Environment" at bounding box center [91, 53] width 62 height 13
